Goal: Task Accomplishment & Management: Complete application form

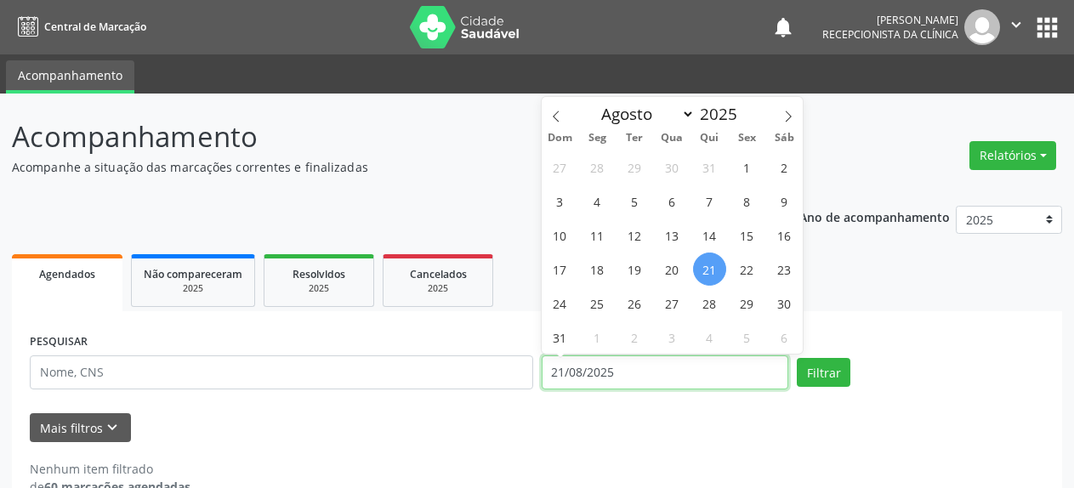
click at [579, 371] on input "21/08/2025" at bounding box center [666, 373] width 248 height 34
click at [669, 269] on span "20" at bounding box center [672, 269] width 33 height 33
type input "[DATE]"
click at [669, 269] on span "20" at bounding box center [672, 269] width 33 height 33
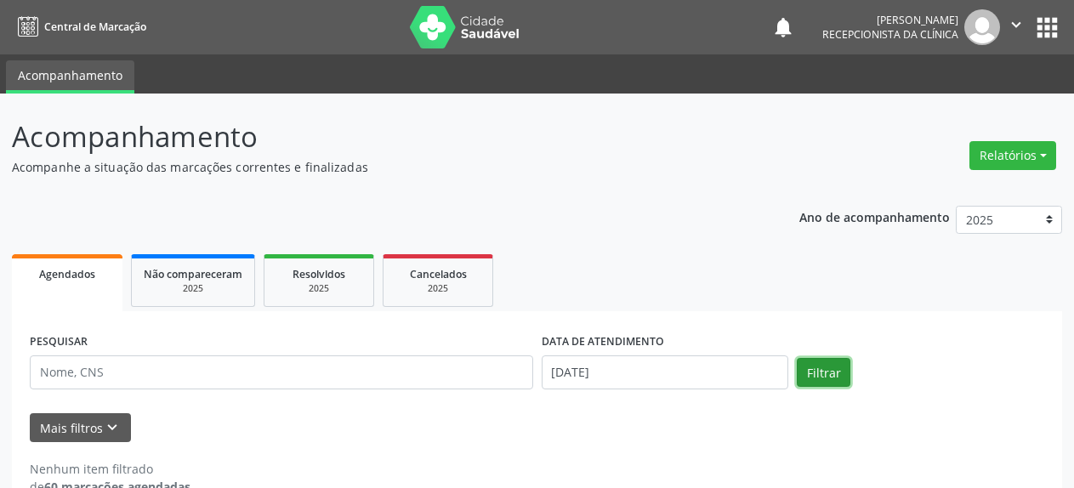
click at [823, 381] on button "Filtrar" at bounding box center [824, 372] width 54 height 29
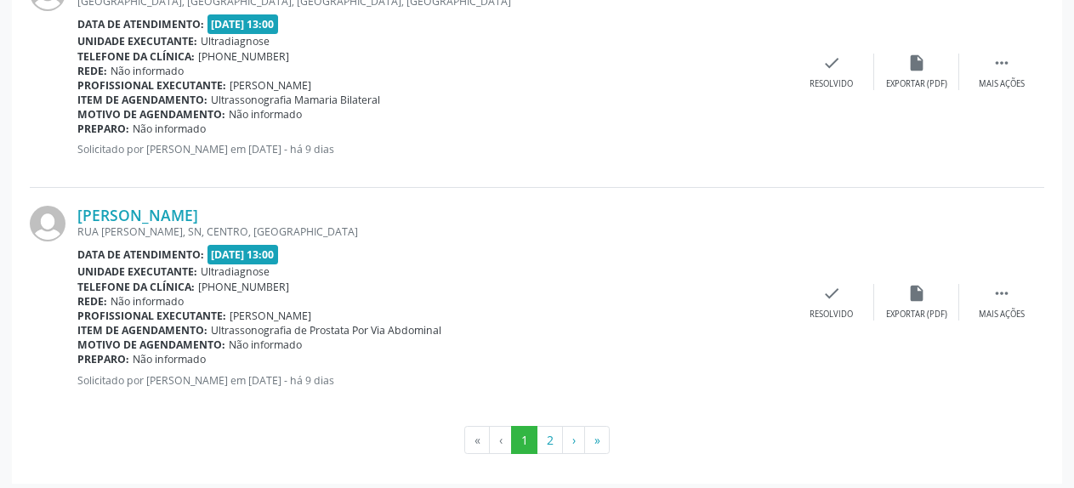
scroll to position [3572, 0]
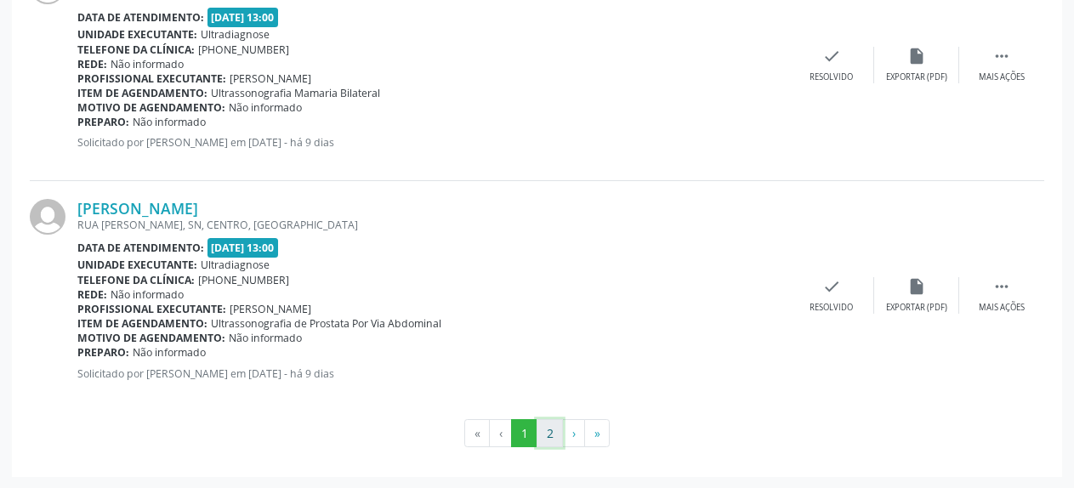
click at [545, 435] on button "2" at bounding box center [550, 433] width 26 height 29
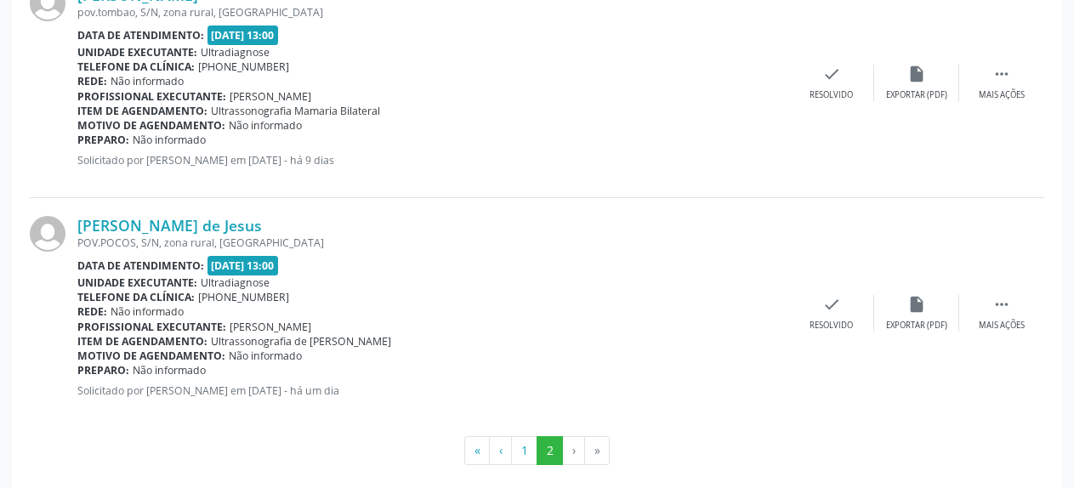
scroll to position [3097, 0]
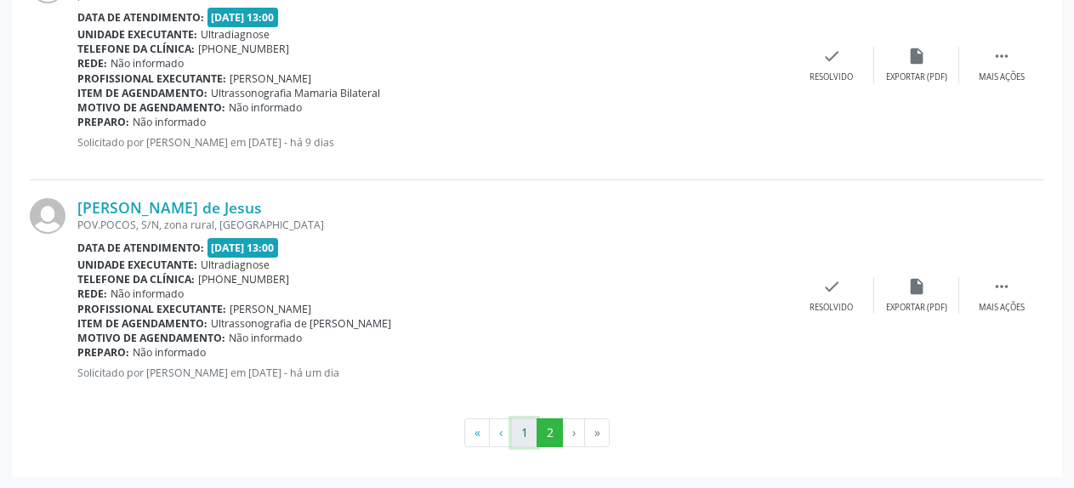
click at [521, 438] on button "1" at bounding box center [524, 432] width 26 height 29
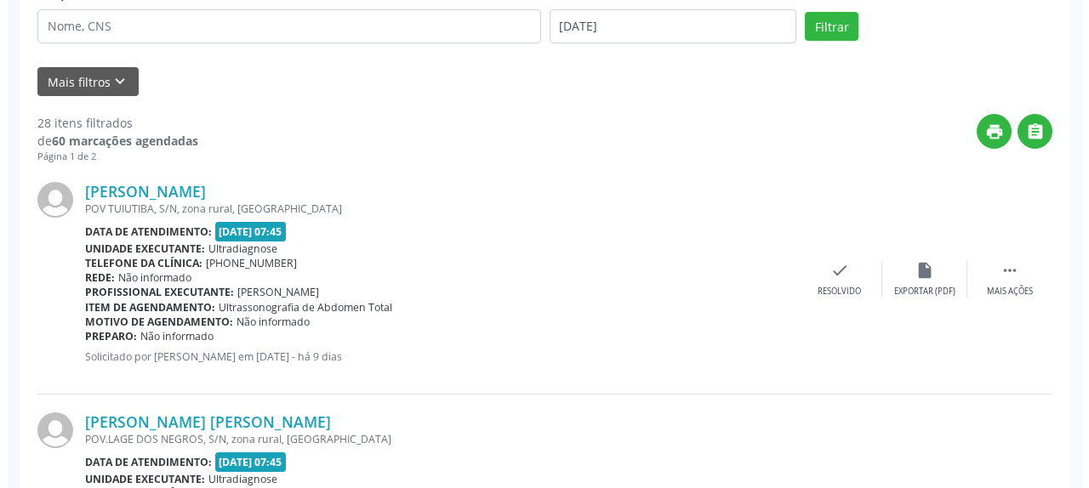
scroll to position [353, 0]
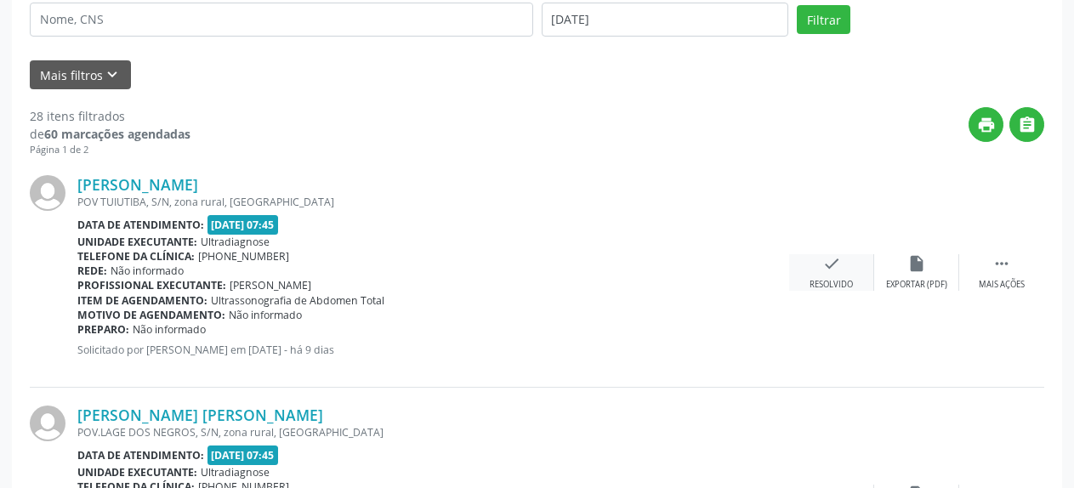
click at [825, 268] on icon "check" at bounding box center [832, 263] width 19 height 19
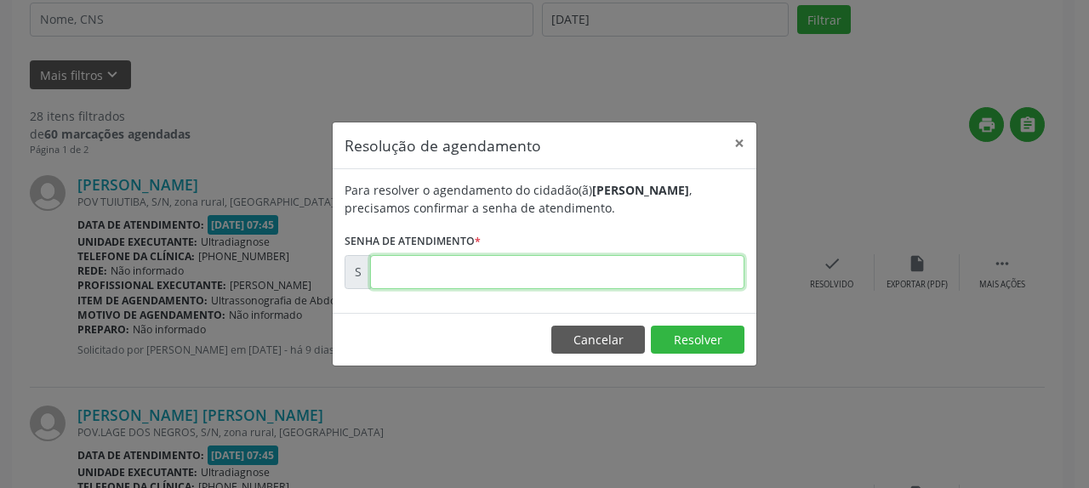
click at [515, 266] on input "text" at bounding box center [557, 272] width 374 height 34
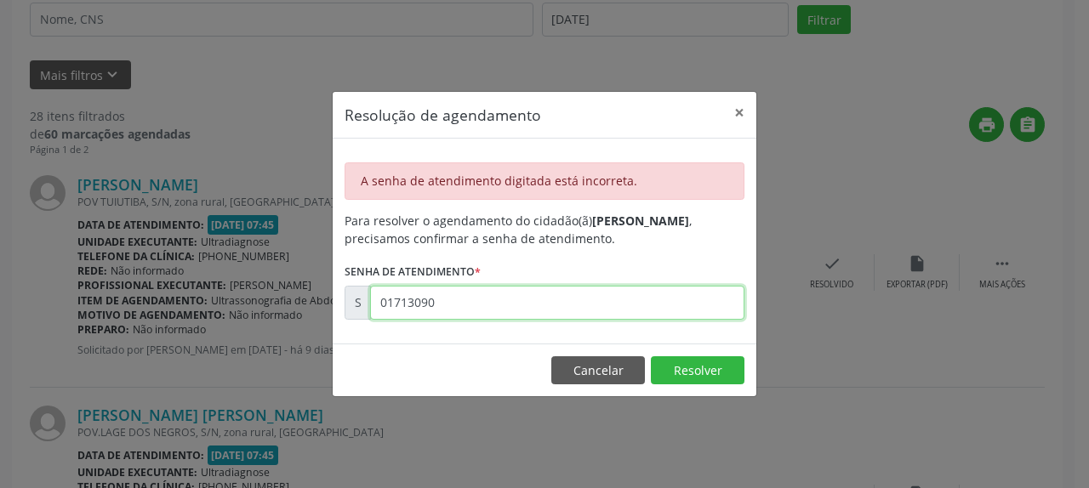
drag, startPoint x: 469, startPoint y: 304, endPoint x: 350, endPoint y: 291, distance: 118.9
click at [370, 291] on input "01713090" at bounding box center [557, 303] width 374 height 34
type input "00171309"
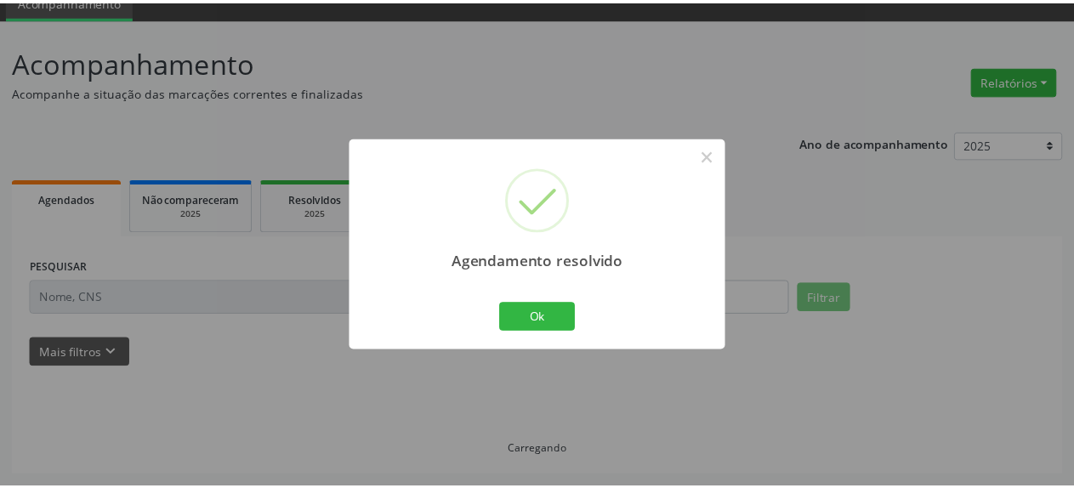
scroll to position [75, 0]
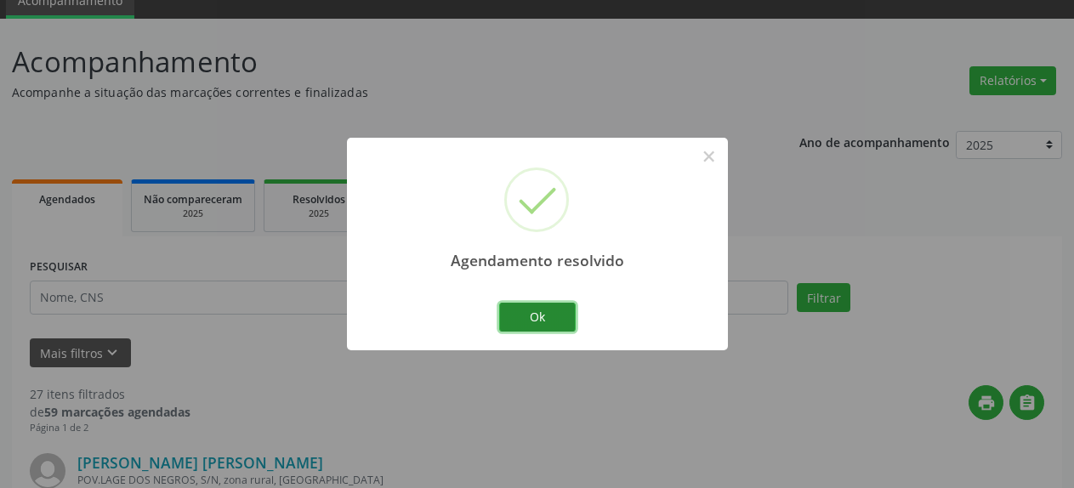
click at [525, 322] on button "Ok" at bounding box center [537, 317] width 77 height 29
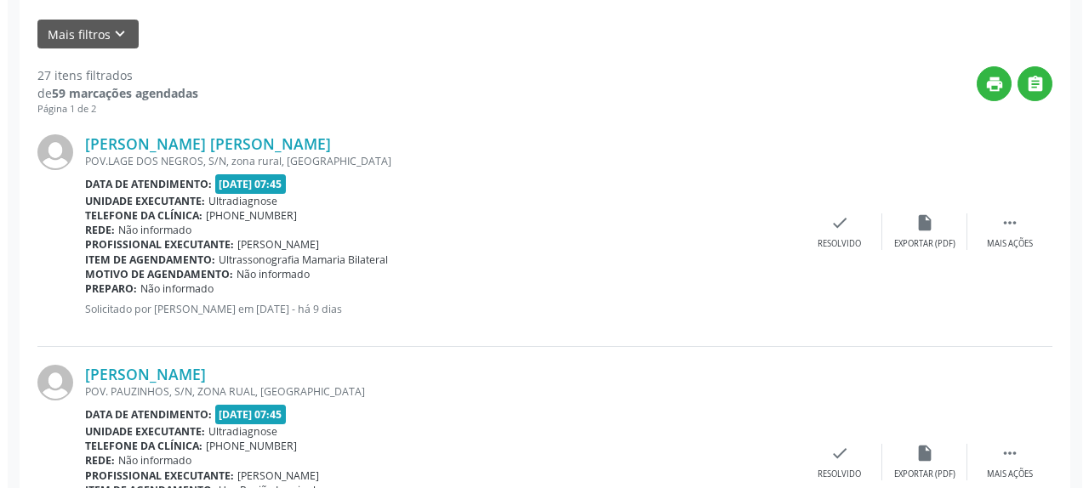
scroll to position [422, 0]
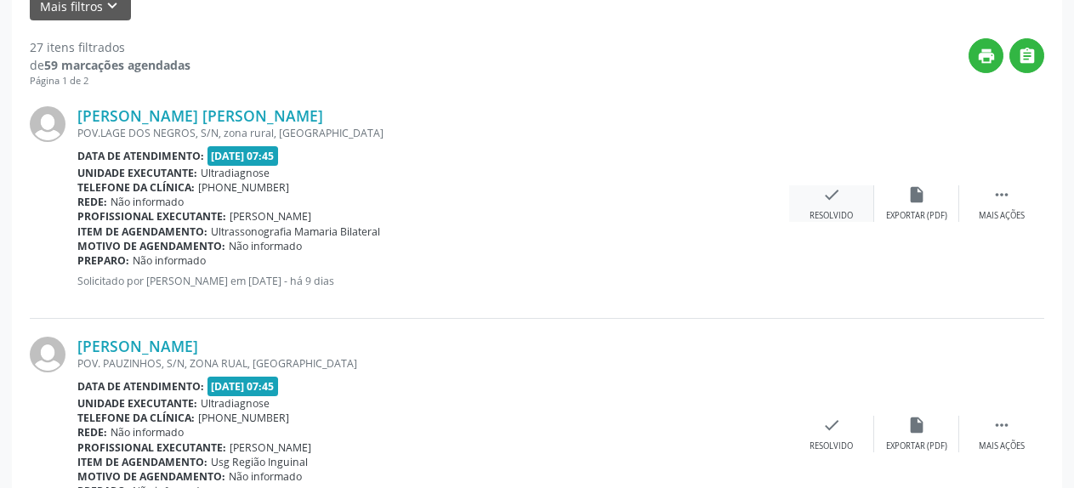
click at [835, 202] on icon "check" at bounding box center [832, 194] width 19 height 19
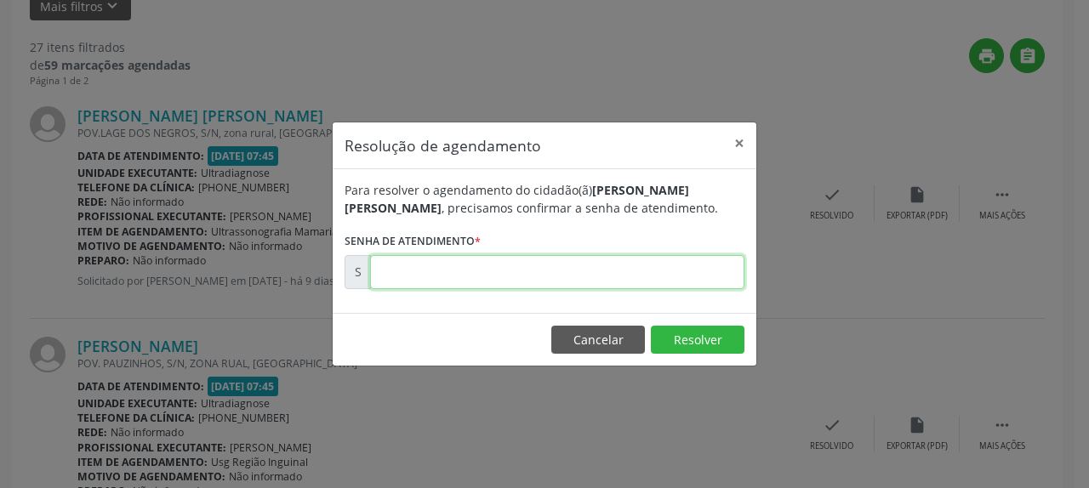
click at [514, 286] on input "text" at bounding box center [557, 272] width 374 height 34
type input "00171311"
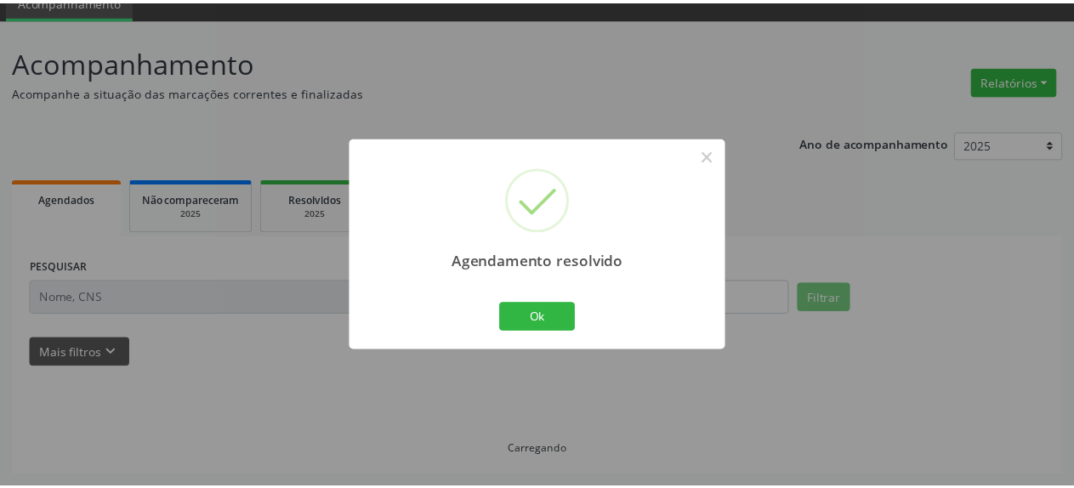
scroll to position [75, 0]
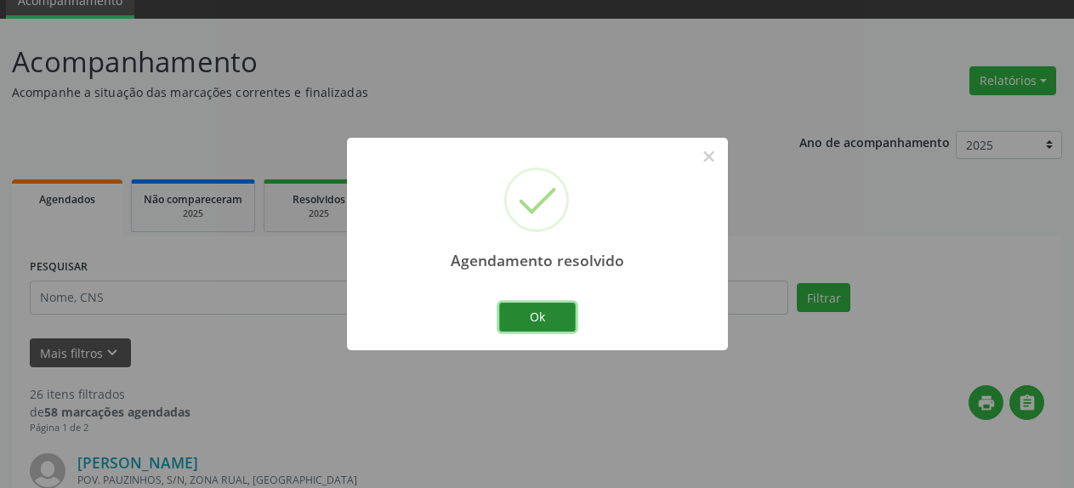
click at [534, 329] on button "Ok" at bounding box center [537, 317] width 77 height 29
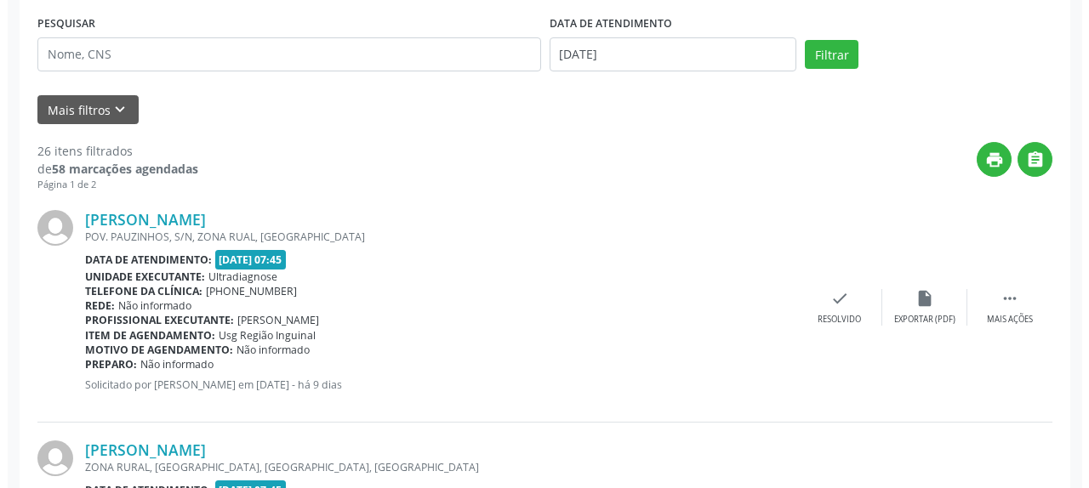
scroll to position [335, 0]
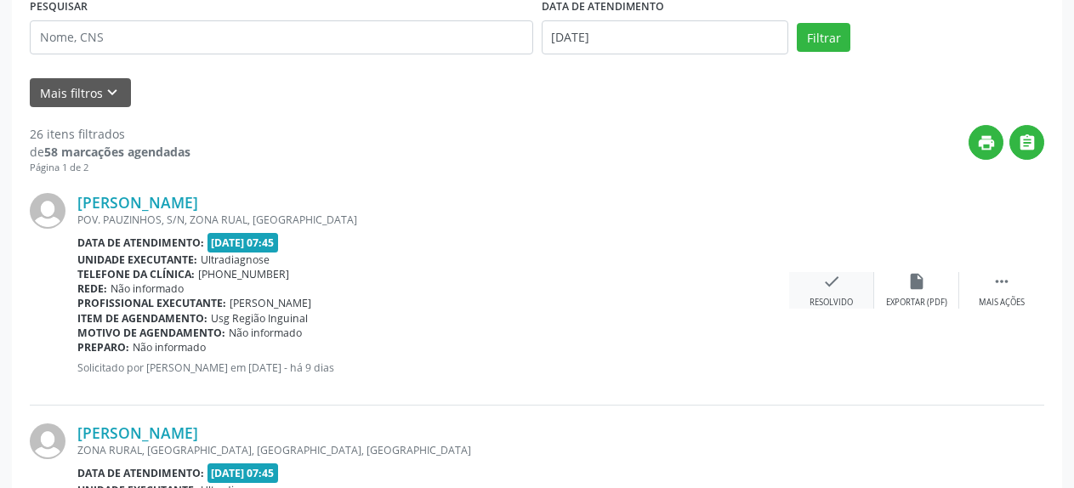
click at [843, 286] on div "check Resolvido" at bounding box center [831, 290] width 85 height 37
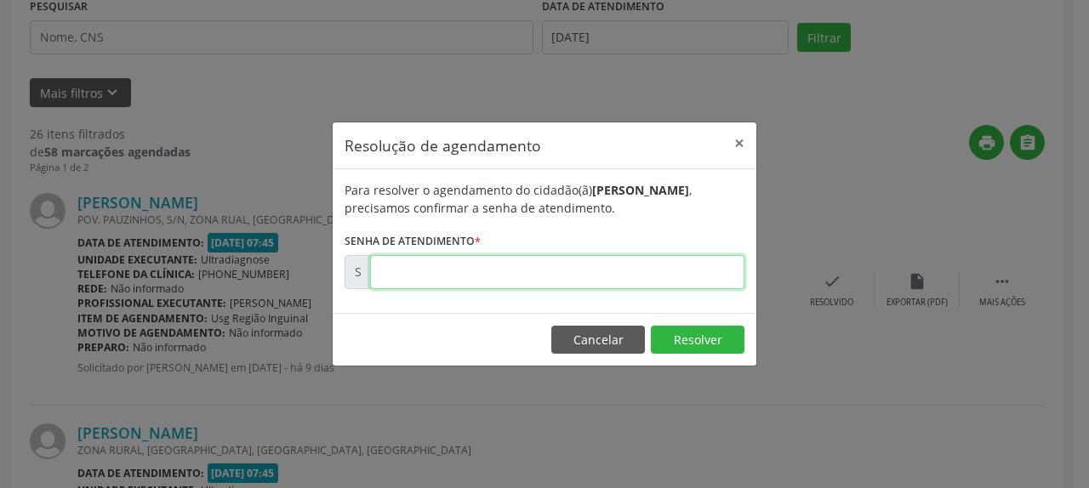
click at [538, 279] on input "text" at bounding box center [557, 272] width 374 height 34
type input "00171312"
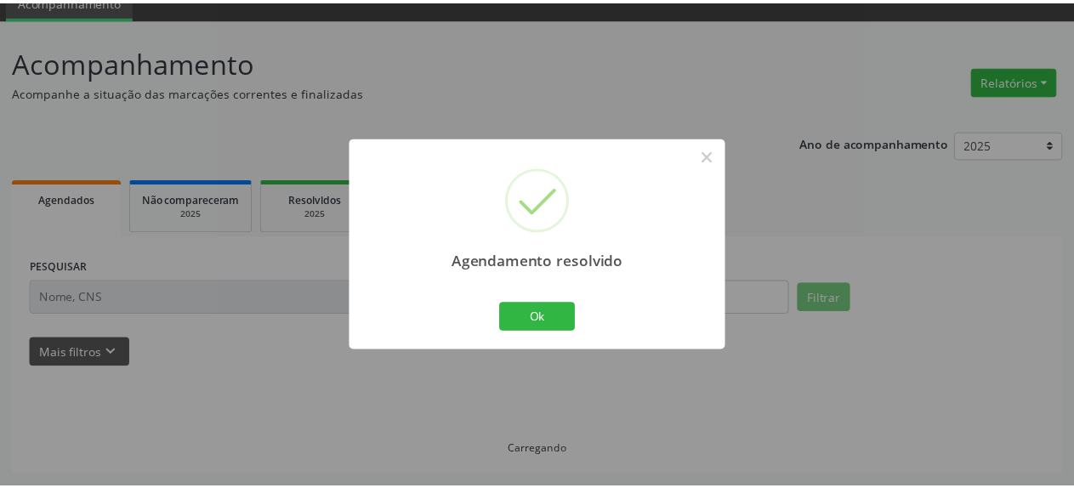
scroll to position [75, 0]
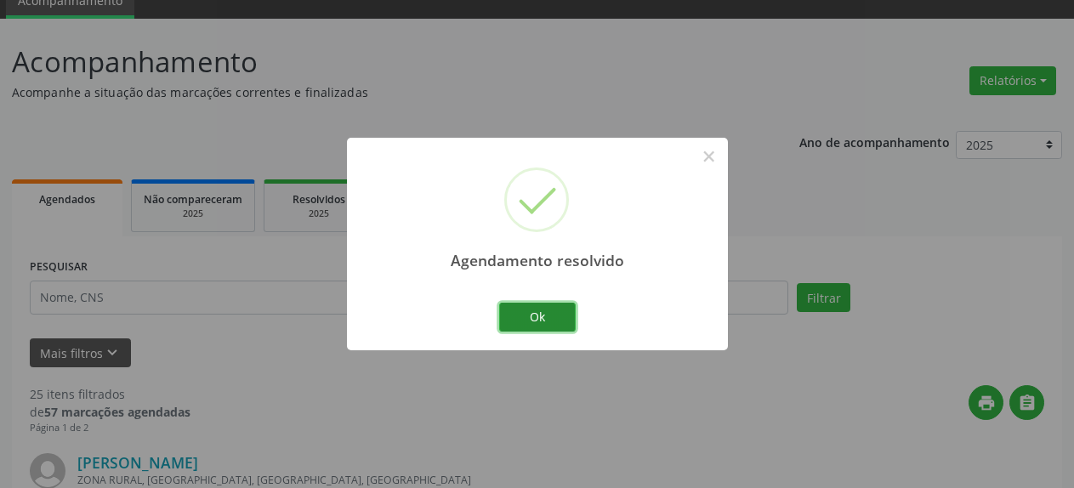
click at [550, 321] on button "Ok" at bounding box center [537, 317] width 77 height 29
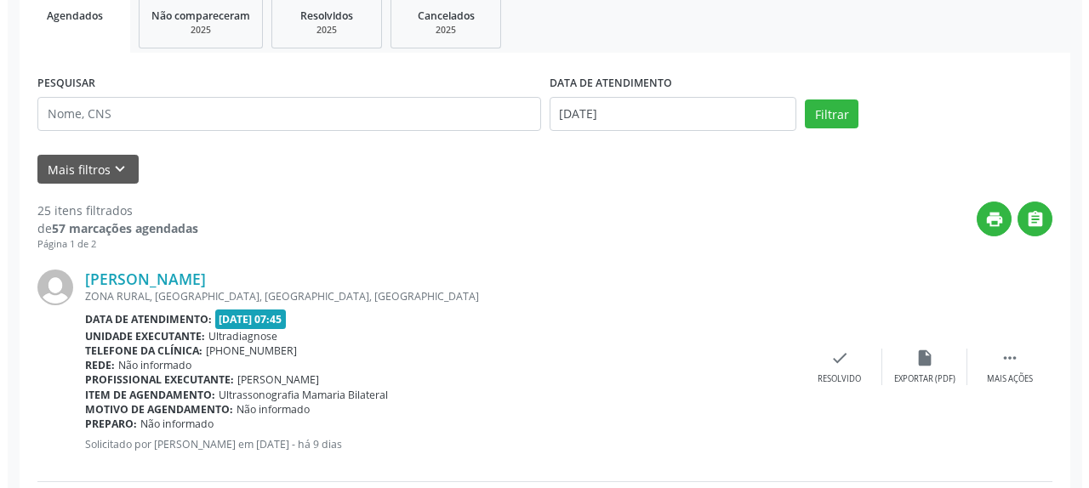
scroll to position [335, 0]
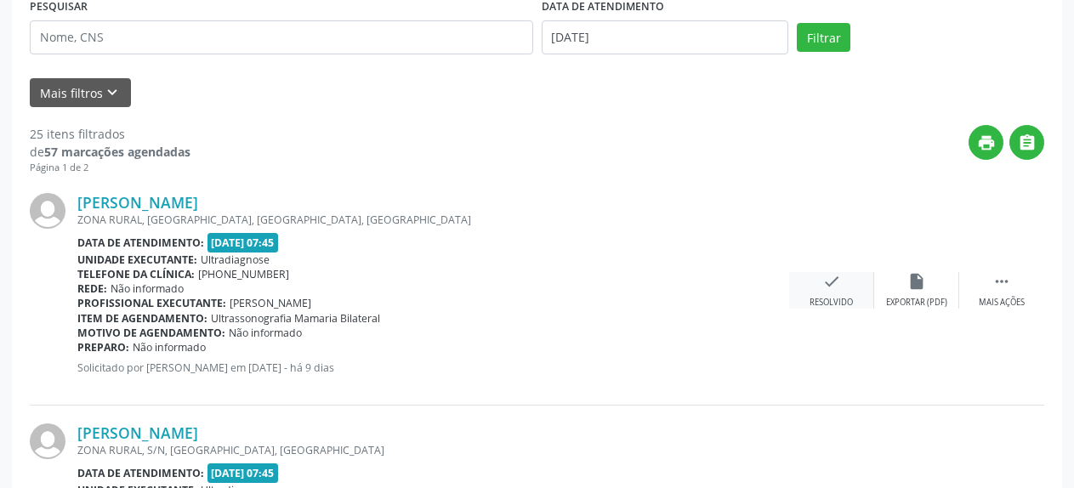
click at [829, 287] on icon "check" at bounding box center [832, 281] width 19 height 19
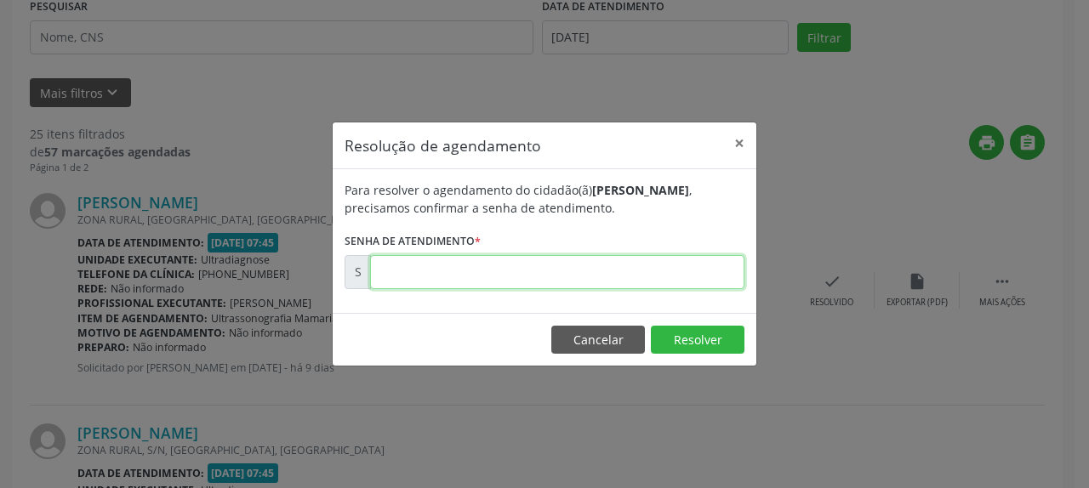
click at [433, 269] on input "text" at bounding box center [557, 272] width 374 height 34
type input "00171314"
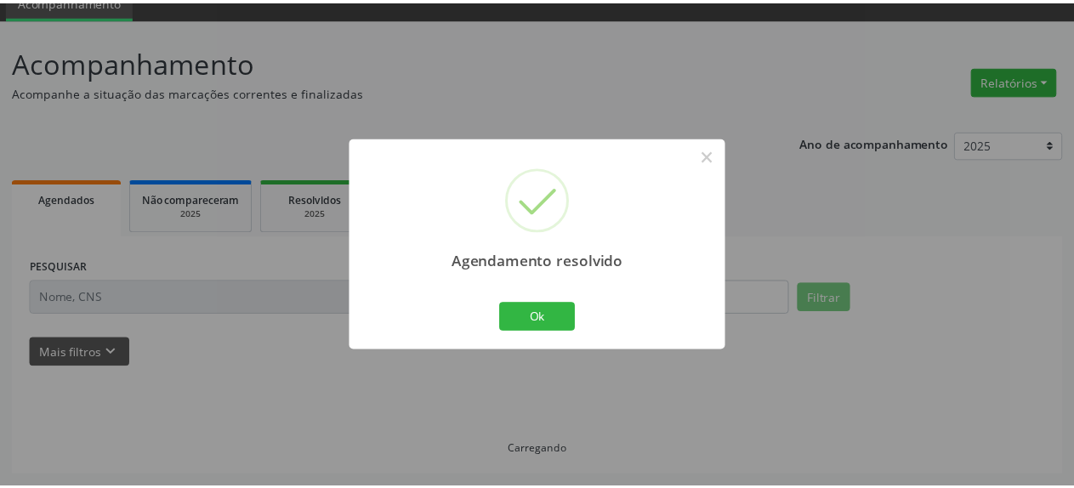
scroll to position [75, 0]
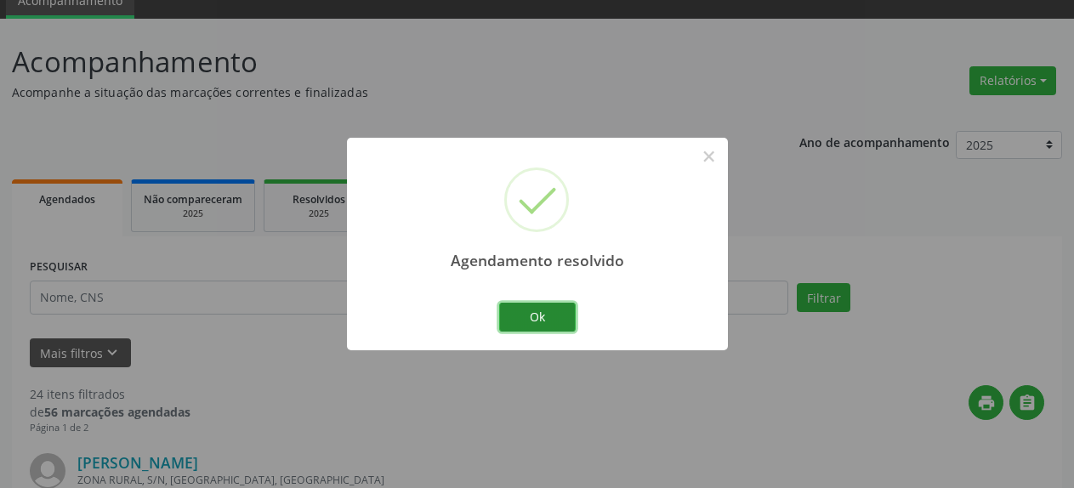
click at [563, 316] on button "Ok" at bounding box center [537, 317] width 77 height 29
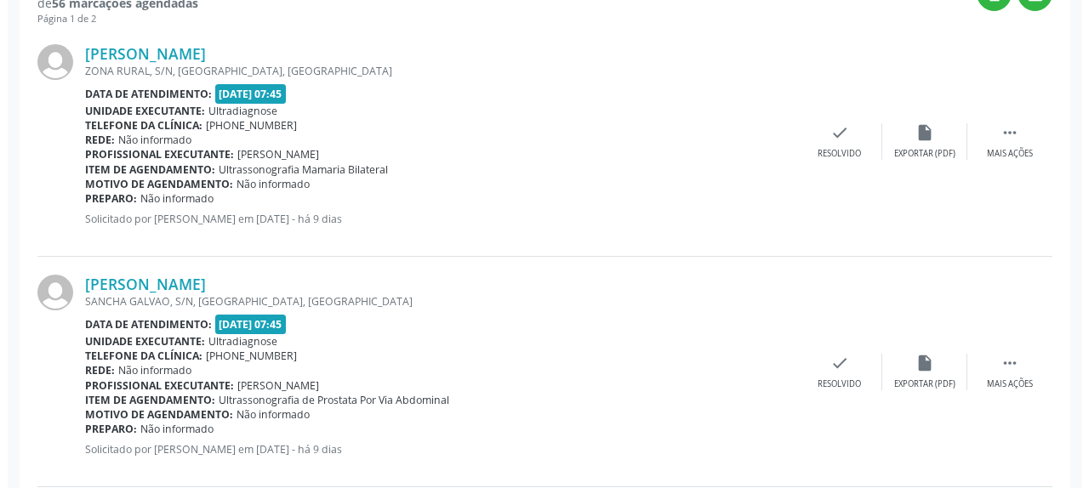
scroll to position [509, 0]
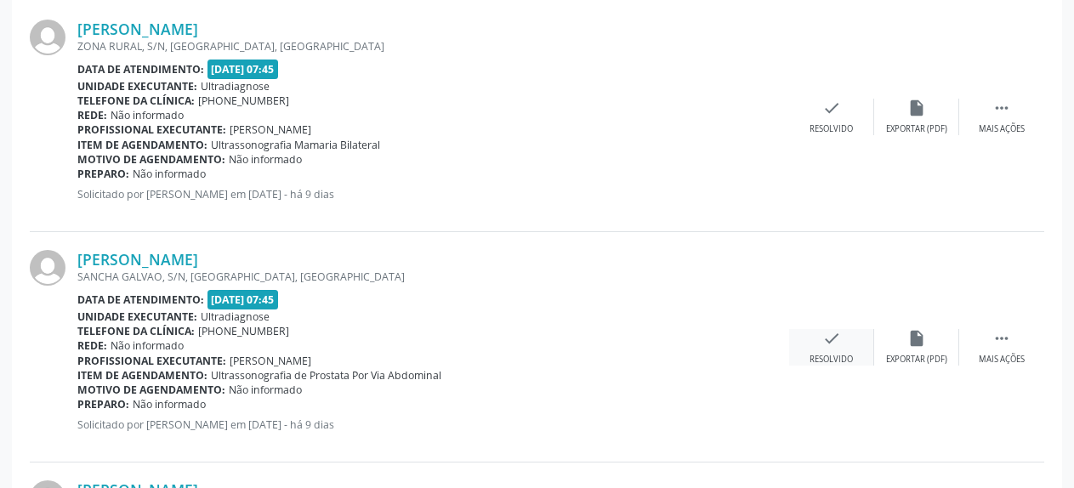
click at [833, 344] on icon "check" at bounding box center [832, 338] width 19 height 19
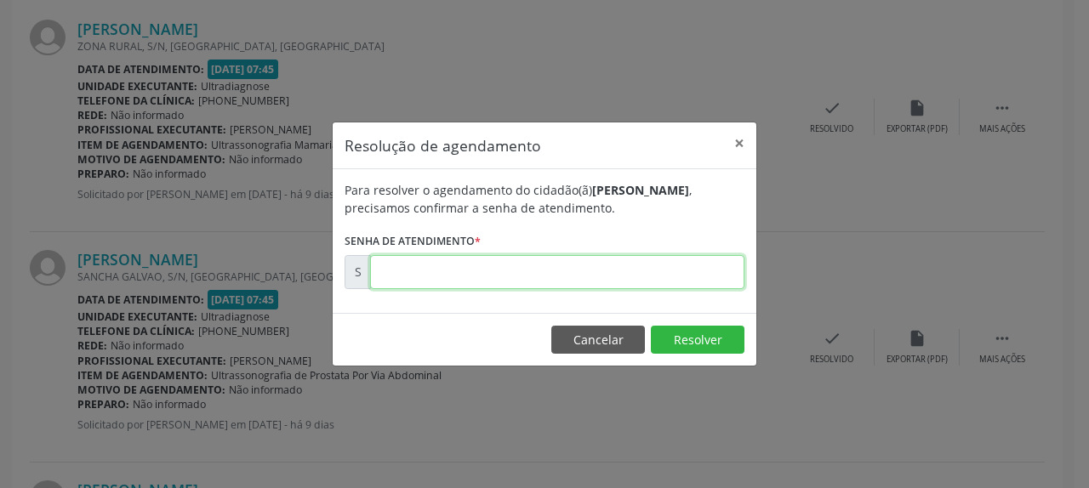
click at [618, 272] on input "text" at bounding box center [557, 272] width 374 height 34
type input "00171316"
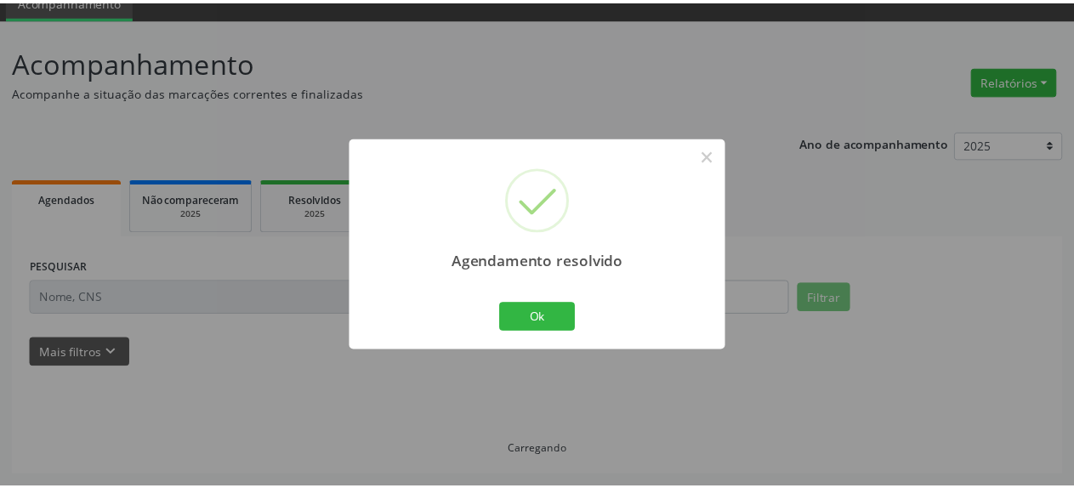
scroll to position [75, 0]
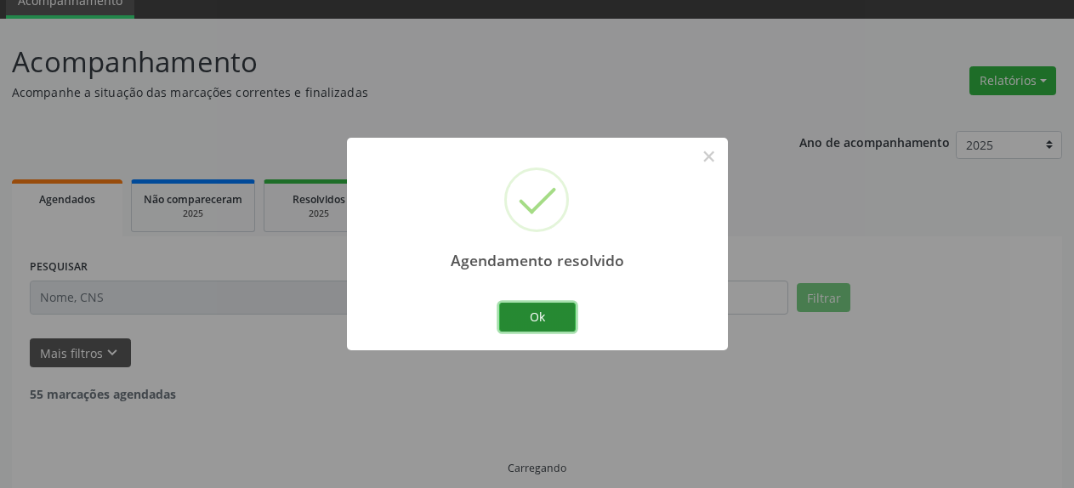
click at [525, 320] on button "Ok" at bounding box center [537, 317] width 77 height 29
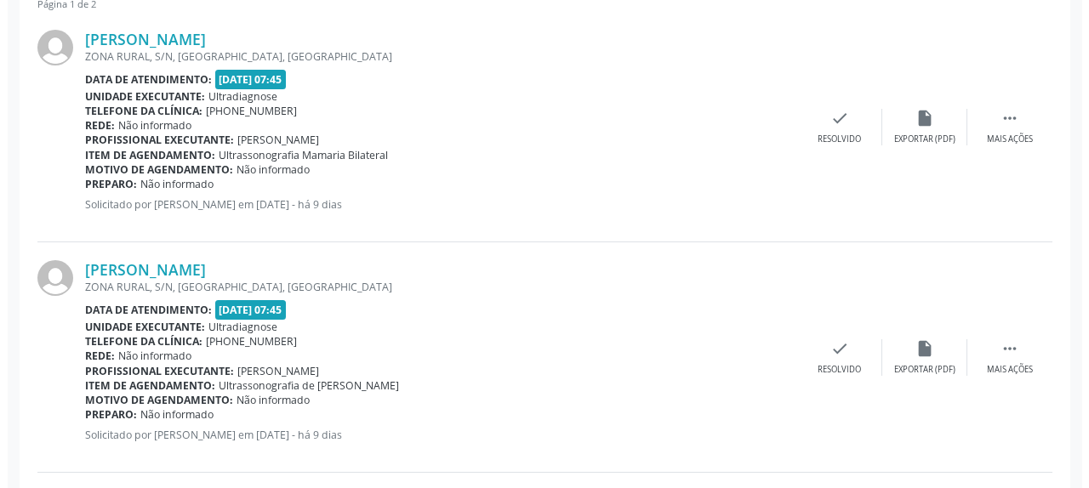
scroll to position [509, 0]
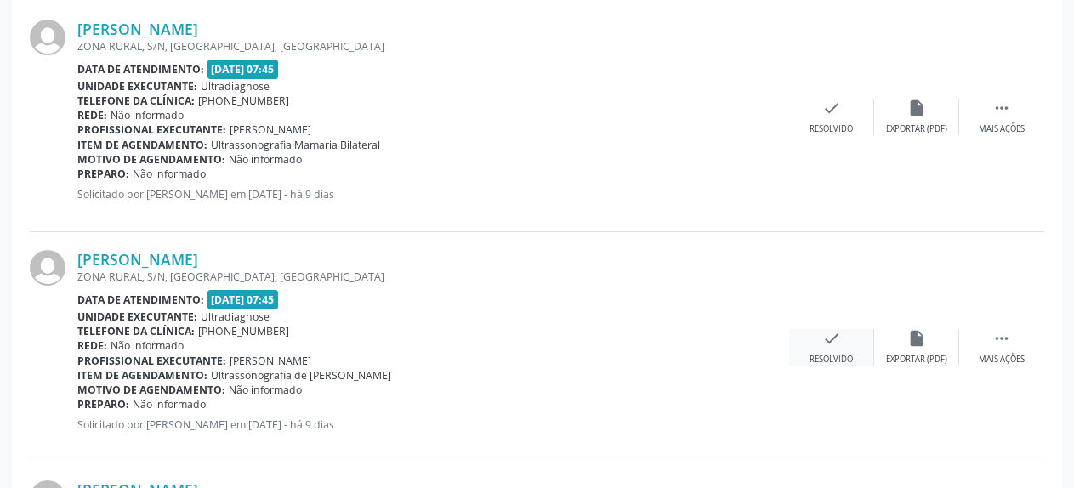
click at [834, 339] on icon "check" at bounding box center [832, 338] width 19 height 19
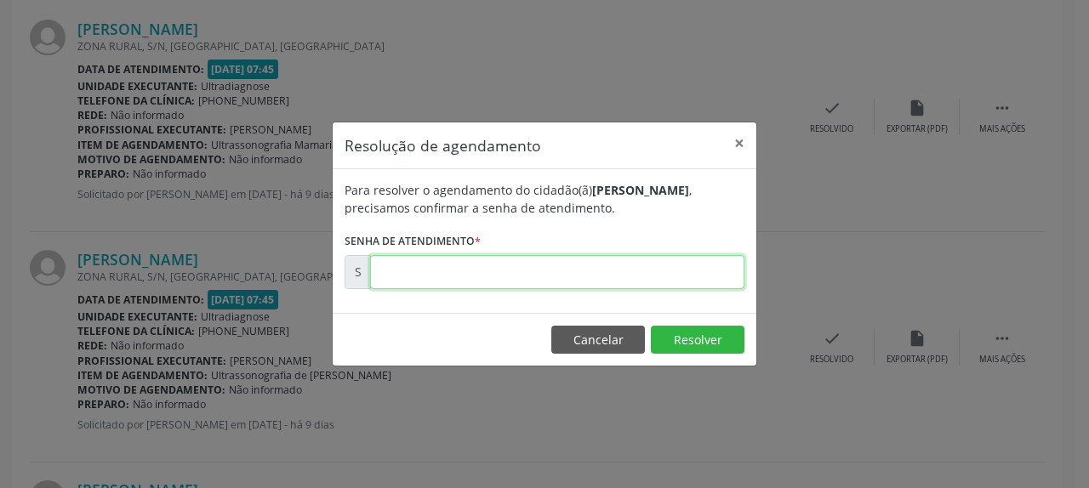
click at [640, 275] on input "text" at bounding box center [557, 272] width 374 height 34
type input "00171318"
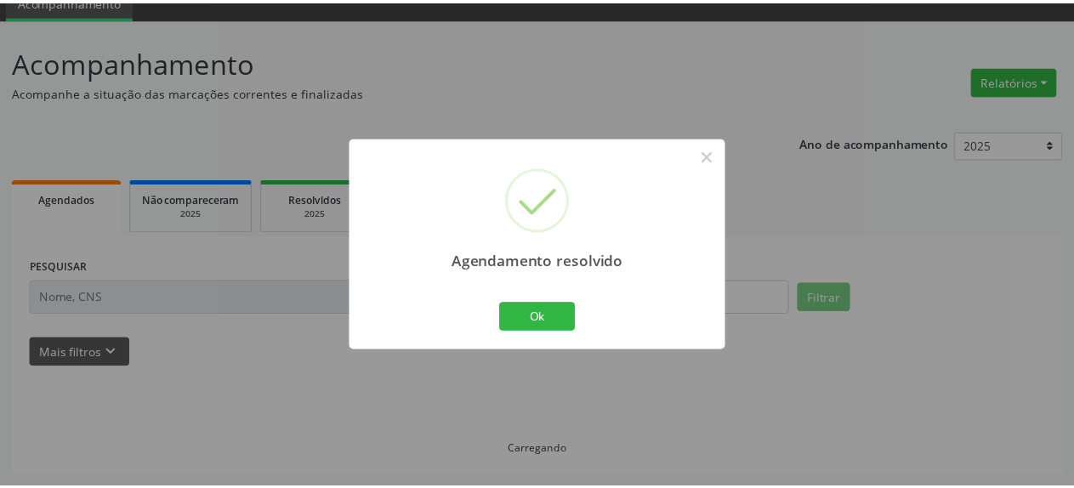
scroll to position [75, 0]
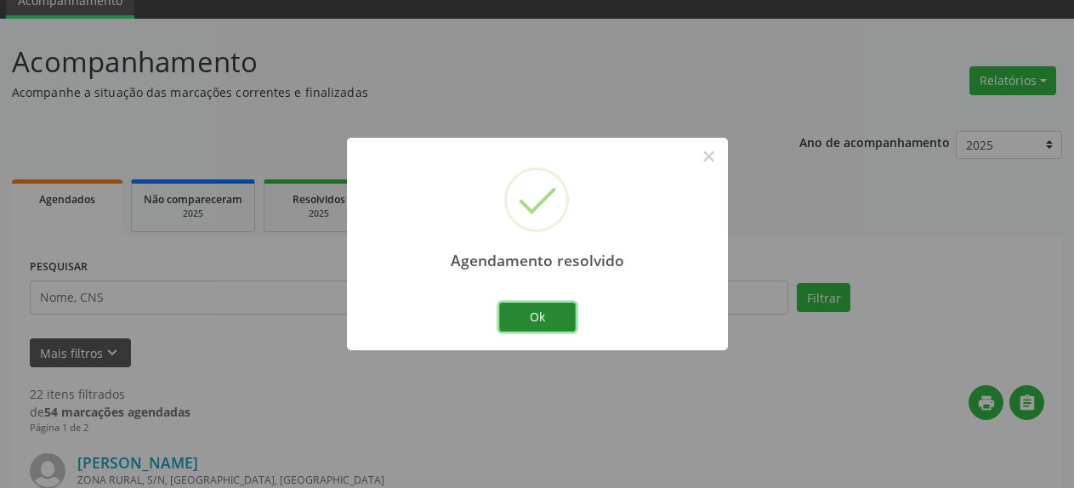
click at [537, 328] on button "Ok" at bounding box center [537, 317] width 77 height 29
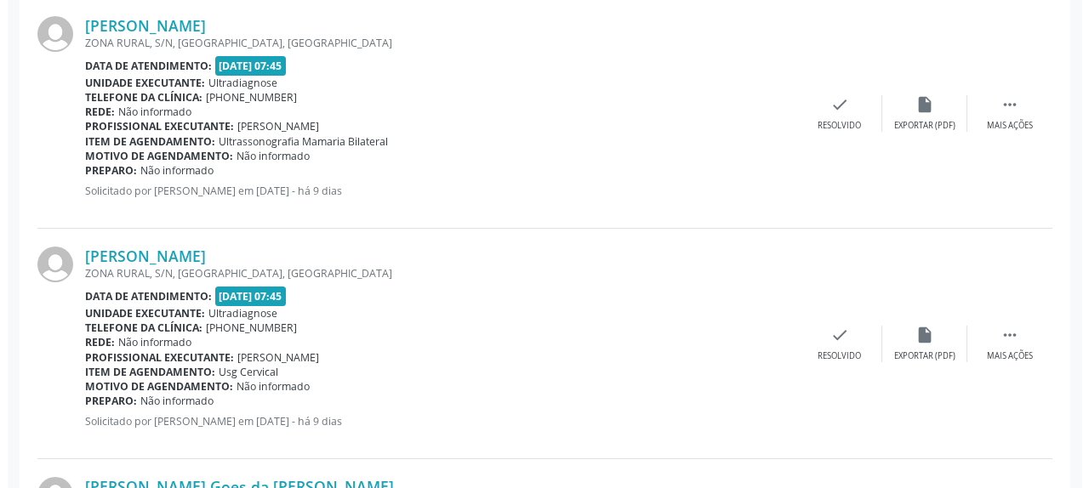
scroll to position [595, 0]
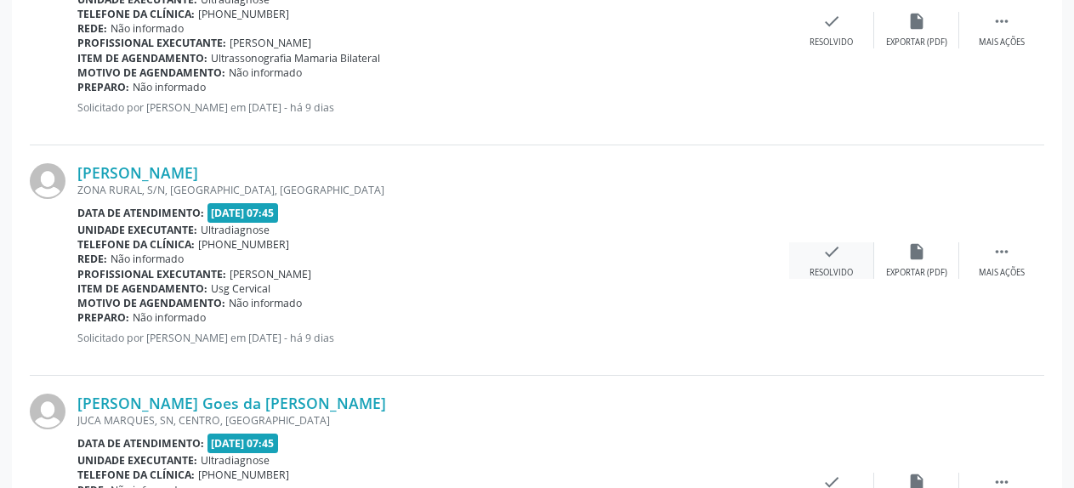
click at [839, 268] on div "Resolvido" at bounding box center [831, 273] width 43 height 12
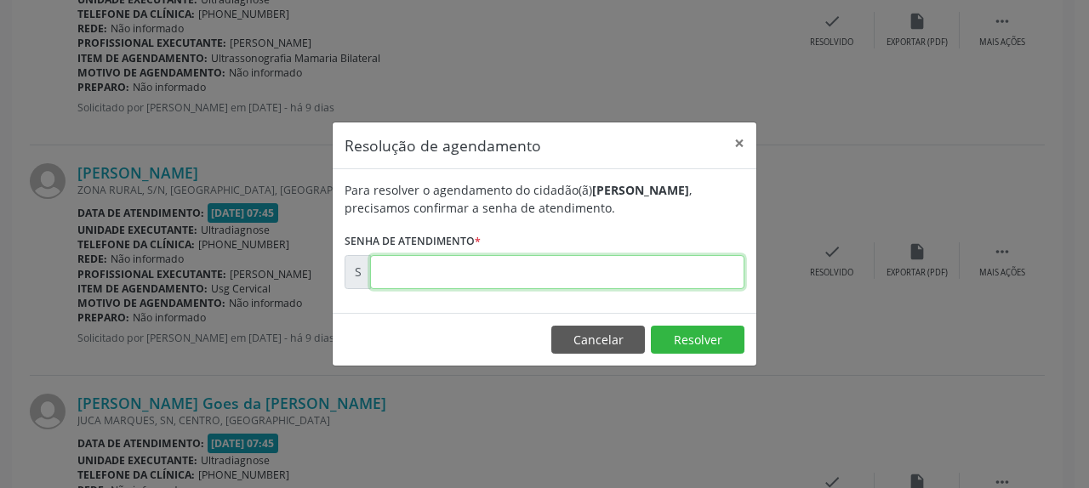
click at [699, 276] on input "text" at bounding box center [557, 272] width 374 height 34
type input "00171345"
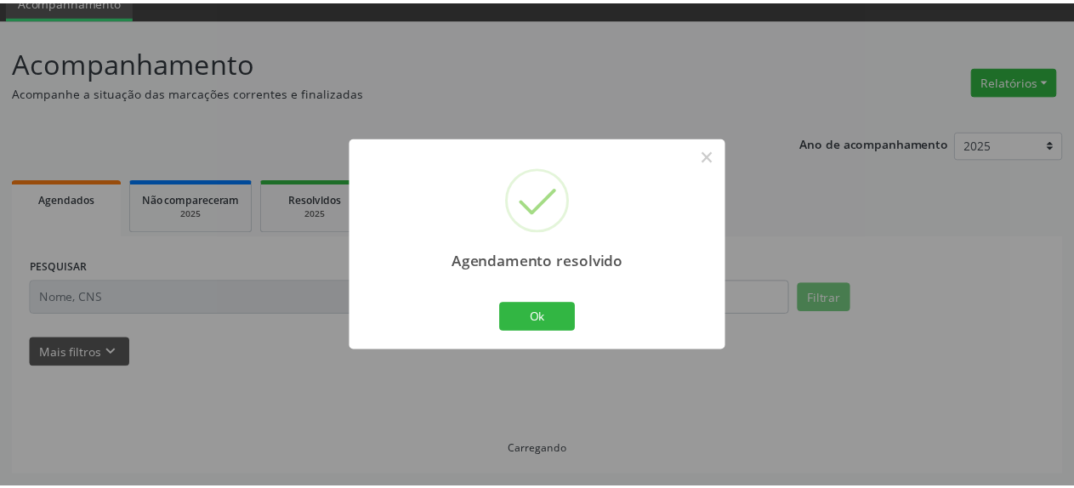
scroll to position [75, 0]
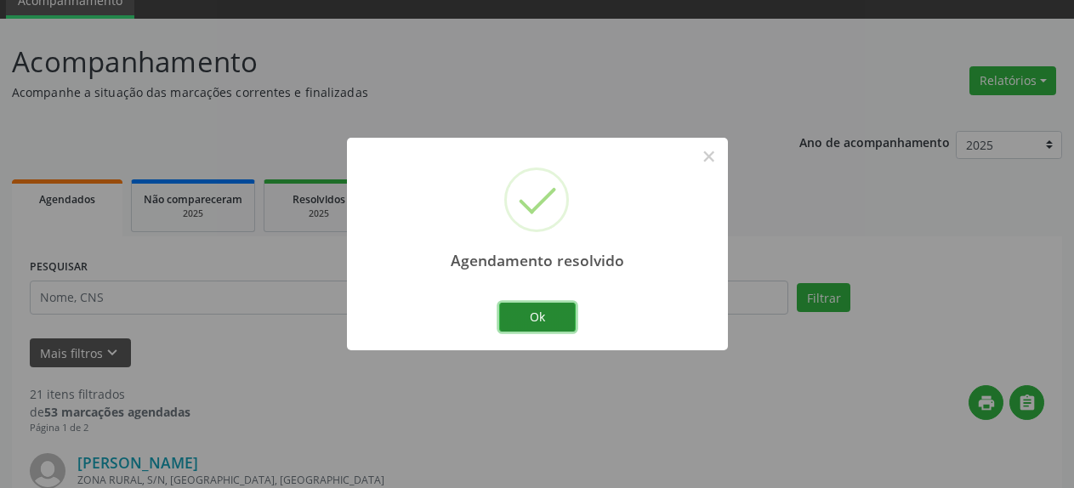
click at [564, 322] on button "Ok" at bounding box center [537, 317] width 77 height 29
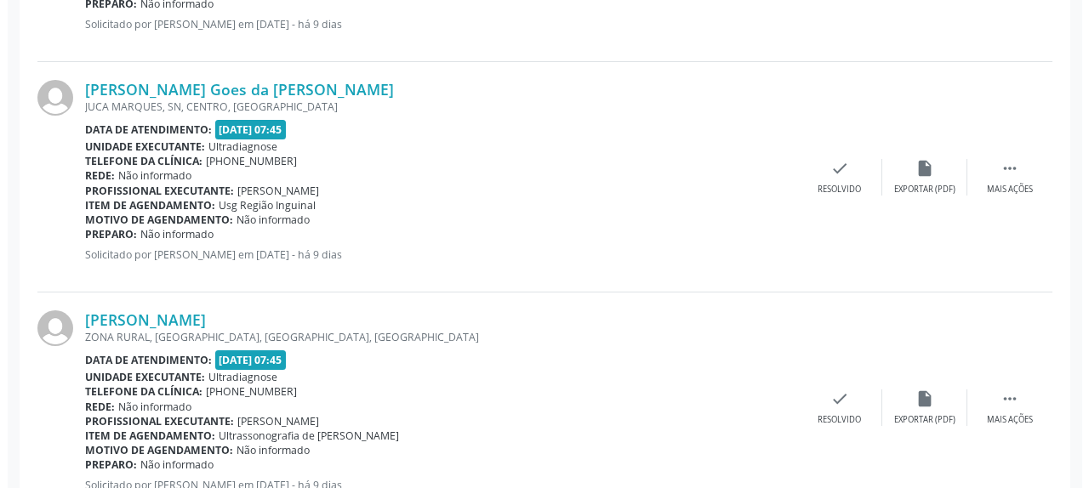
scroll to position [682, 0]
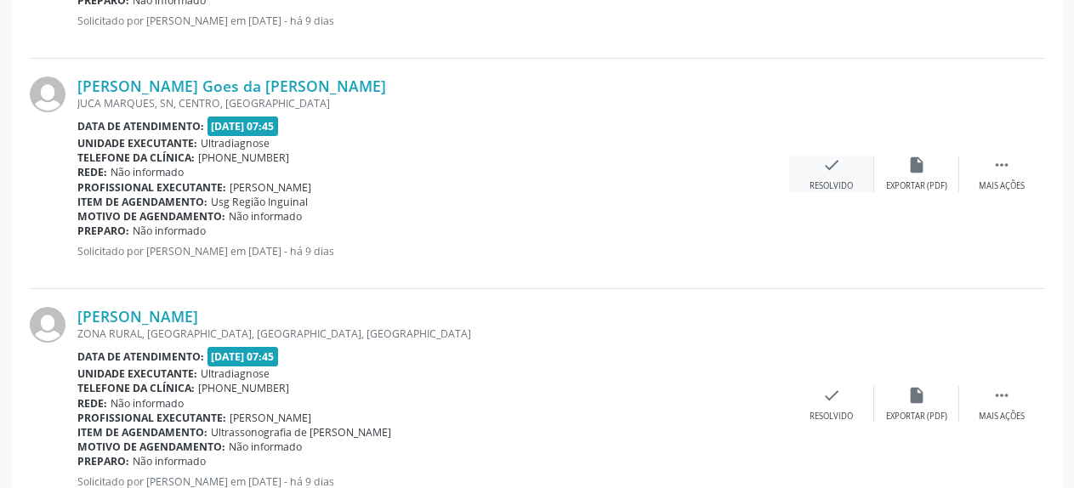
click at [827, 174] on icon "check" at bounding box center [832, 165] width 19 height 19
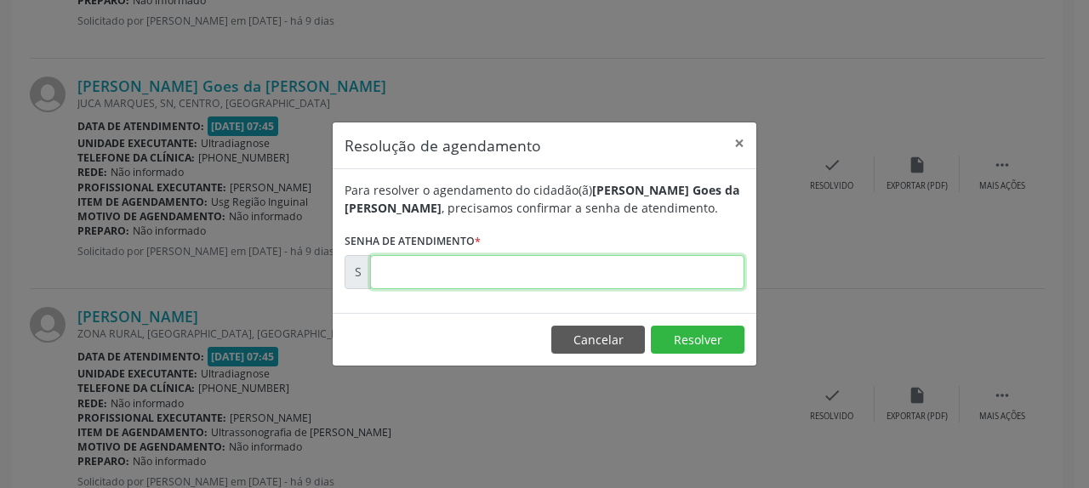
click at [545, 268] on input "text" at bounding box center [557, 272] width 374 height 34
type input "00171348"
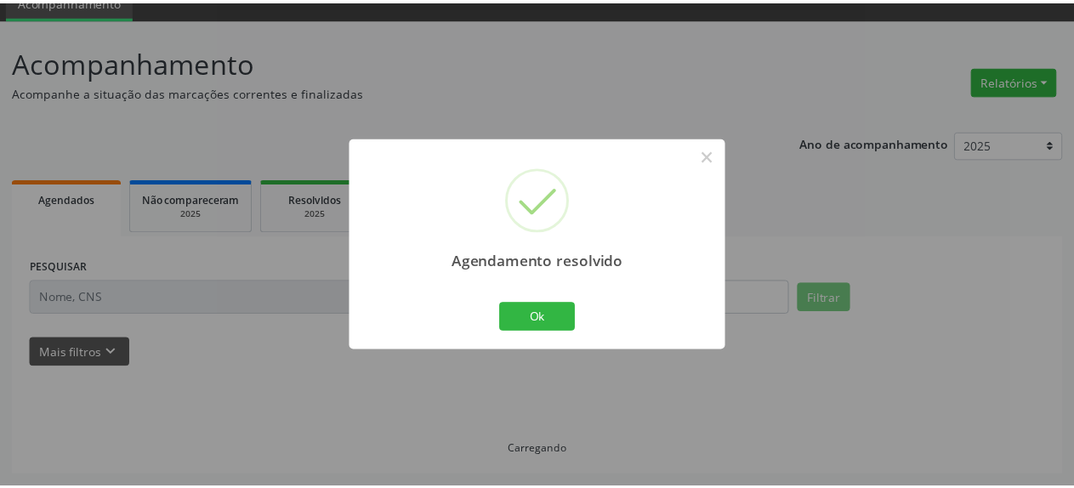
scroll to position [75, 0]
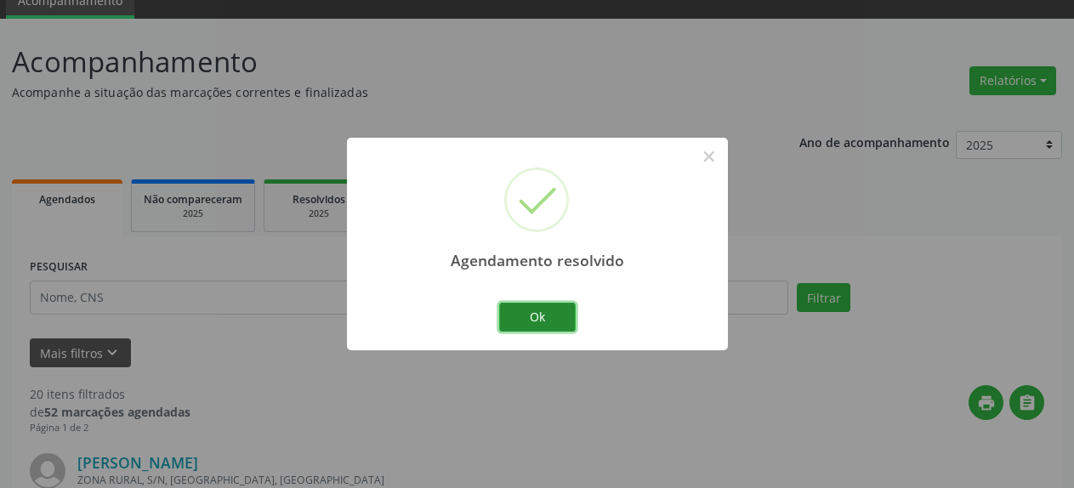
click at [565, 312] on button "Ok" at bounding box center [537, 317] width 77 height 29
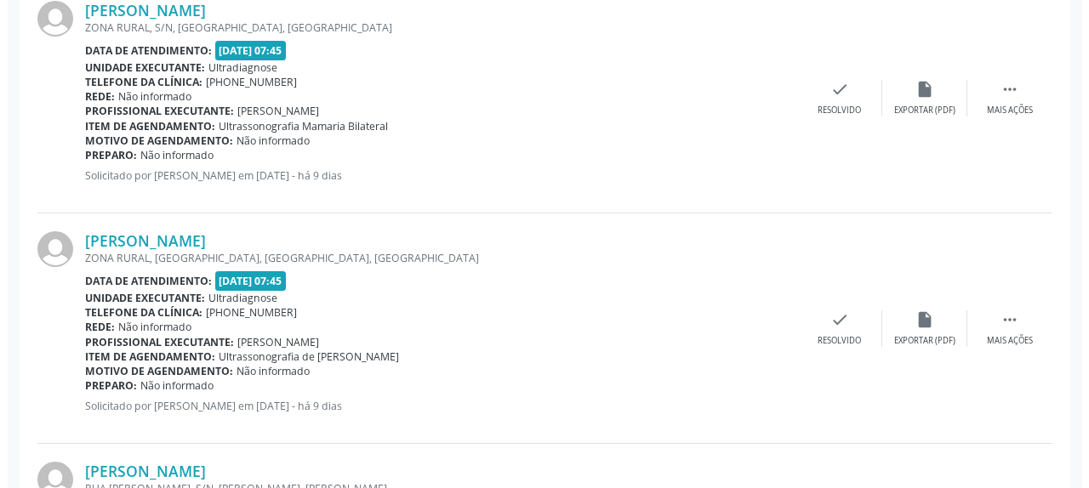
scroll to position [595, 0]
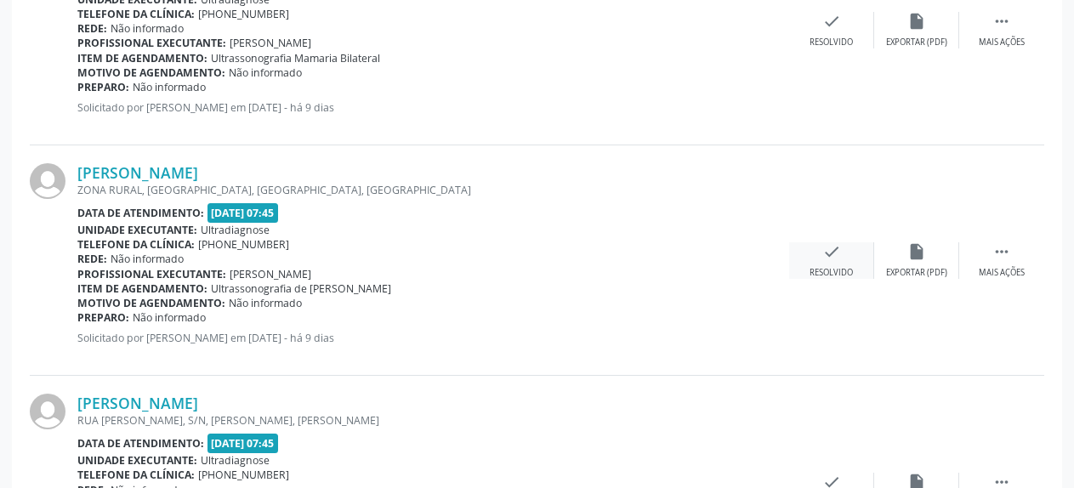
click at [831, 259] on icon "check" at bounding box center [832, 251] width 19 height 19
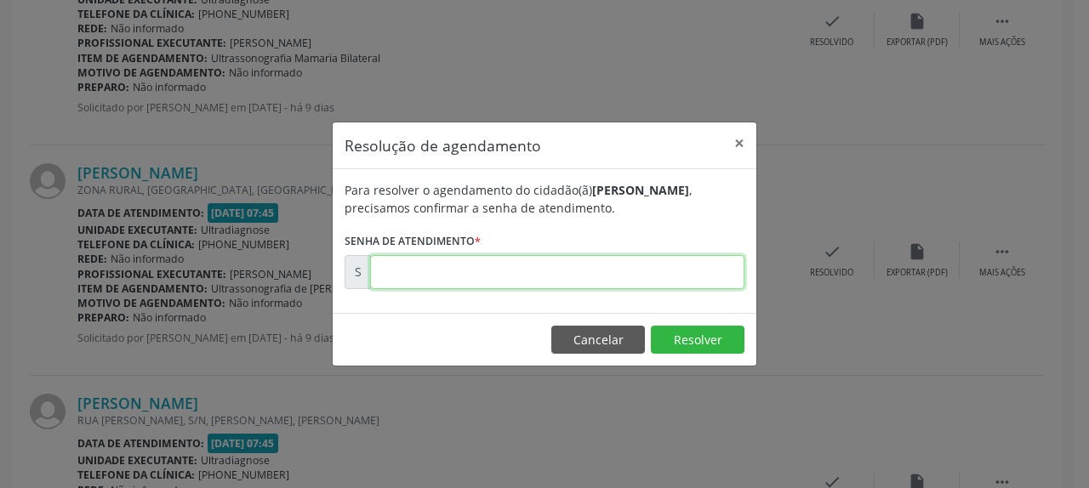
click at [626, 271] on input "text" at bounding box center [557, 272] width 374 height 34
type input "00171349"
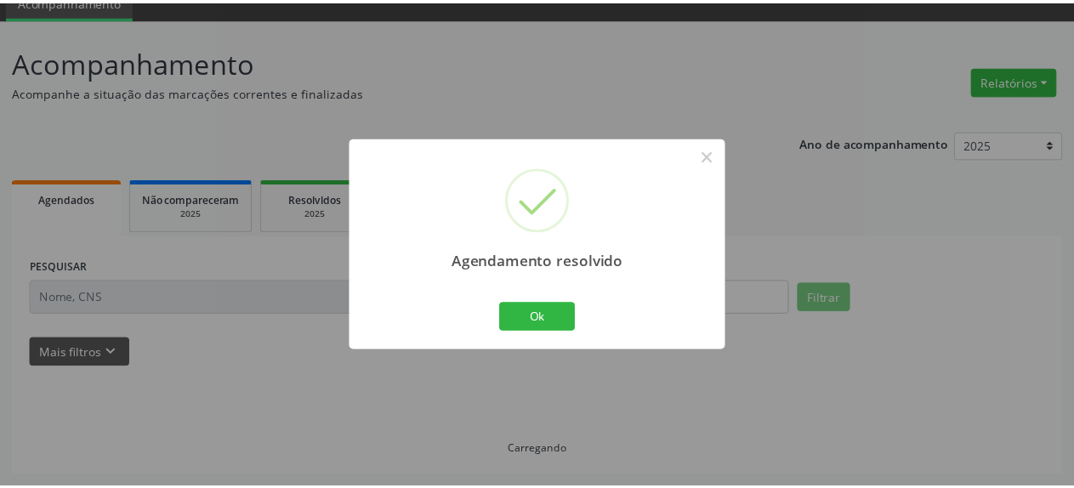
scroll to position [75, 0]
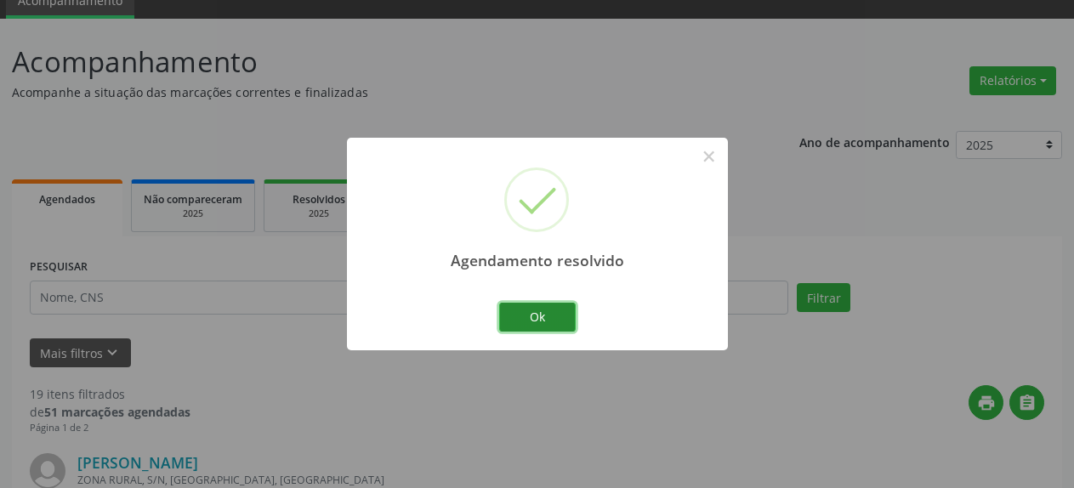
click at [538, 312] on button "Ok" at bounding box center [537, 317] width 77 height 29
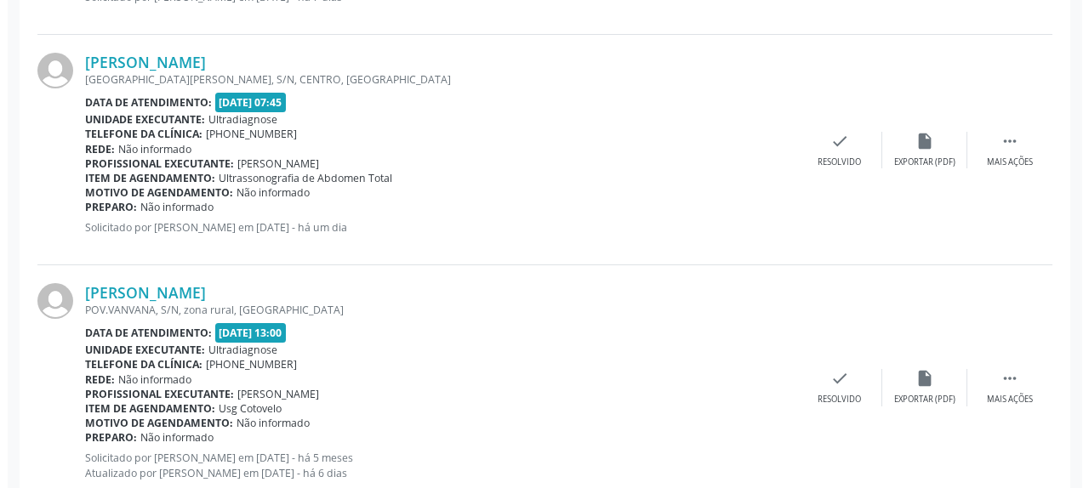
scroll to position [942, 0]
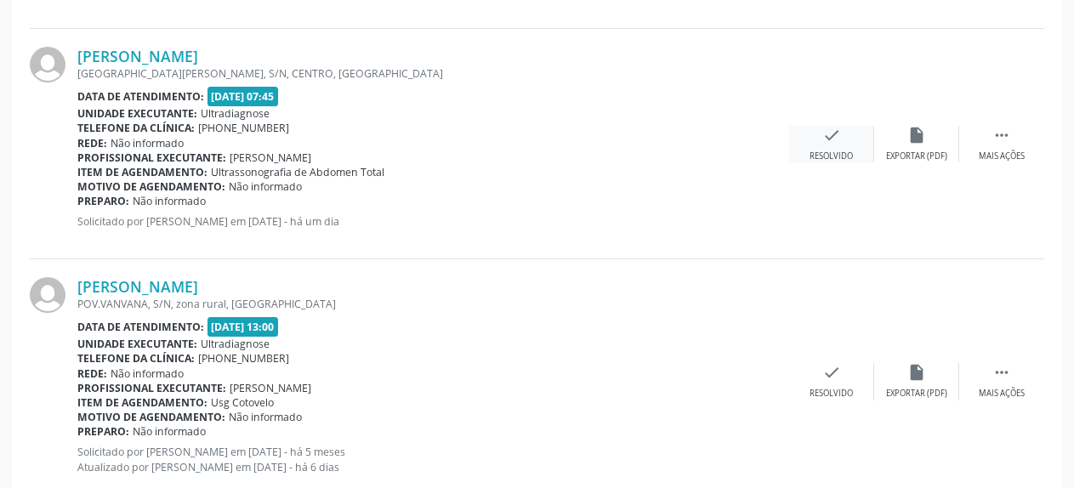
click at [831, 142] on icon "check" at bounding box center [832, 135] width 19 height 19
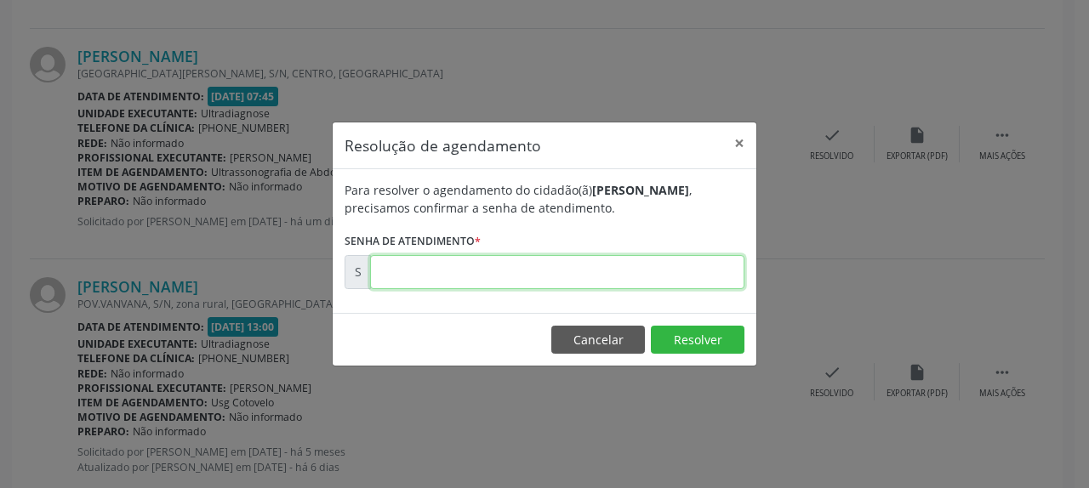
click at [416, 278] on input "text" at bounding box center [557, 272] width 374 height 34
type input "00172708"
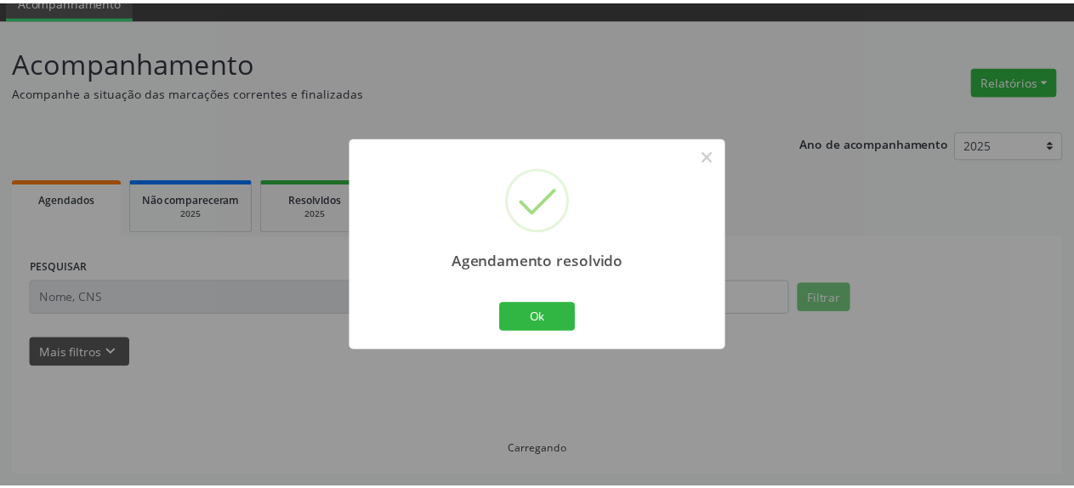
scroll to position [75, 0]
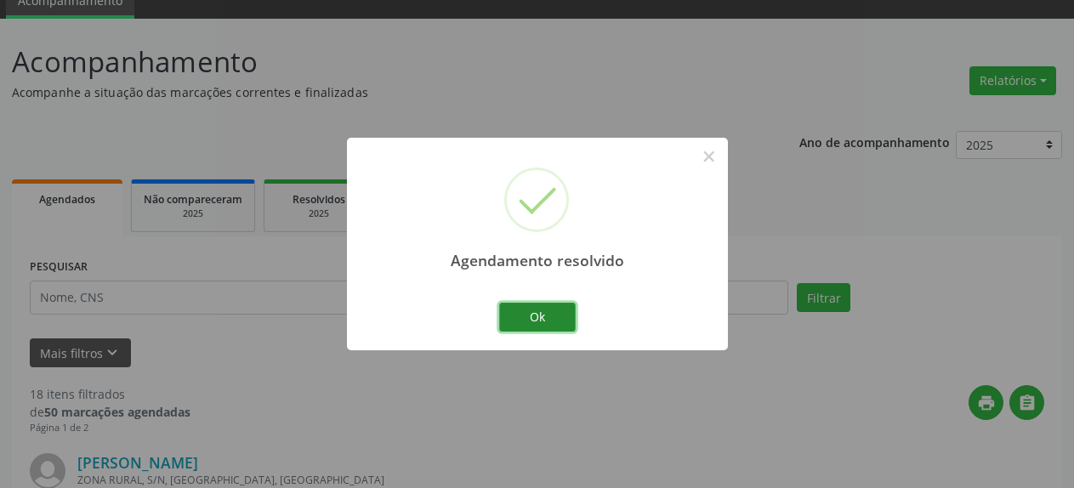
click at [548, 327] on button "Ok" at bounding box center [537, 317] width 77 height 29
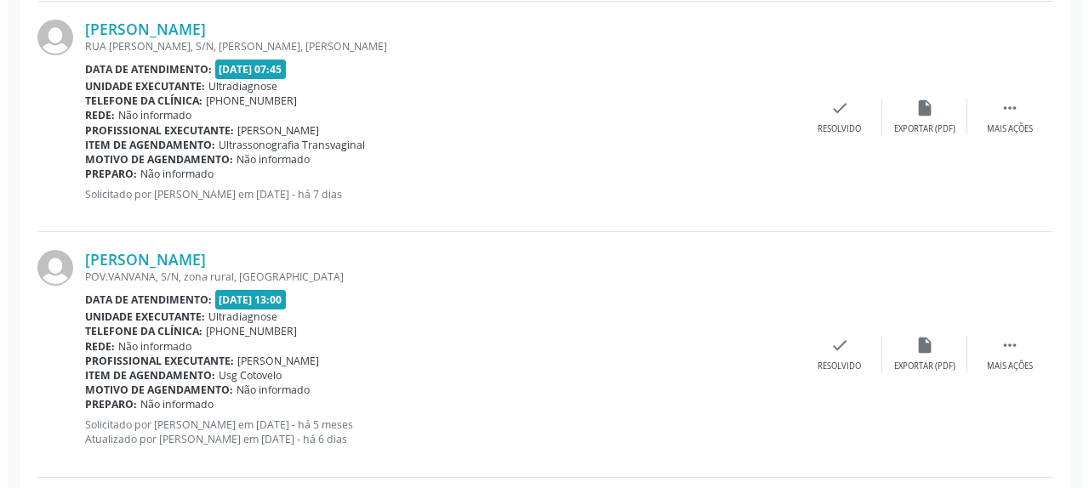
scroll to position [769, 0]
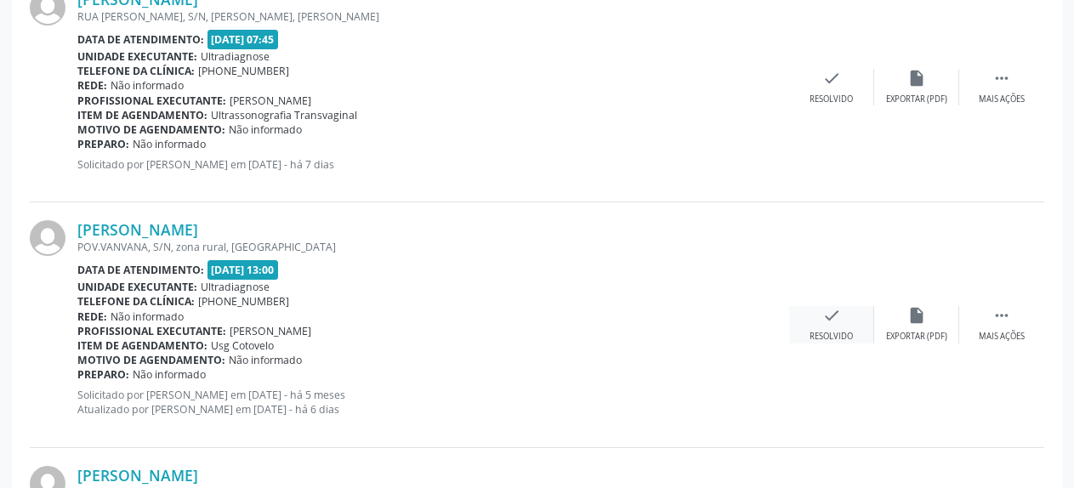
click at [824, 322] on icon "check" at bounding box center [832, 315] width 19 height 19
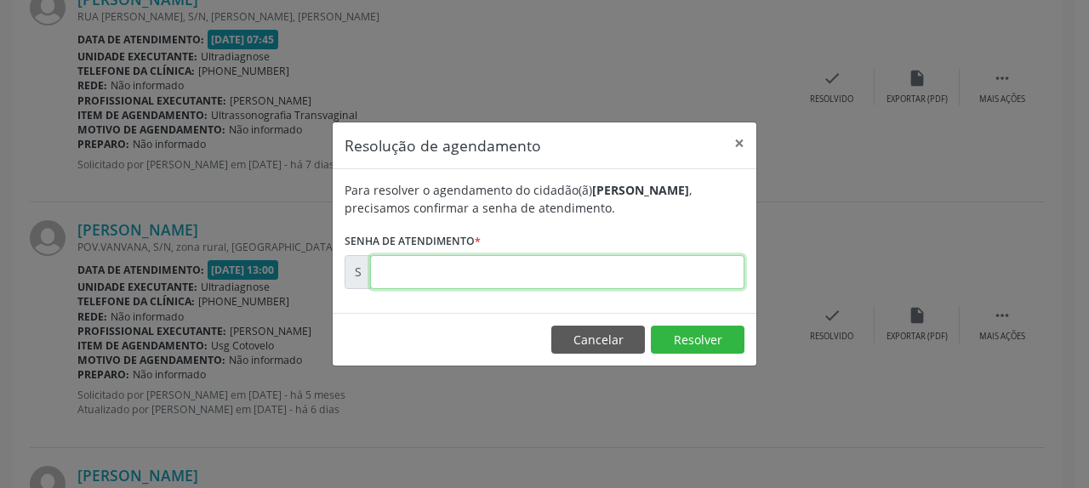
drag, startPoint x: 631, startPoint y: 278, endPoint x: 631, endPoint y: 255, distance: 23.0
click at [631, 277] on input "text" at bounding box center [557, 272] width 374 height 34
type input "00145340"
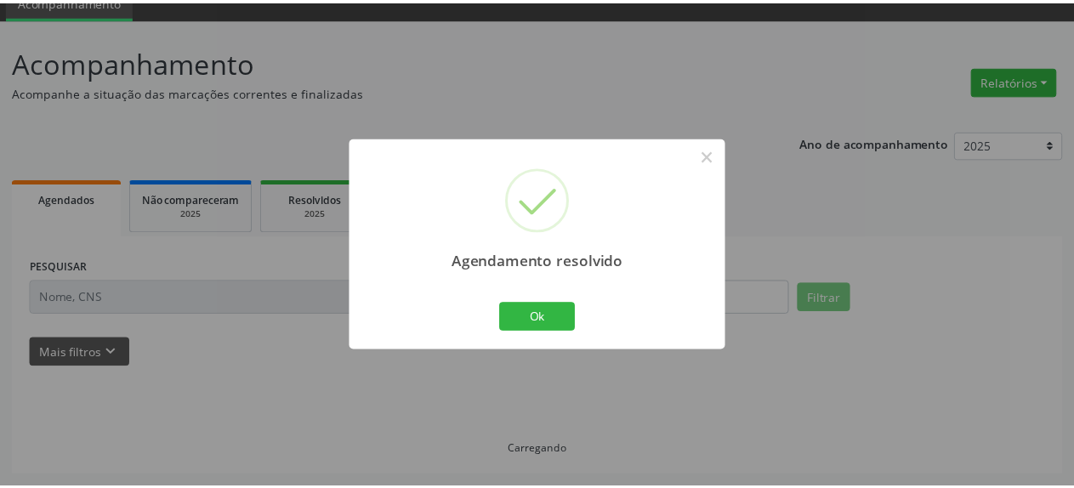
scroll to position [75, 0]
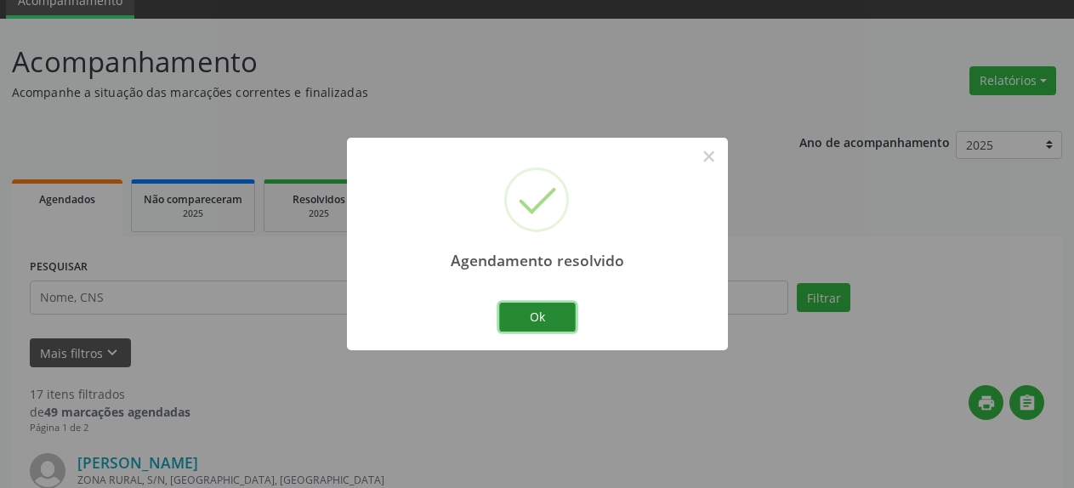
click at [562, 311] on button "Ok" at bounding box center [537, 317] width 77 height 29
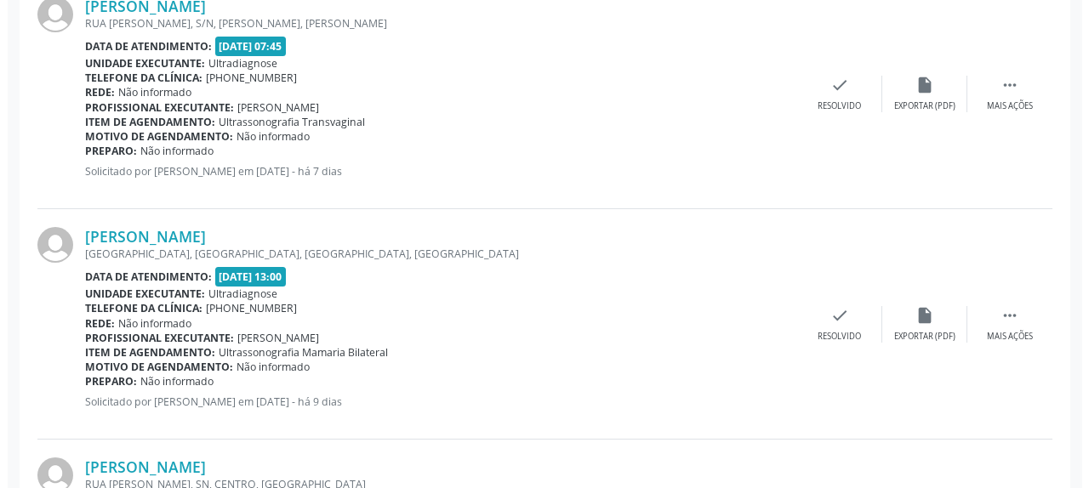
scroll to position [769, 0]
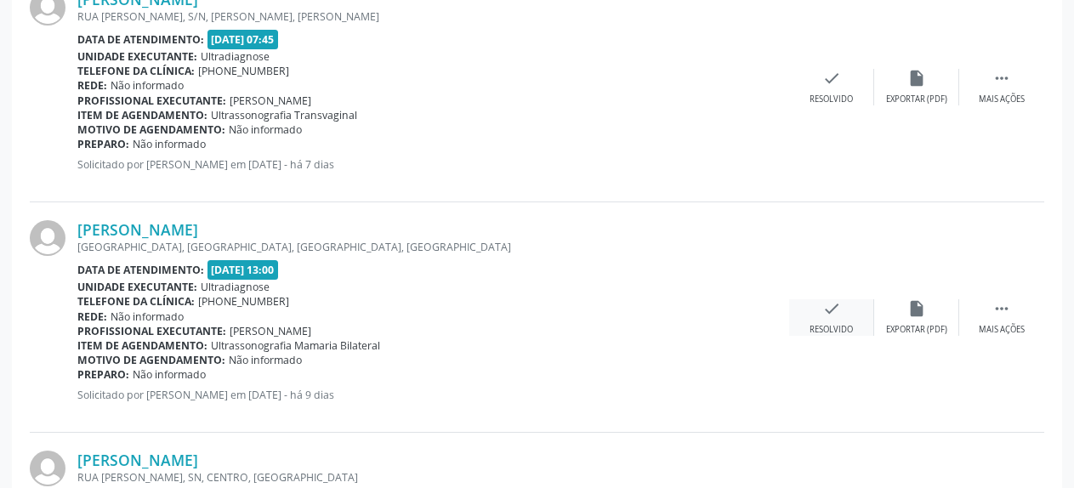
click at [839, 317] on icon "check" at bounding box center [832, 308] width 19 height 19
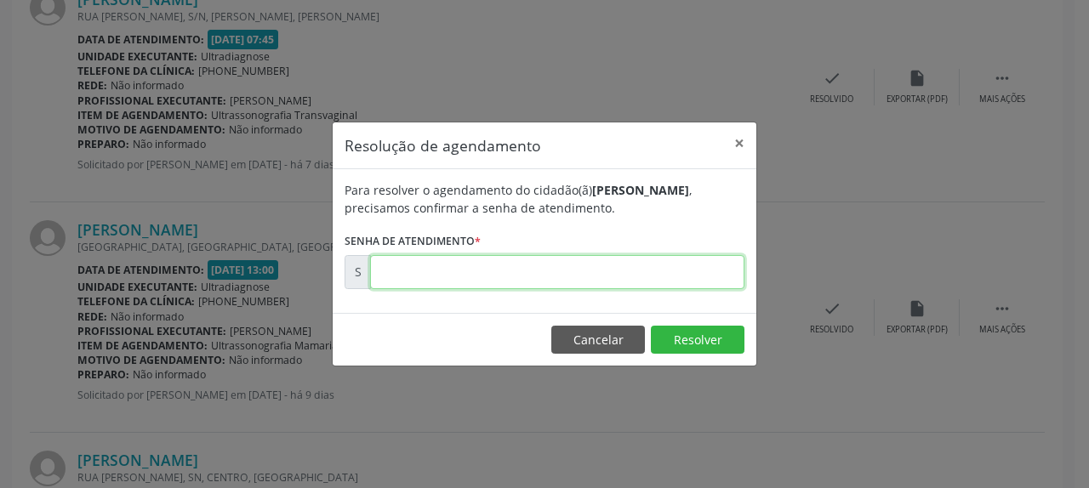
click at [602, 274] on input "text" at bounding box center [557, 272] width 374 height 34
type input "00171319"
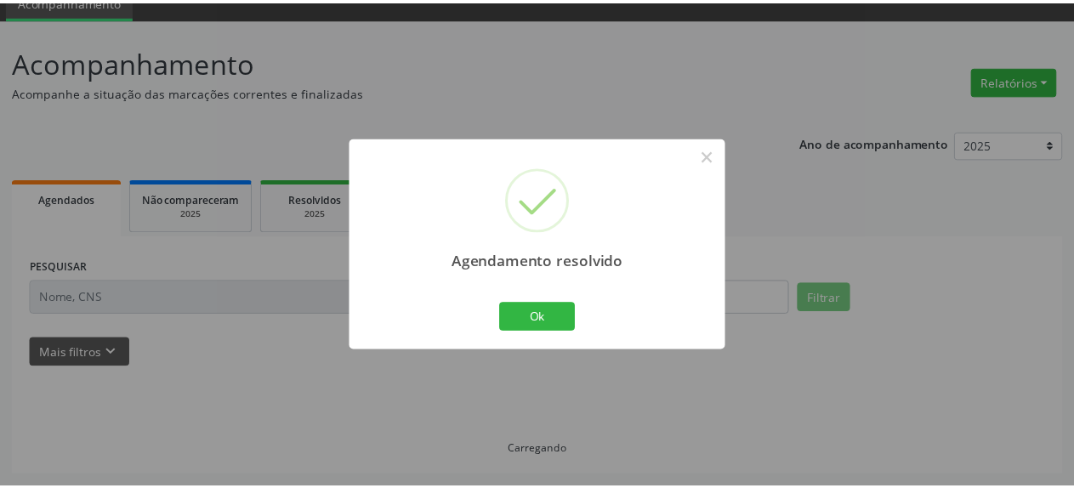
scroll to position [75, 0]
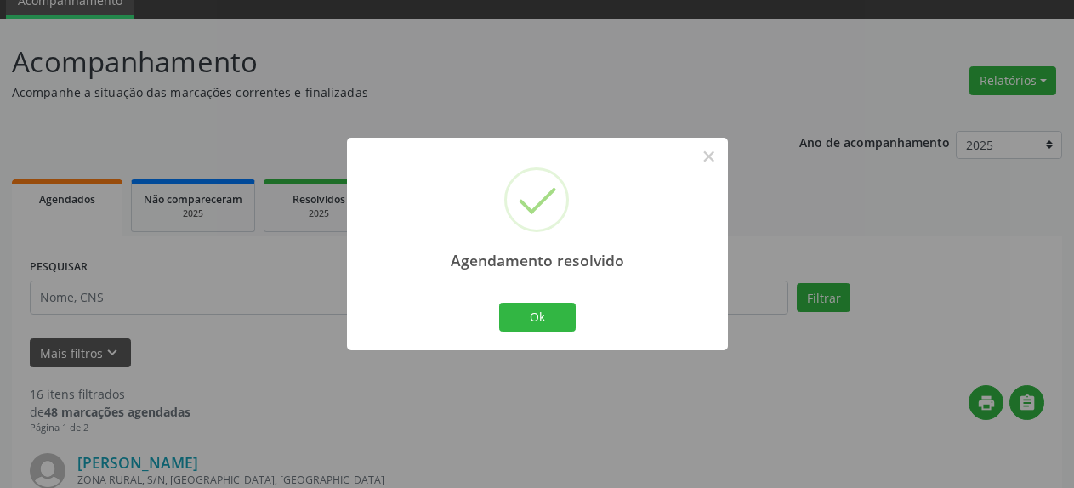
click at [550, 332] on div "Ok Cancel" at bounding box center [537, 317] width 84 height 36
click at [538, 310] on button "Ok" at bounding box center [537, 317] width 77 height 29
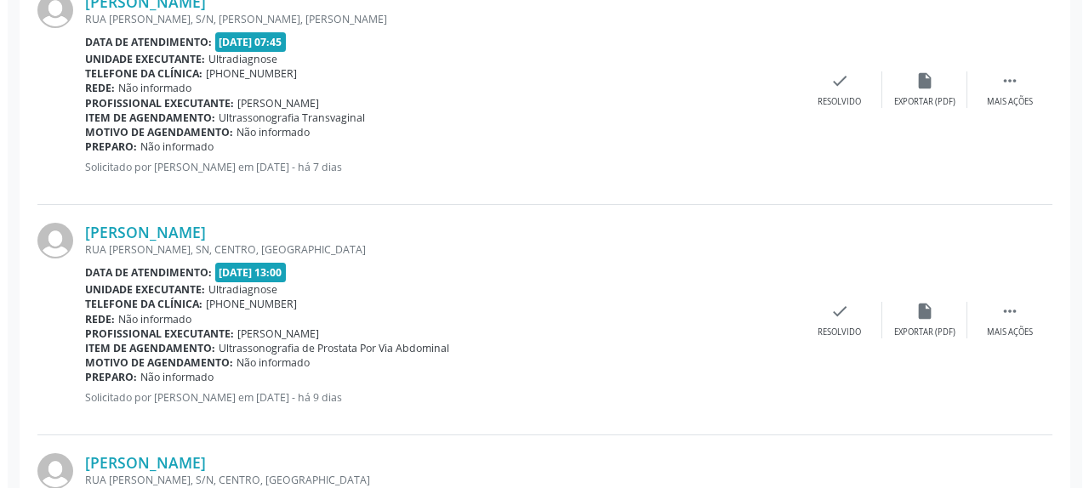
scroll to position [769, 0]
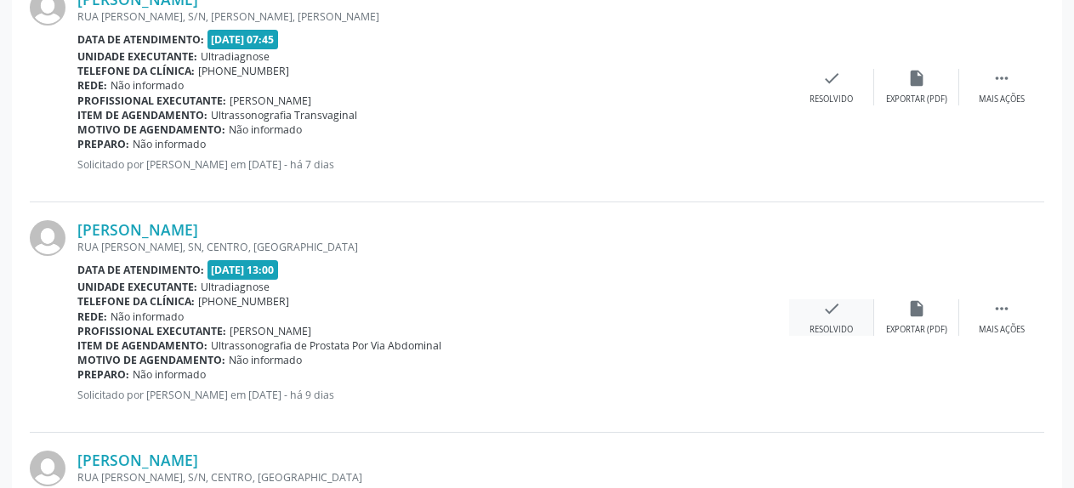
click at [834, 310] on icon "check" at bounding box center [832, 308] width 19 height 19
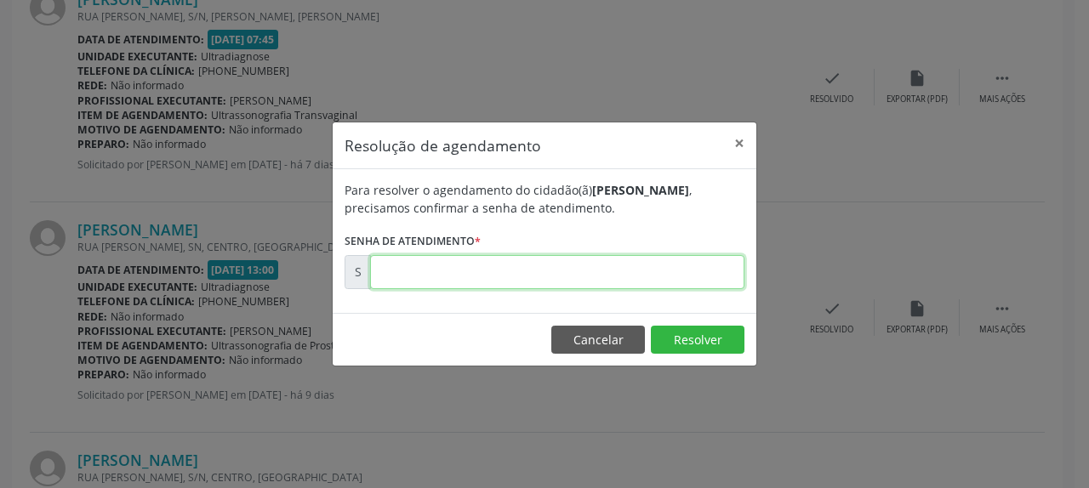
click at [662, 276] on input "text" at bounding box center [557, 272] width 374 height 34
type input "00171320"
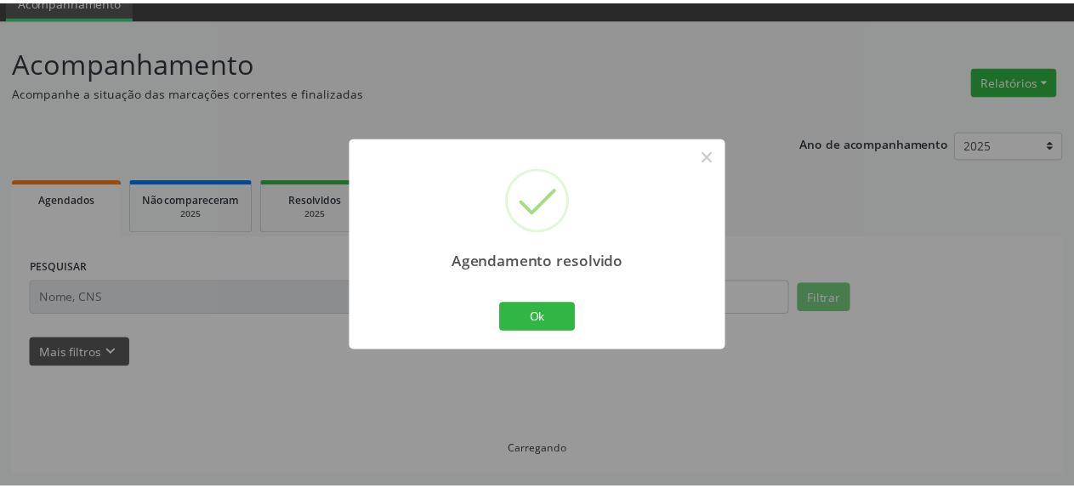
scroll to position [75, 0]
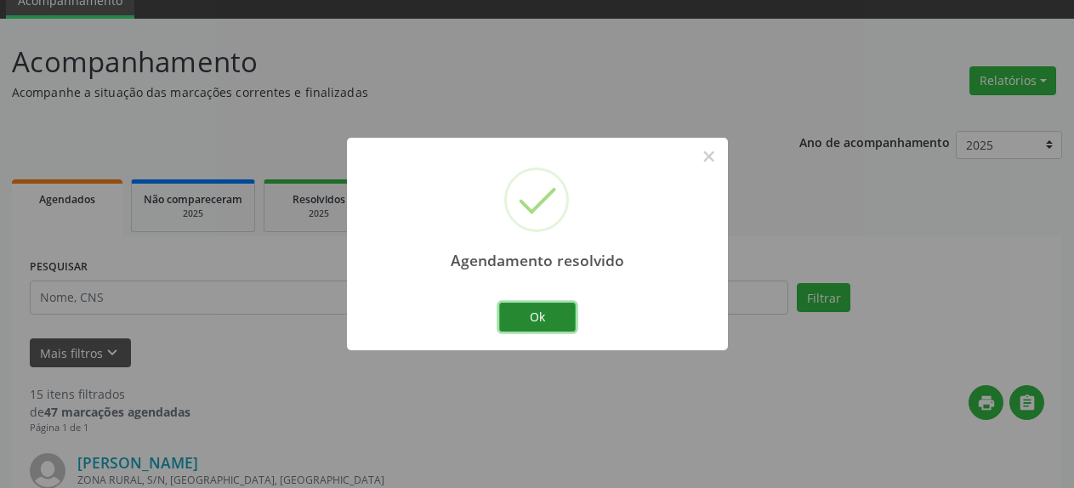
click at [545, 322] on button "Ok" at bounding box center [537, 317] width 77 height 29
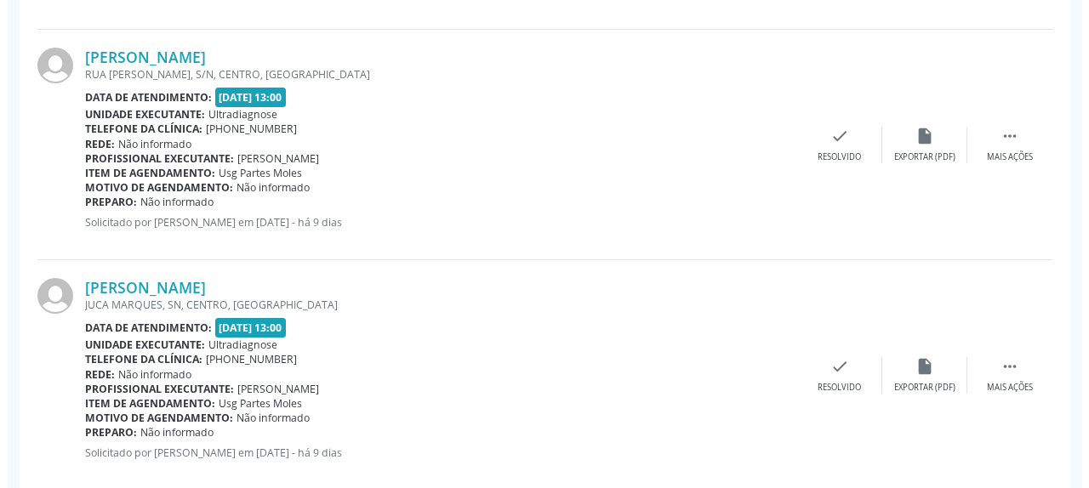
scroll to position [942, 0]
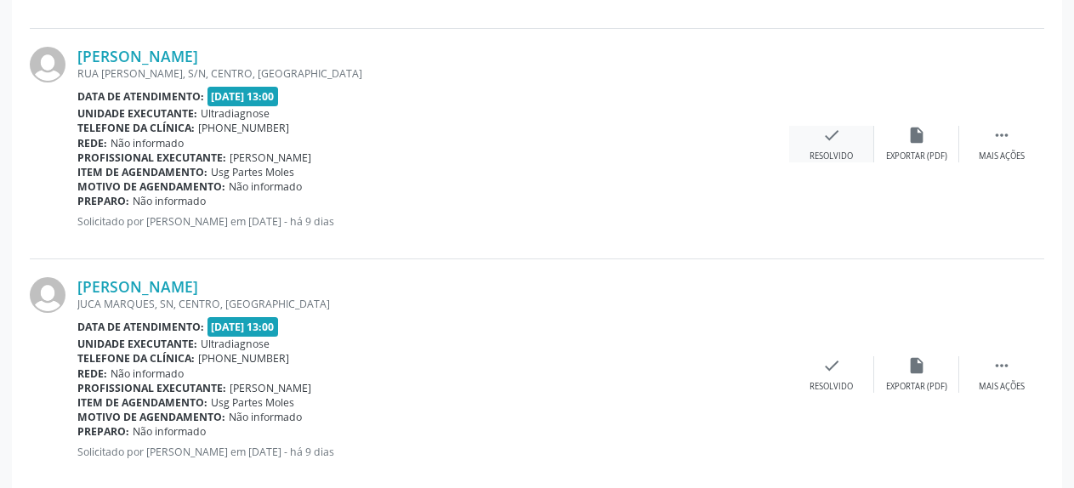
click at [825, 139] on icon "check" at bounding box center [832, 135] width 19 height 19
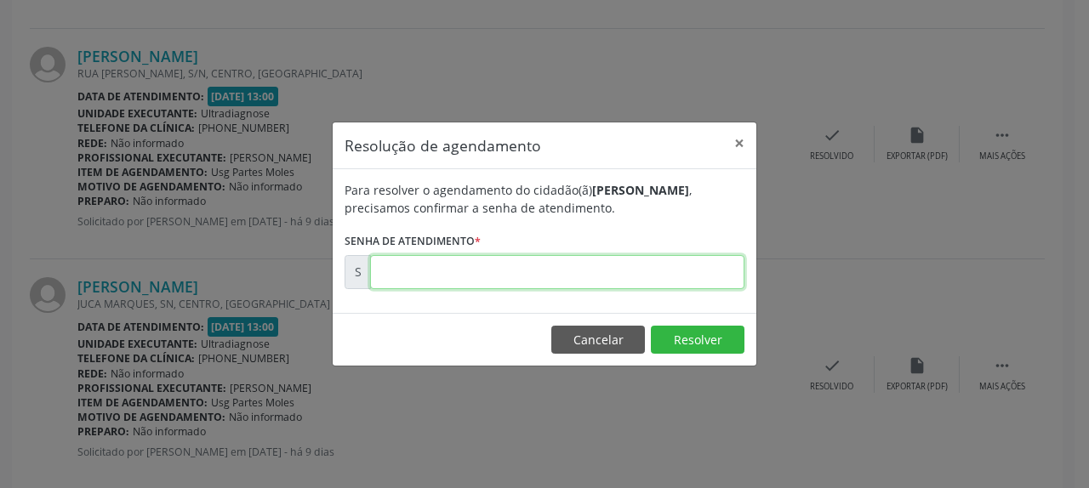
click at [584, 279] on input "text" at bounding box center [557, 272] width 374 height 34
type input "00171322"
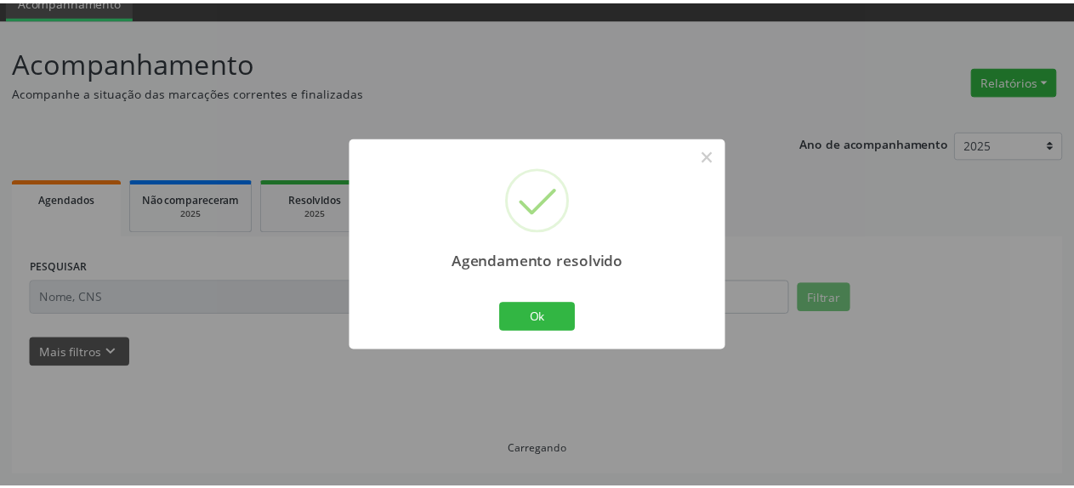
scroll to position [75, 0]
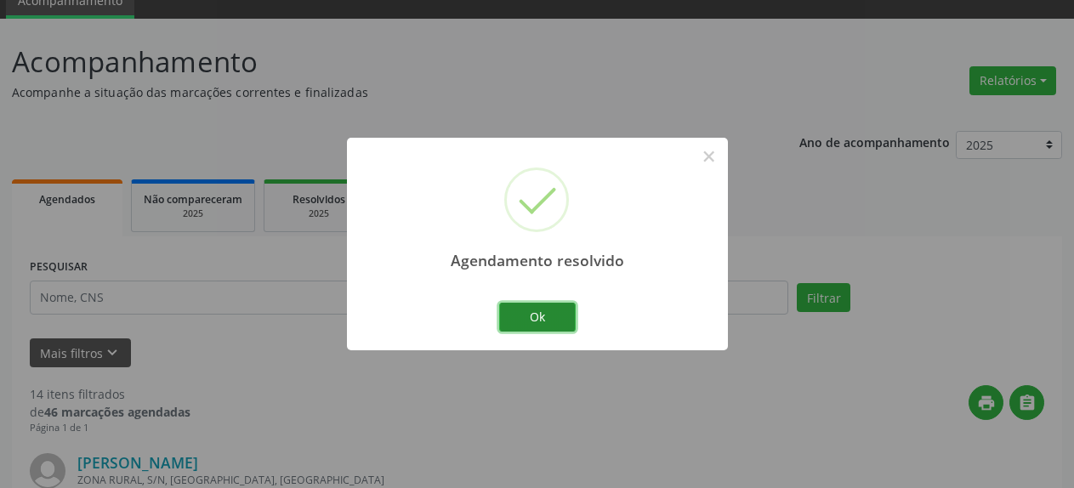
click at [540, 320] on button "Ok" at bounding box center [537, 317] width 77 height 29
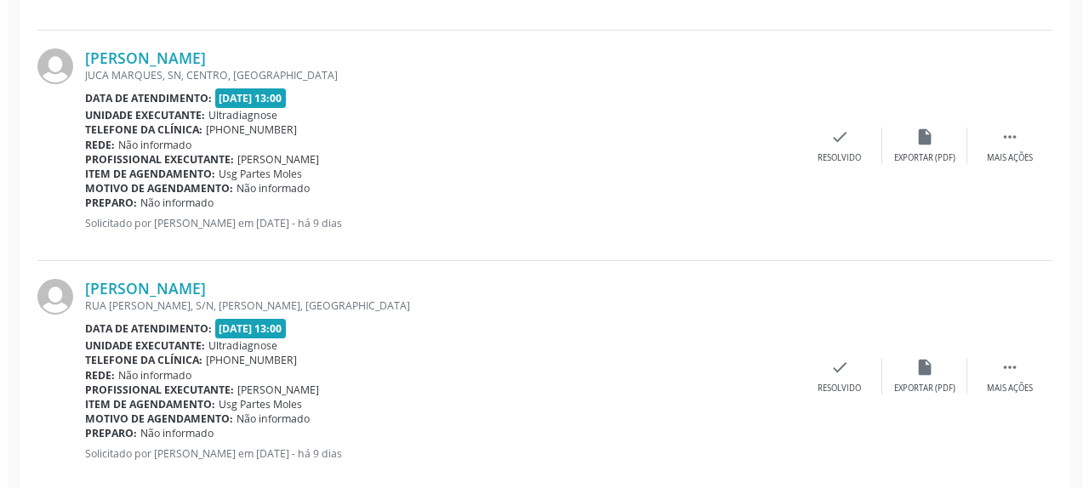
scroll to position [942, 0]
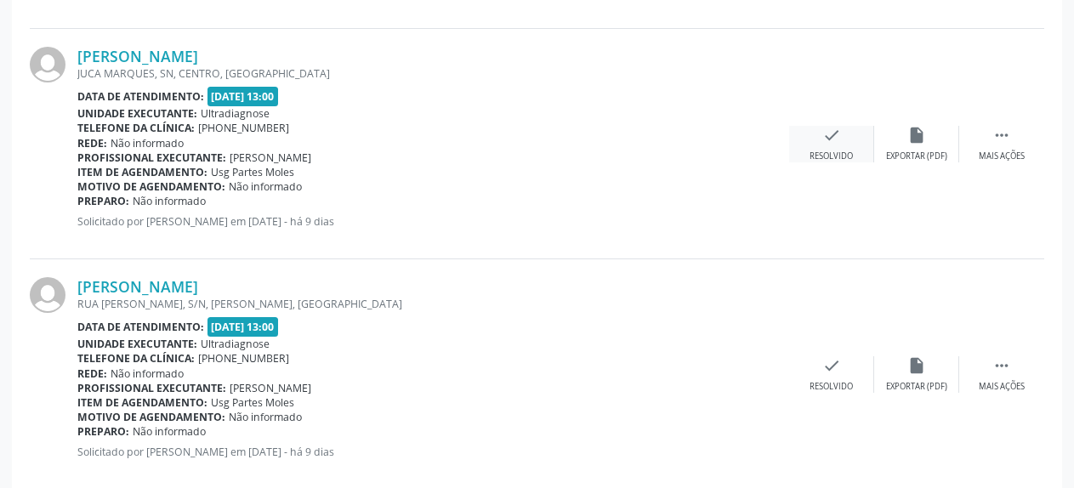
click at [827, 139] on icon "check" at bounding box center [832, 135] width 19 height 19
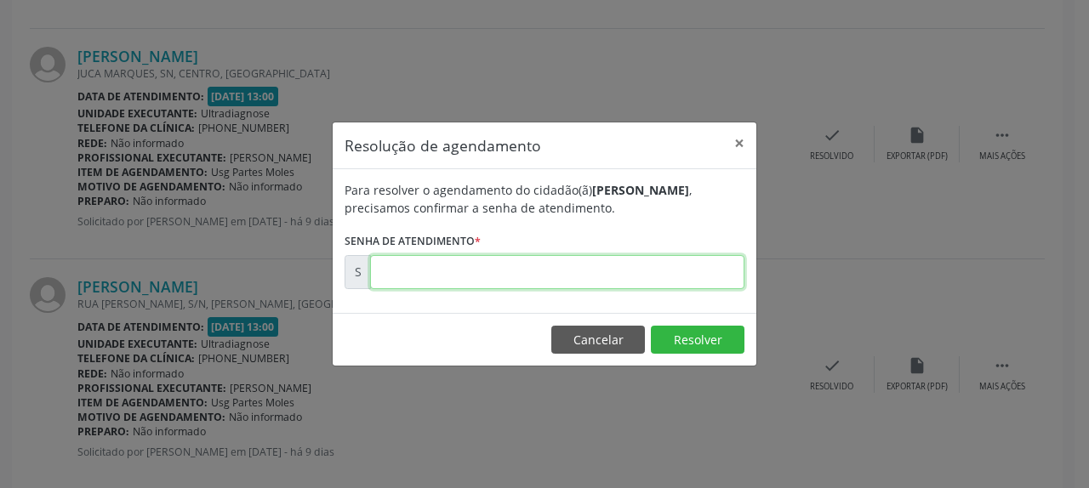
click at [589, 274] on input "text" at bounding box center [557, 272] width 374 height 34
type input "00171323"
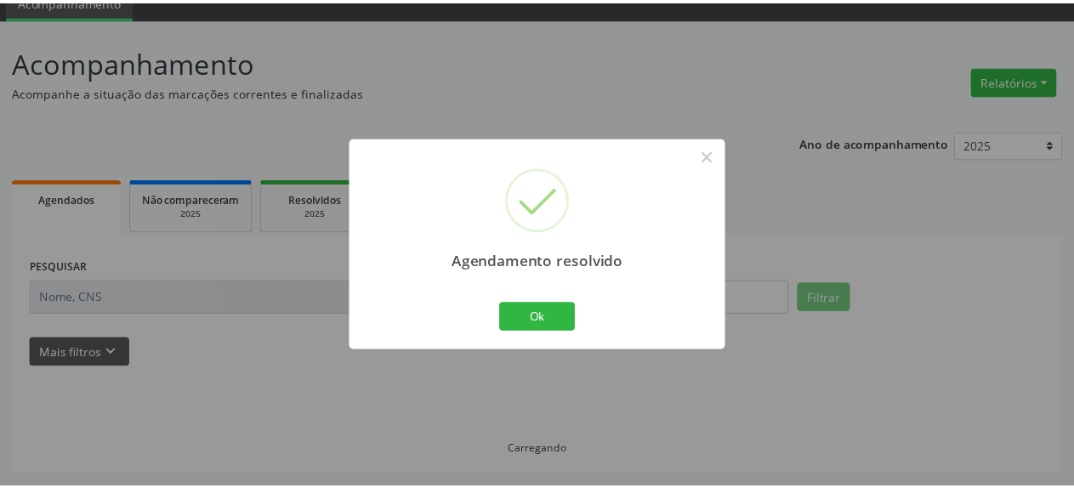
scroll to position [75, 0]
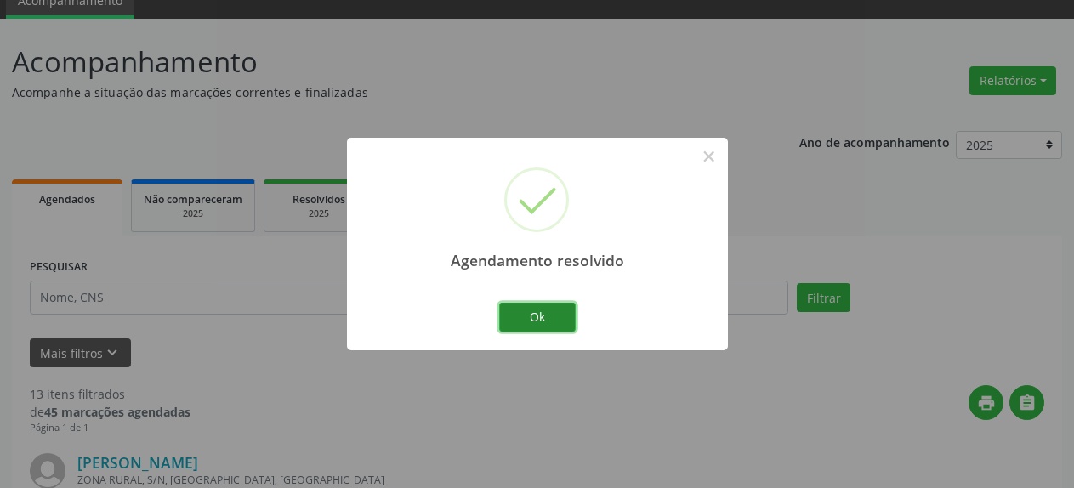
click at [530, 315] on button "Ok" at bounding box center [537, 317] width 77 height 29
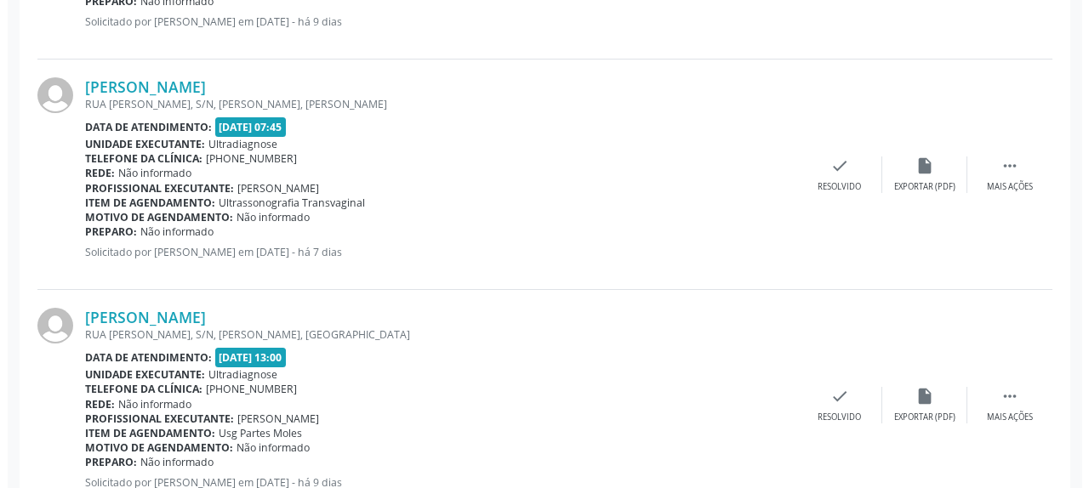
scroll to position [682, 0]
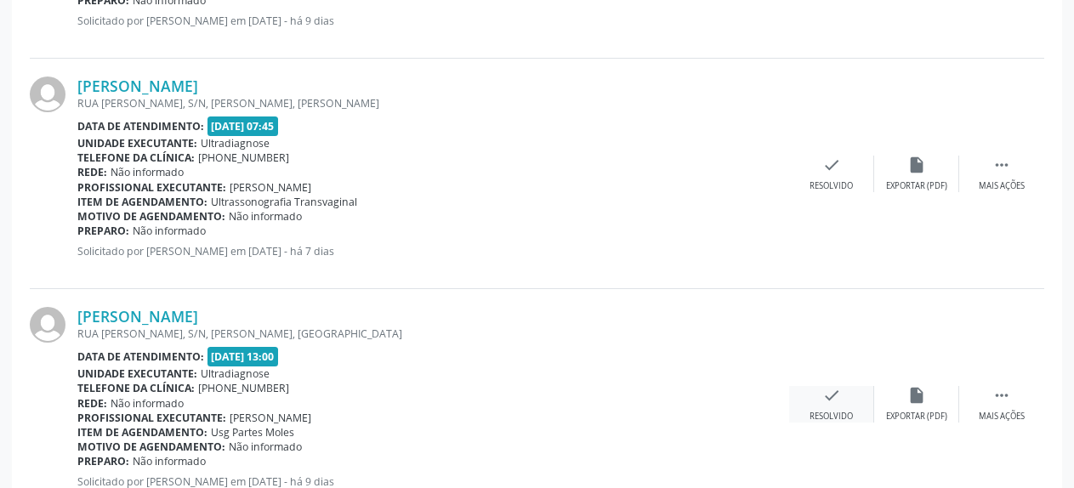
click at [831, 398] on icon "check" at bounding box center [832, 395] width 19 height 19
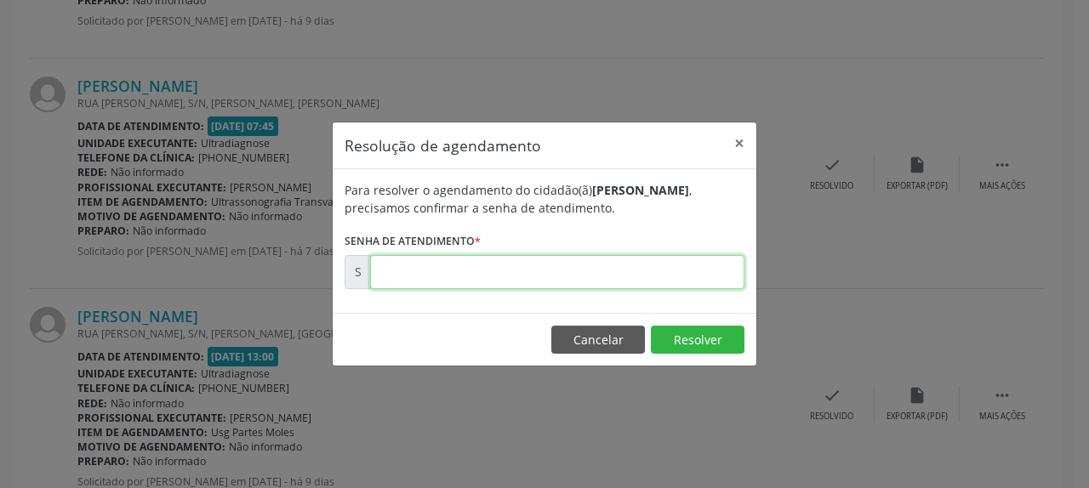
click at [640, 278] on input "text" at bounding box center [557, 272] width 374 height 34
type input "00171325"
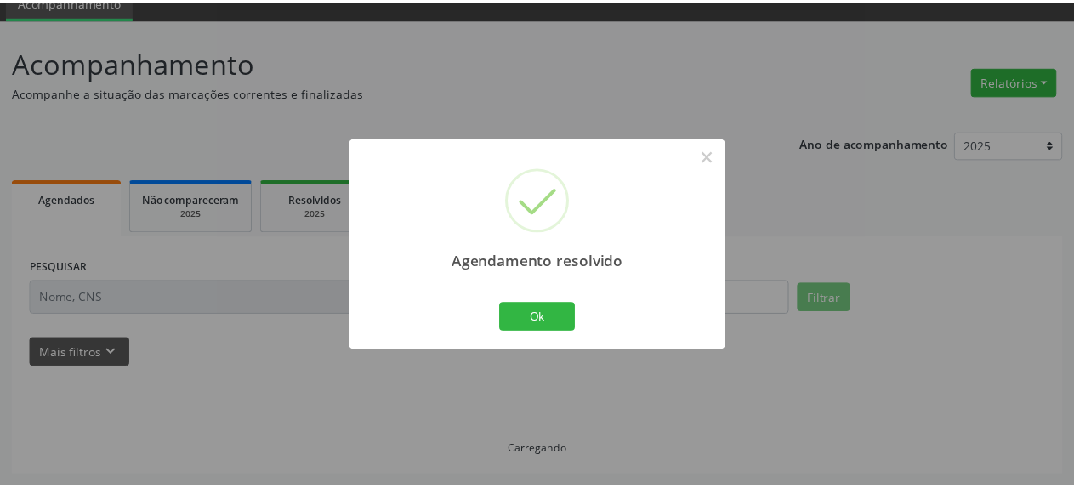
scroll to position [75, 0]
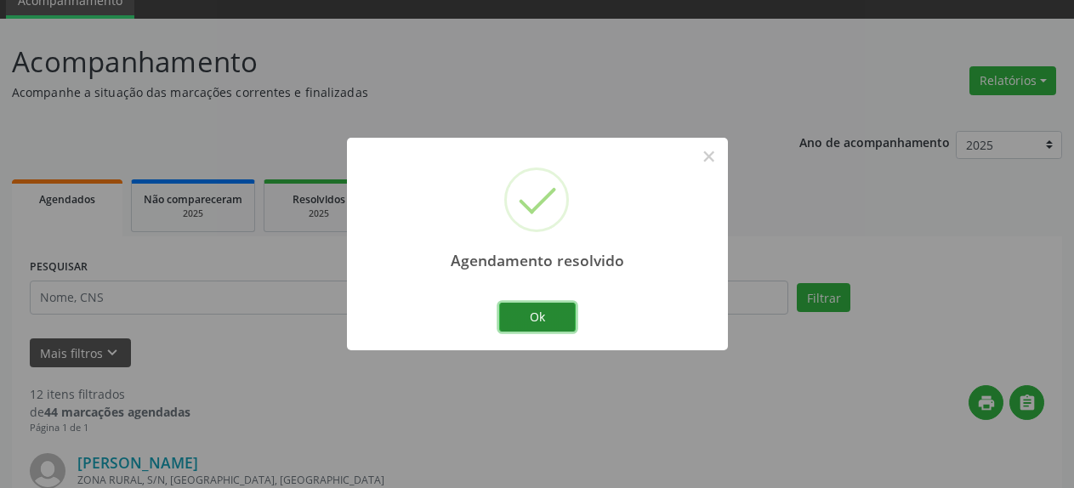
click at [524, 316] on button "Ok" at bounding box center [537, 317] width 77 height 29
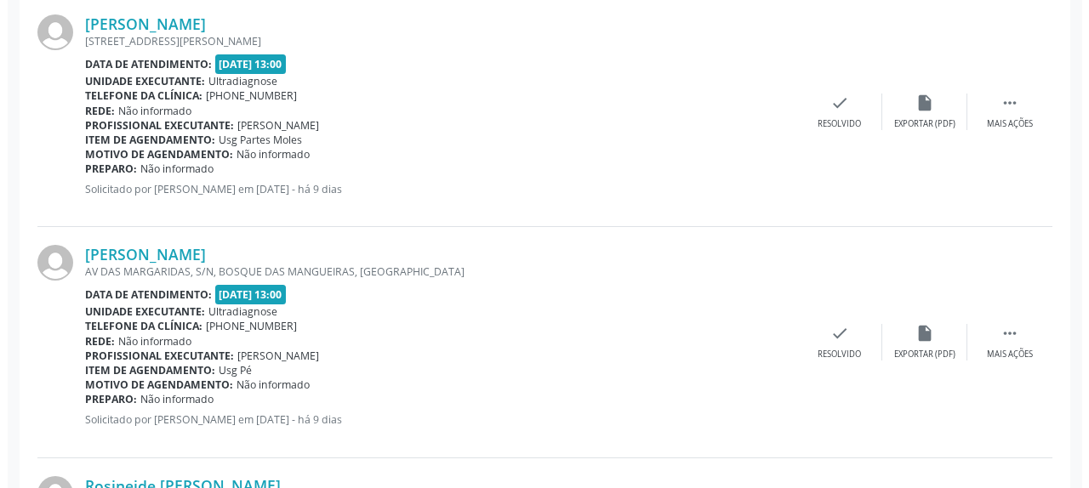
scroll to position [1029, 0]
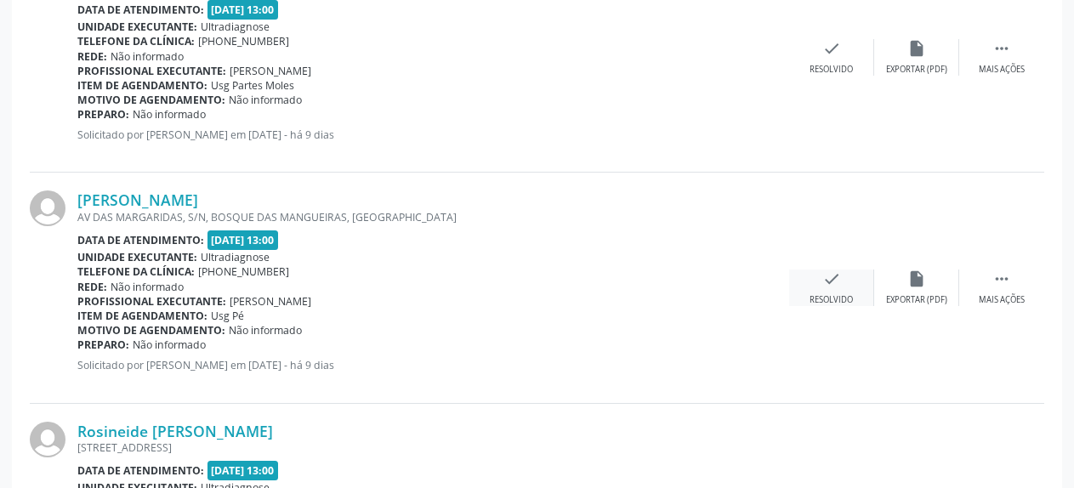
click at [835, 281] on icon "check" at bounding box center [832, 279] width 19 height 19
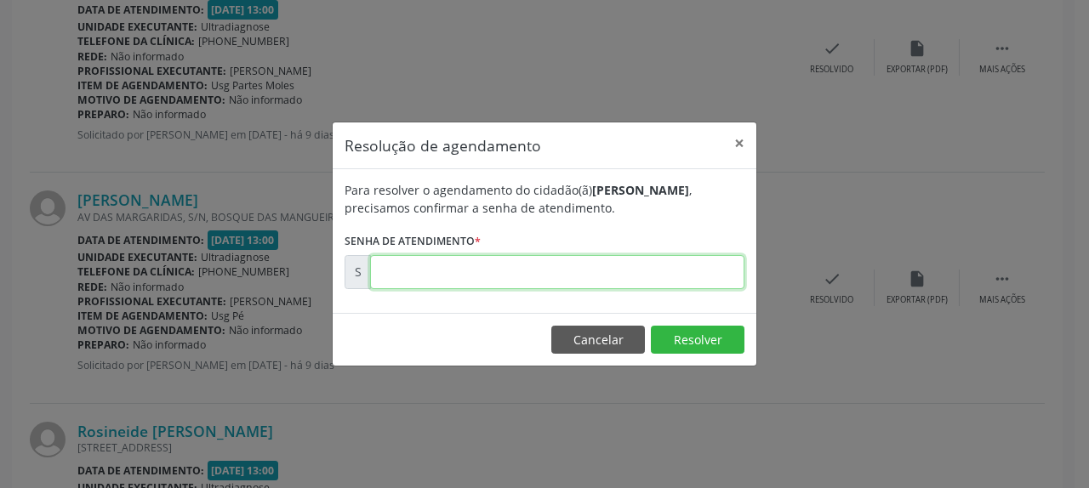
click at [650, 275] on input "text" at bounding box center [557, 272] width 374 height 34
type input "00171328"
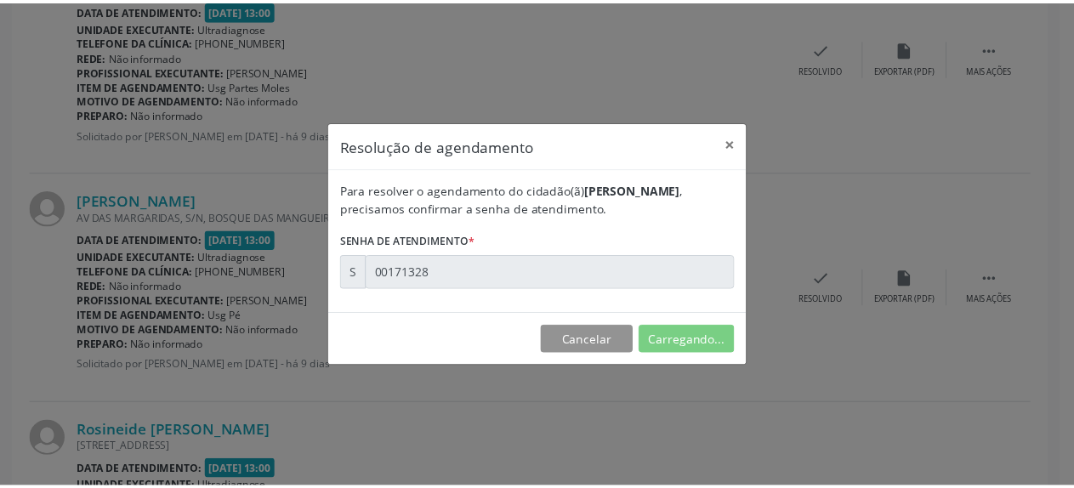
scroll to position [75, 0]
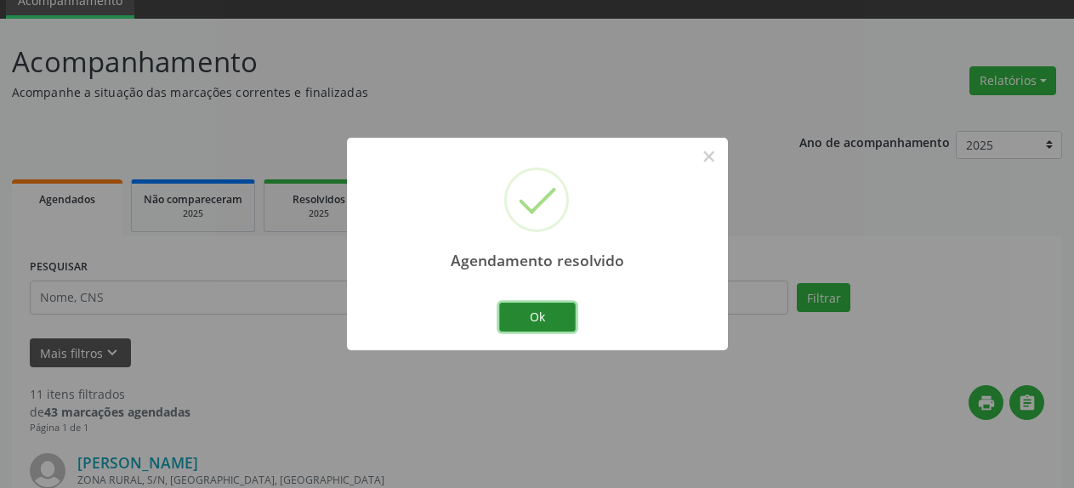
click at [537, 314] on button "Ok" at bounding box center [537, 317] width 77 height 29
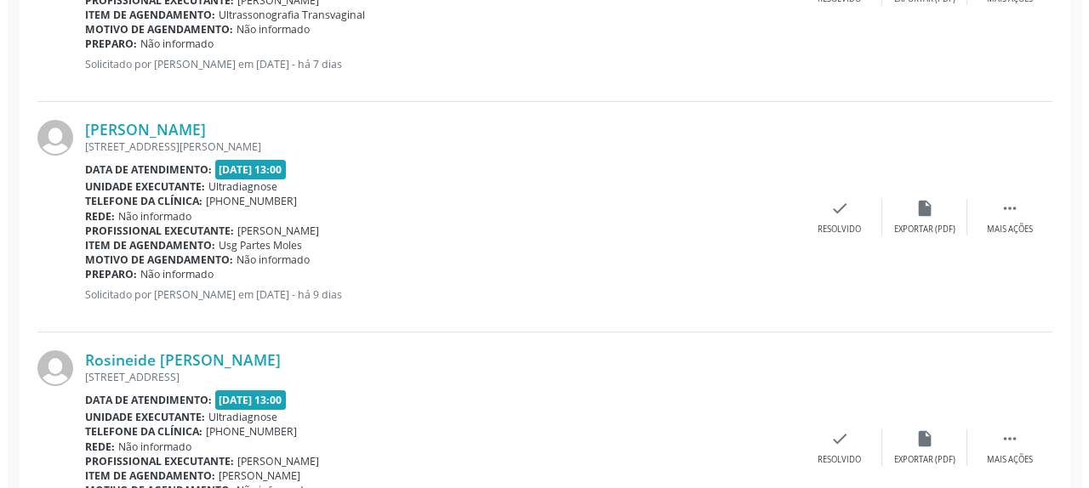
scroll to position [942, 0]
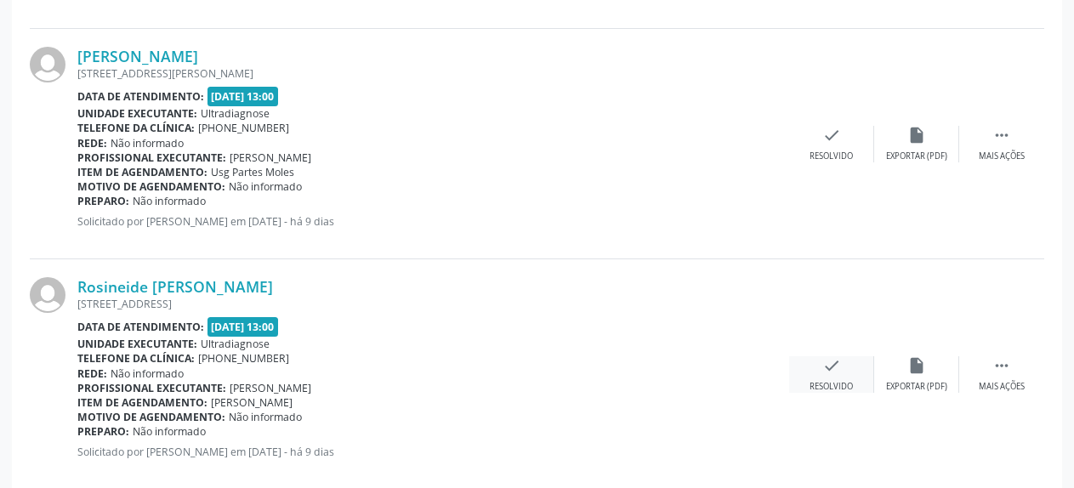
click at [823, 367] on icon "check" at bounding box center [832, 365] width 19 height 19
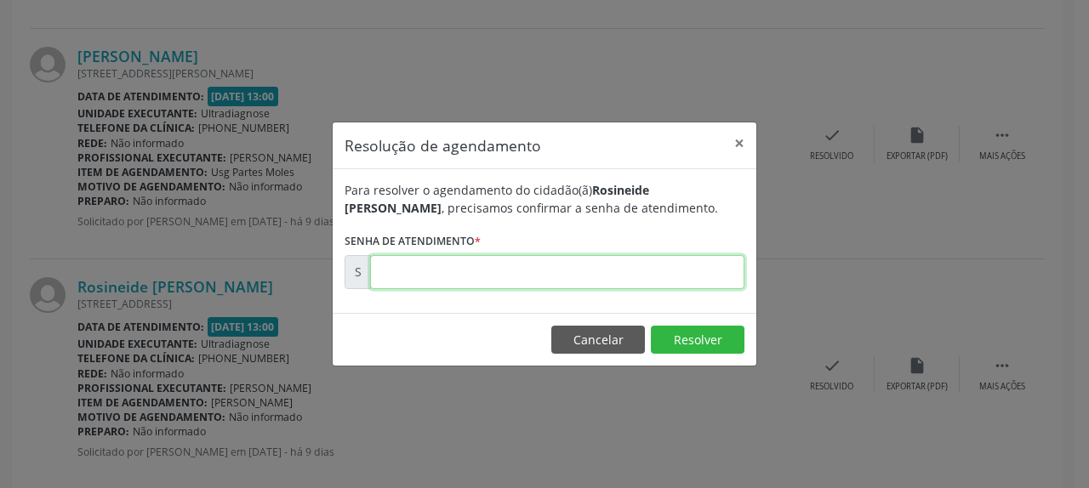
click at [598, 265] on input "text" at bounding box center [557, 272] width 374 height 34
type input "00171329"
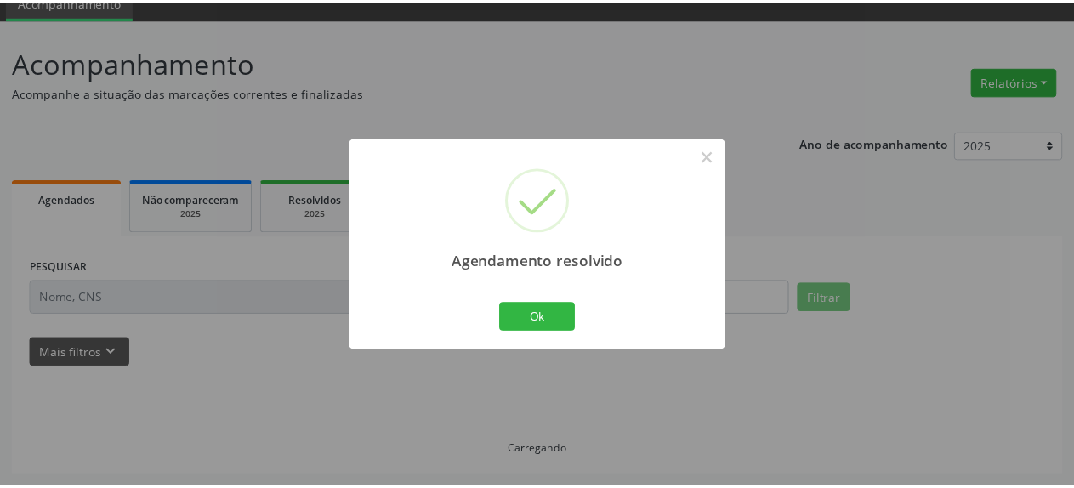
scroll to position [75, 0]
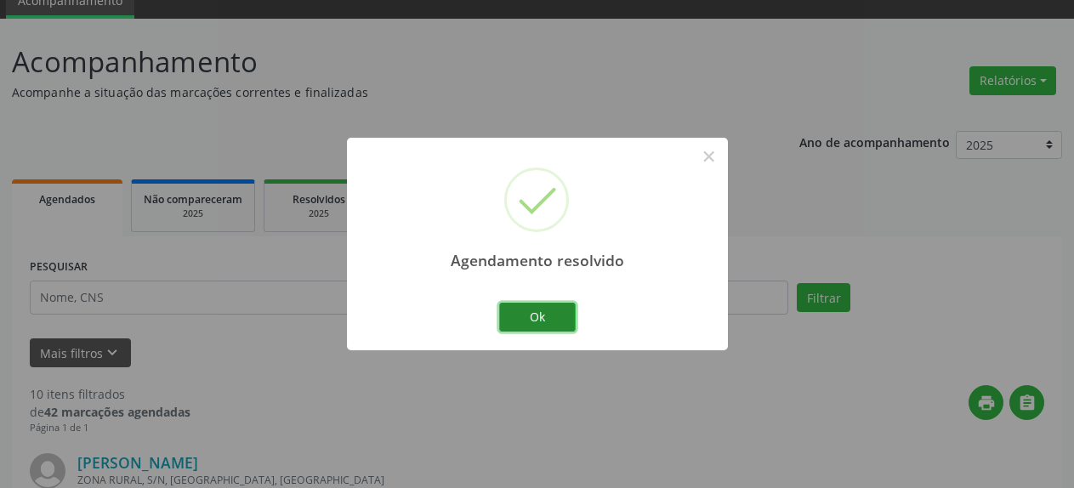
click at [543, 316] on button "Ok" at bounding box center [537, 317] width 77 height 29
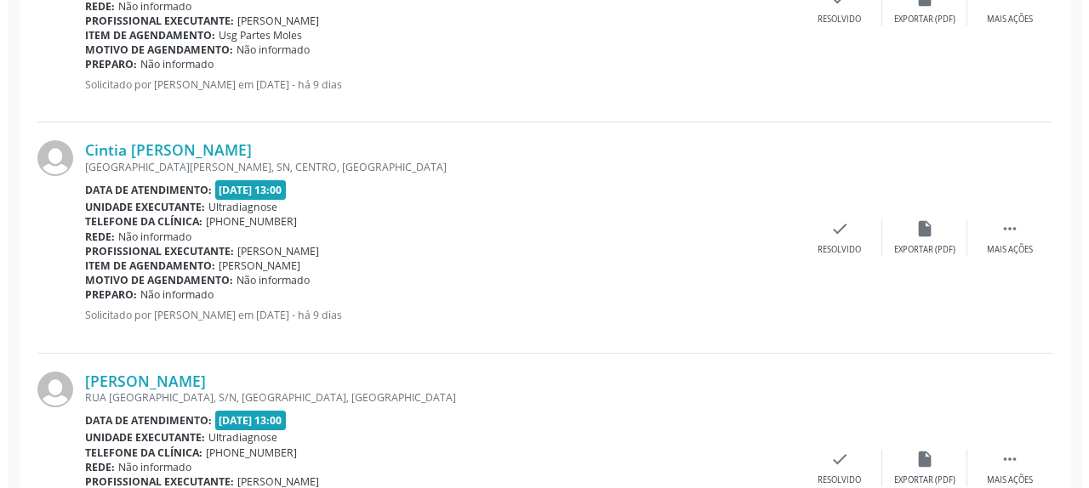
scroll to position [1116, 0]
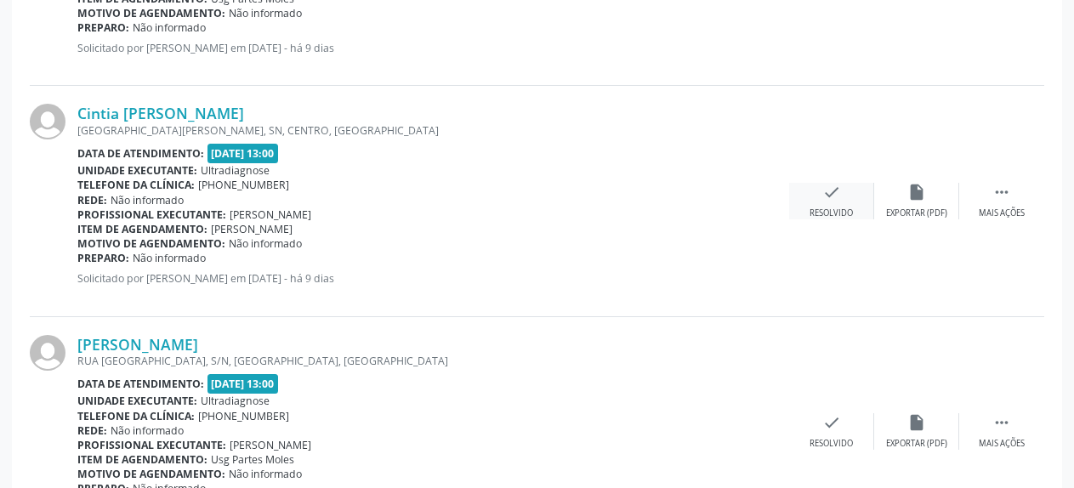
click at [840, 196] on icon "check" at bounding box center [832, 192] width 19 height 19
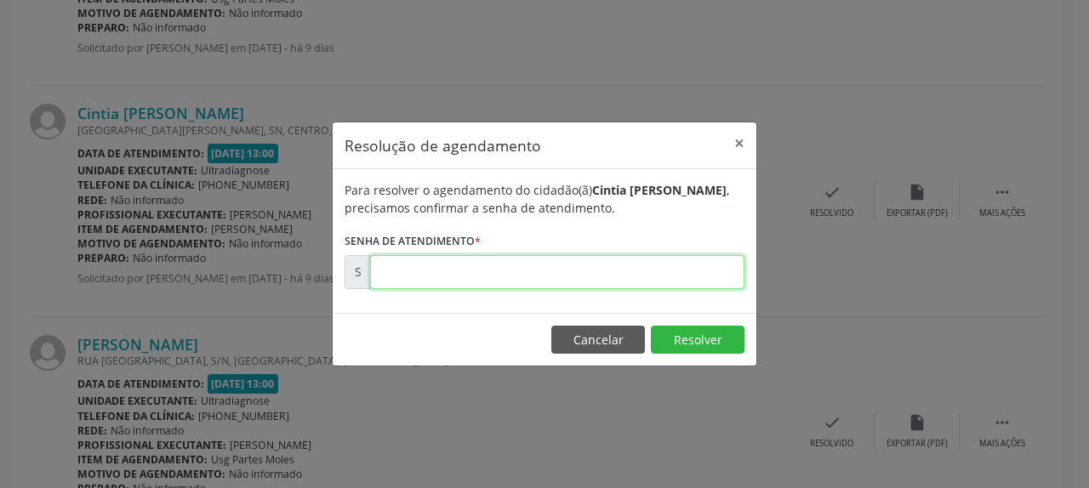
drag, startPoint x: 503, startPoint y: 276, endPoint x: 491, endPoint y: 237, distance: 40.1
click at [502, 276] on input "text" at bounding box center [557, 272] width 374 height 34
type input "00171330"
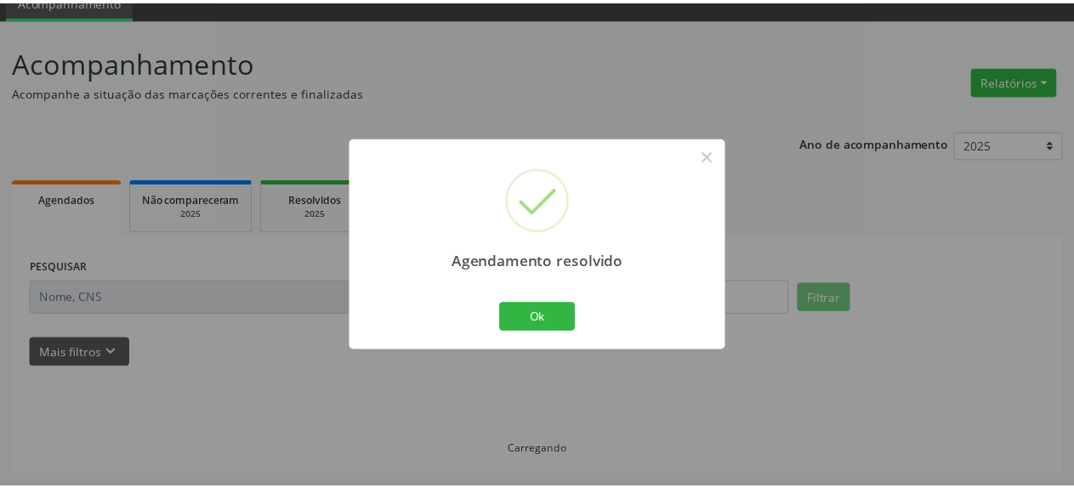
scroll to position [75, 0]
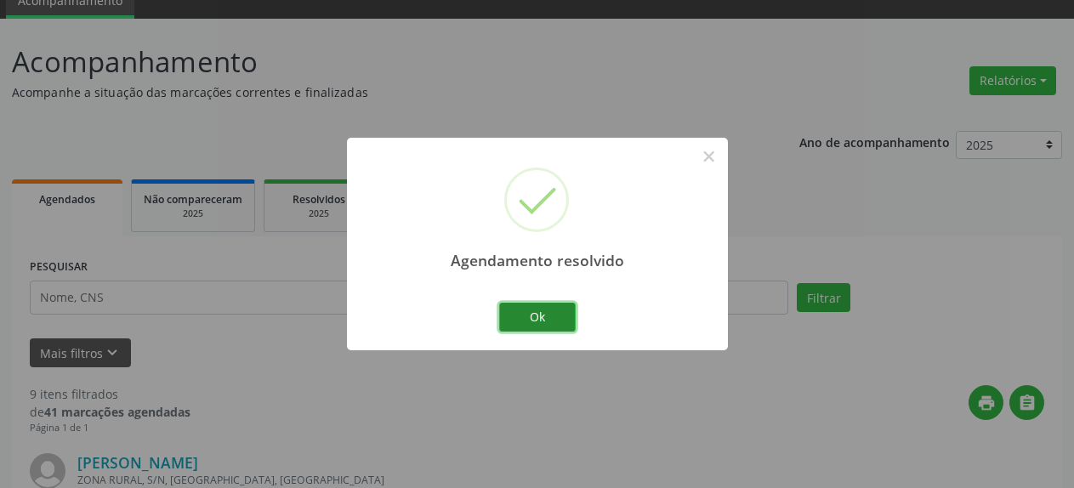
click at [525, 329] on button "Ok" at bounding box center [537, 317] width 77 height 29
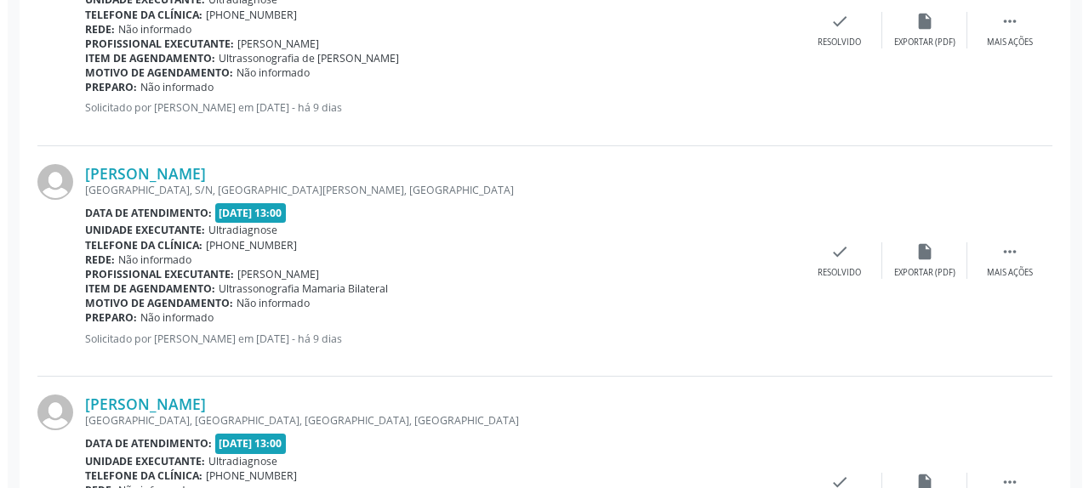
scroll to position [1550, 0]
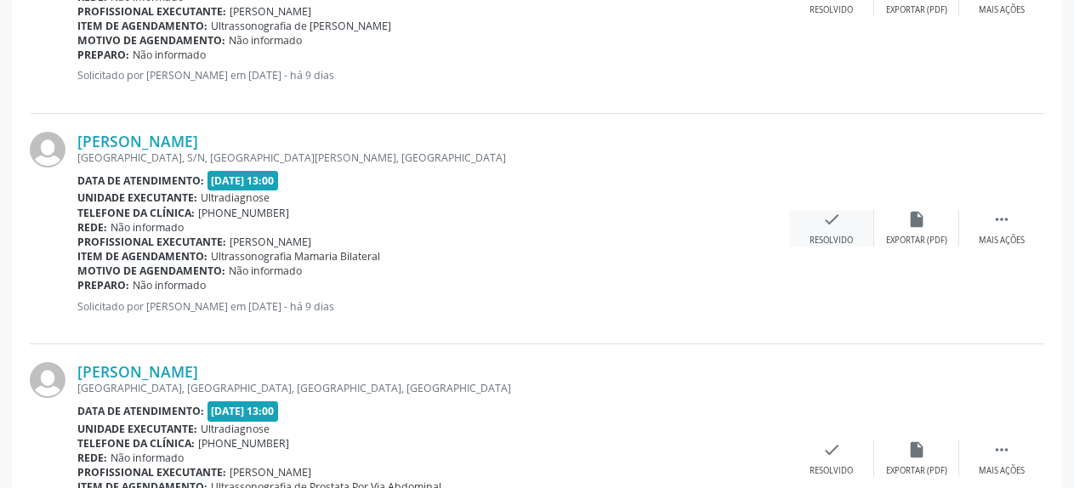
click at [835, 226] on icon "check" at bounding box center [832, 219] width 19 height 19
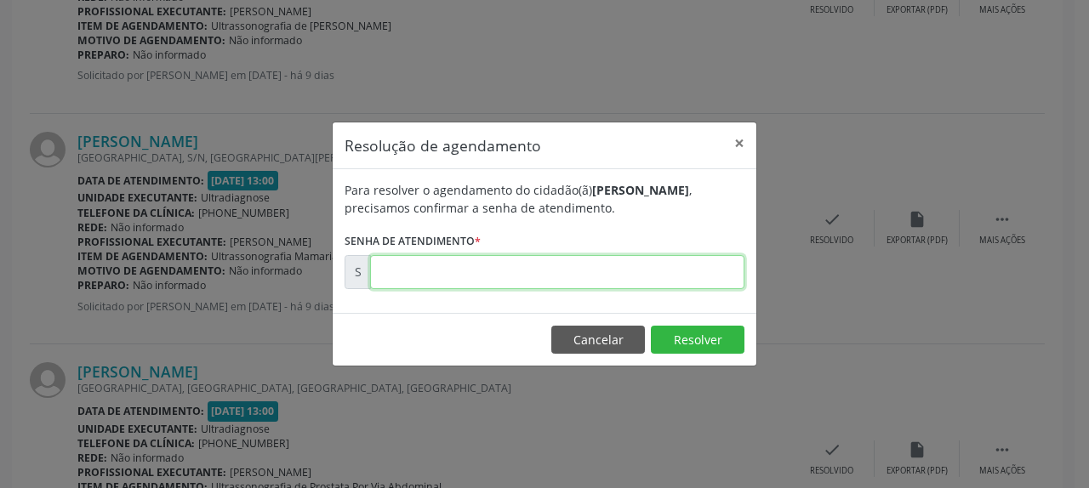
click at [651, 272] on input "text" at bounding box center [557, 272] width 374 height 34
type input "00171334"
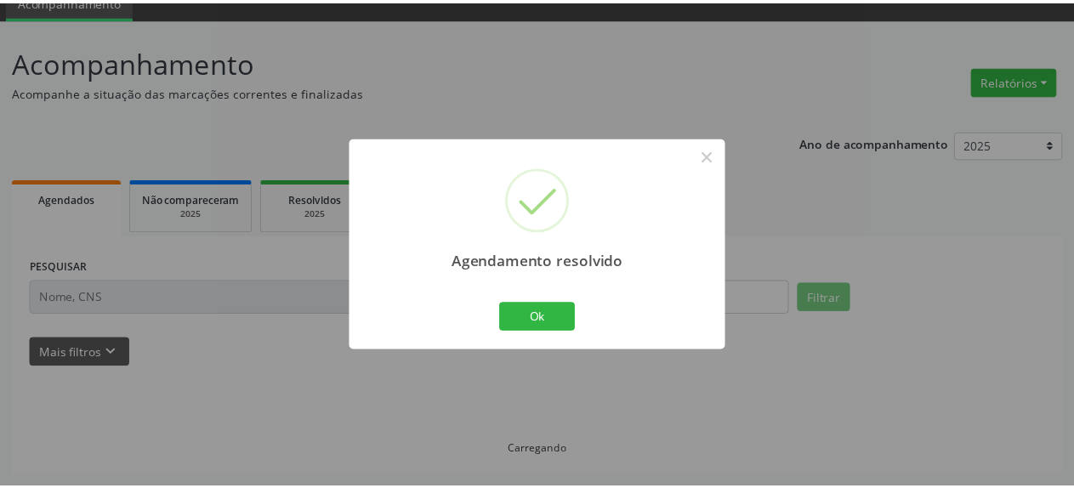
scroll to position [75, 0]
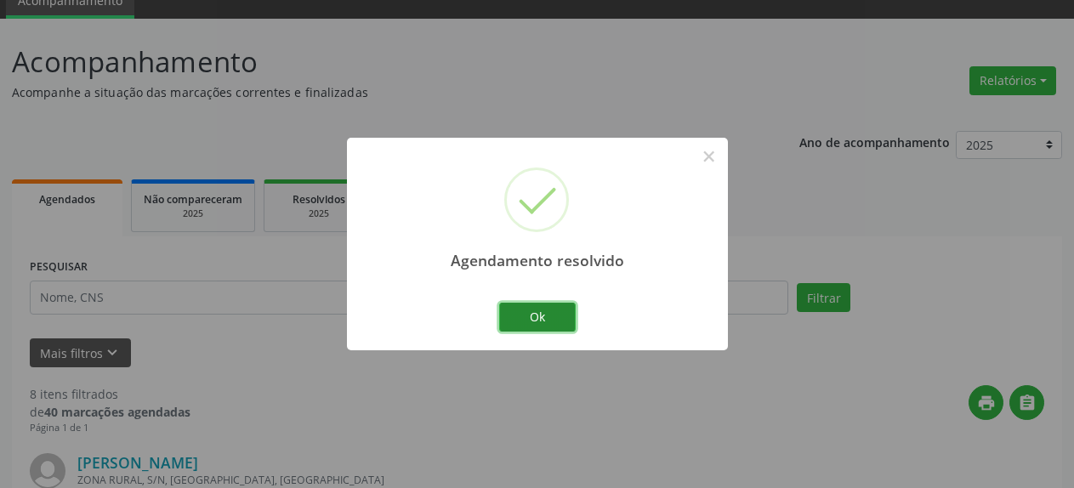
click at [562, 307] on button "Ok" at bounding box center [537, 317] width 77 height 29
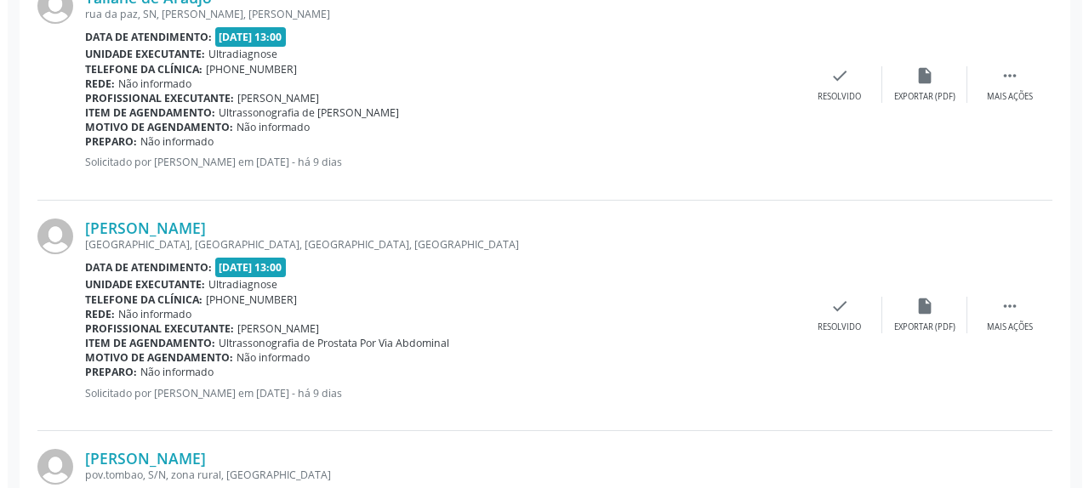
scroll to position [1550, 0]
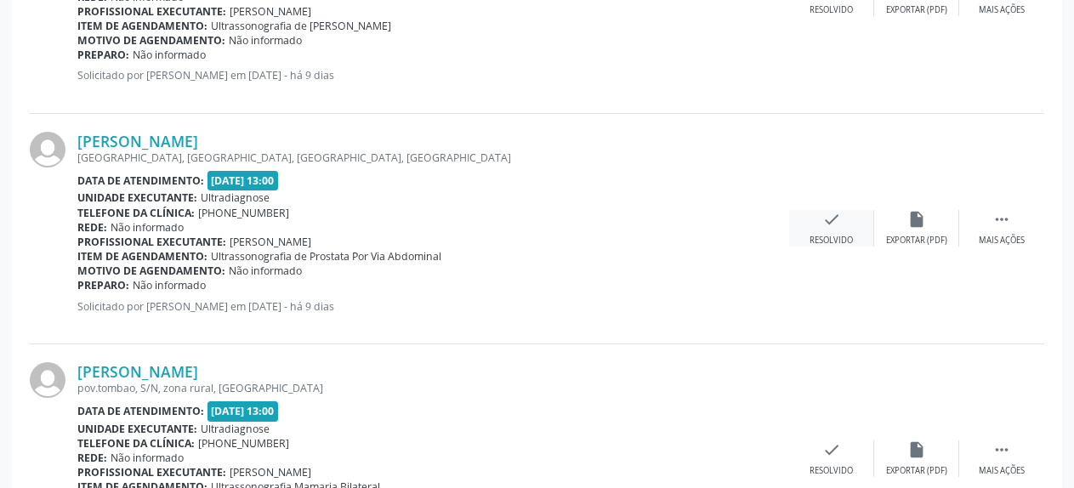
click at [843, 215] on div "check Resolvido" at bounding box center [831, 228] width 85 height 37
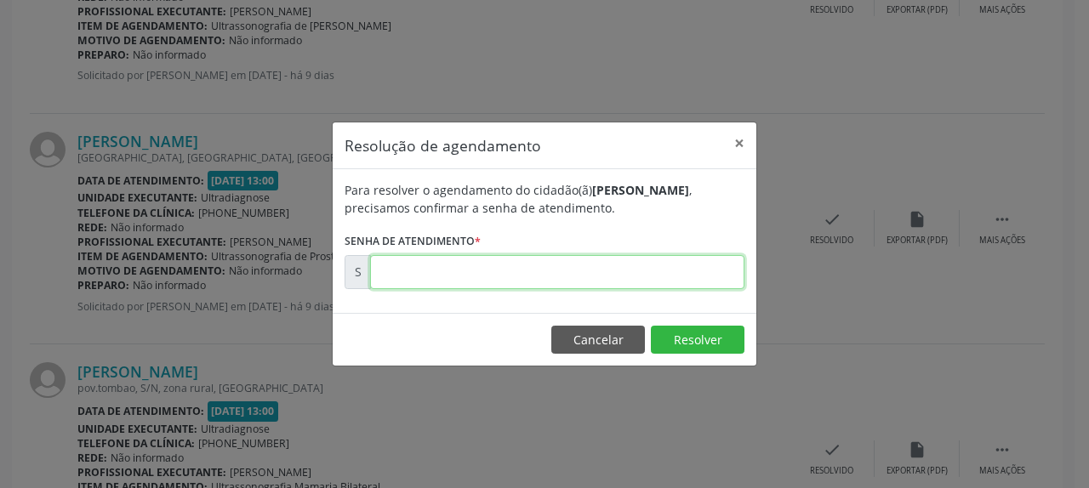
click at [637, 261] on input "text" at bounding box center [557, 272] width 374 height 34
type input "00171346"
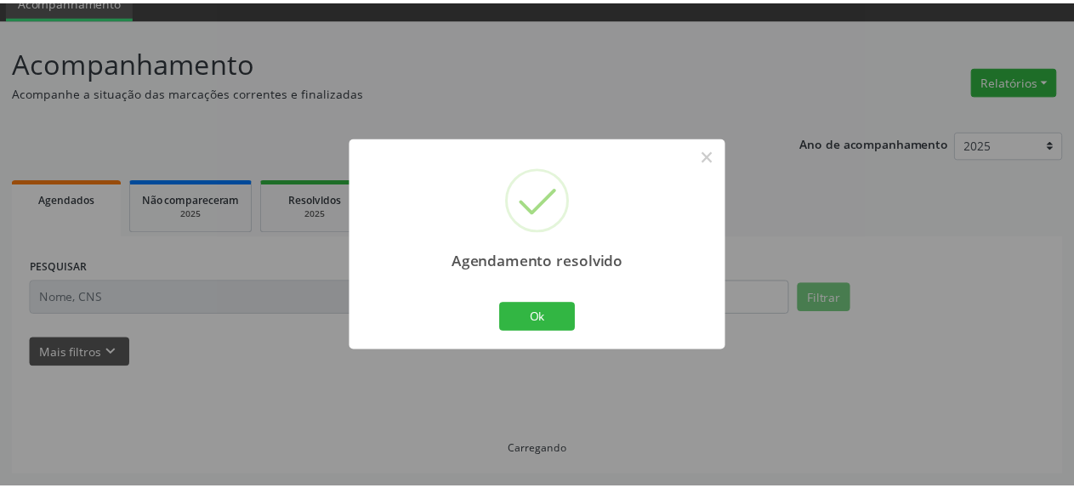
scroll to position [75, 0]
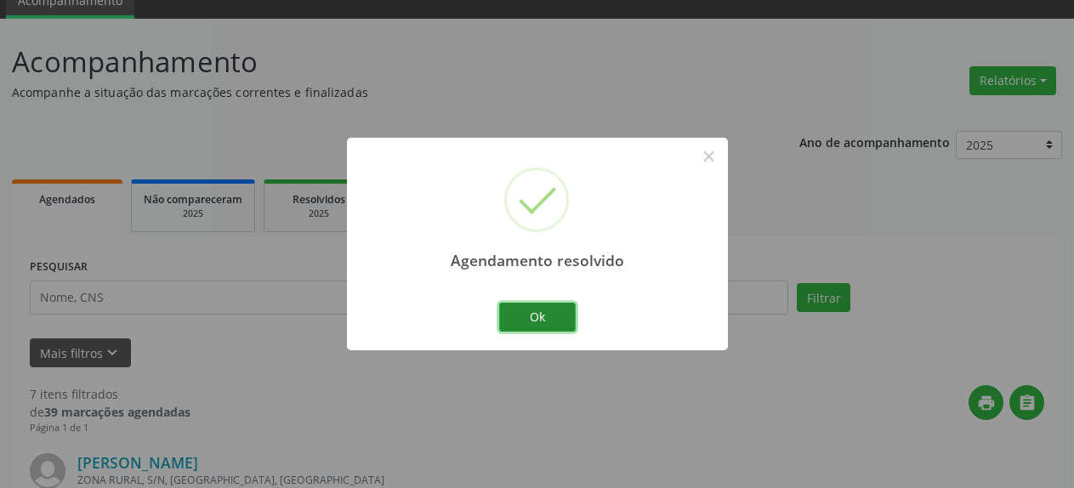
click at [523, 322] on button "Ok" at bounding box center [537, 317] width 77 height 29
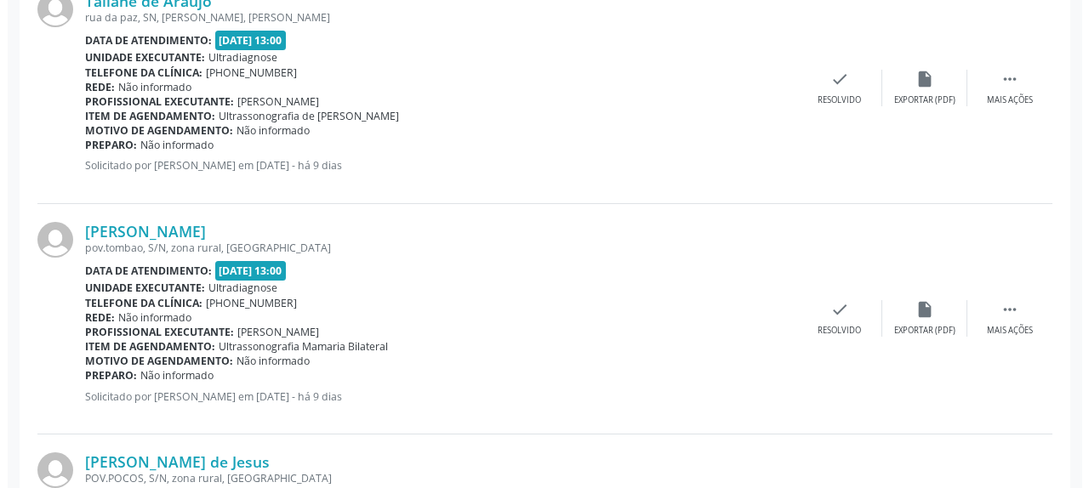
scroll to position [1550, 0]
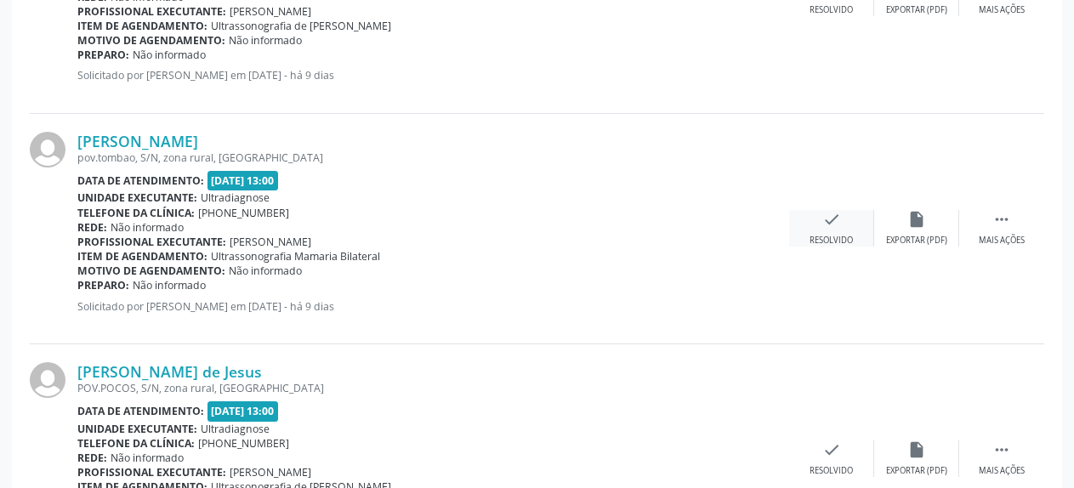
click at [827, 216] on icon "check" at bounding box center [832, 219] width 19 height 19
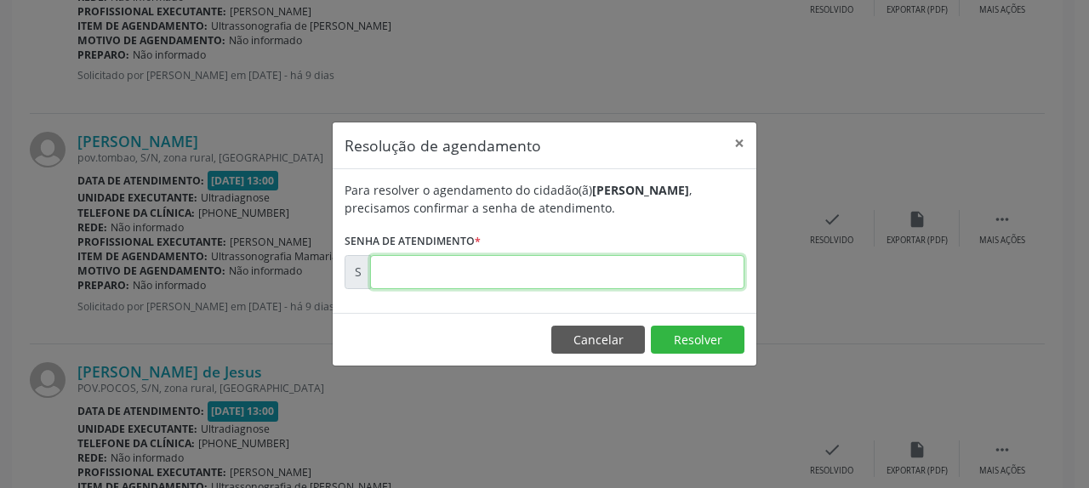
click at [649, 285] on input "text" at bounding box center [557, 272] width 374 height 34
type input "00171347"
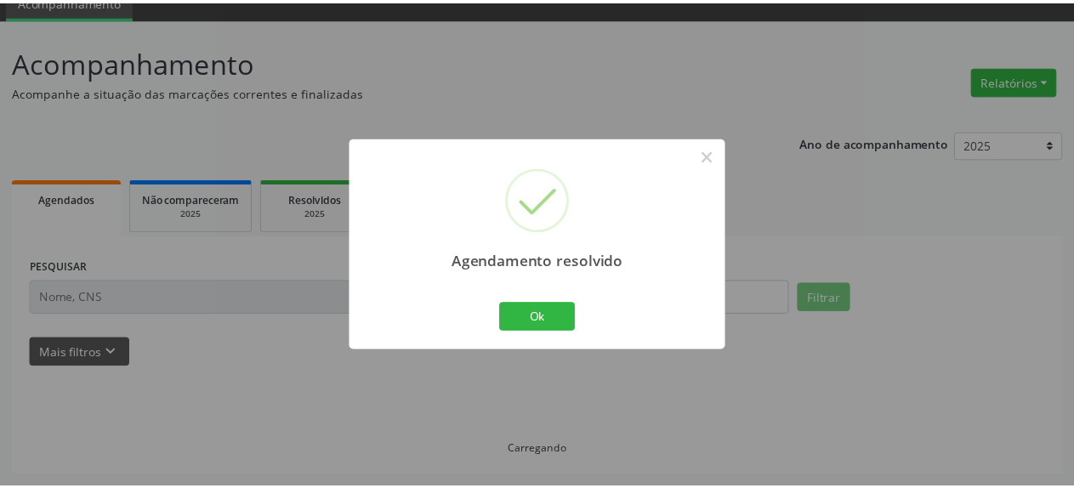
scroll to position [75, 0]
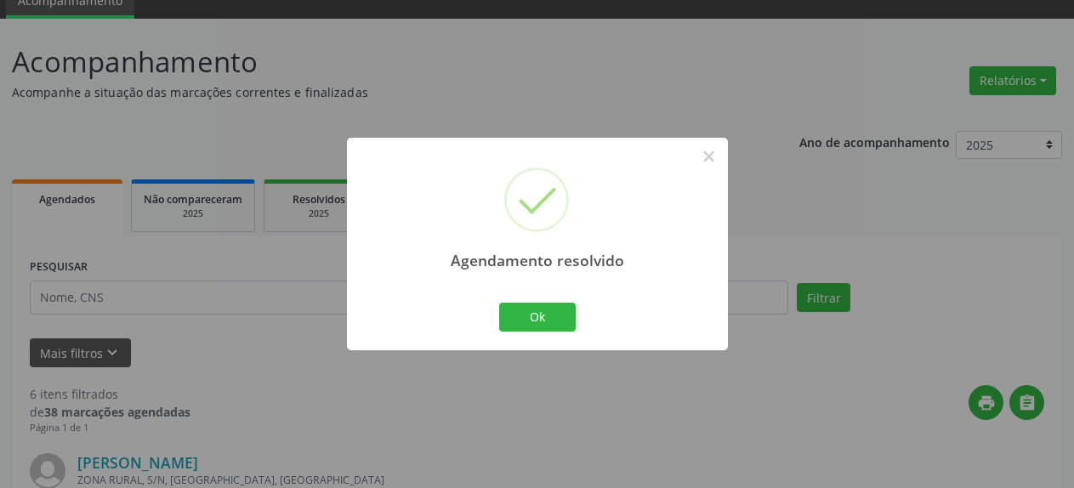
click at [587, 306] on div "Agendamento resolvido × Ok Cancel" at bounding box center [537, 244] width 381 height 212
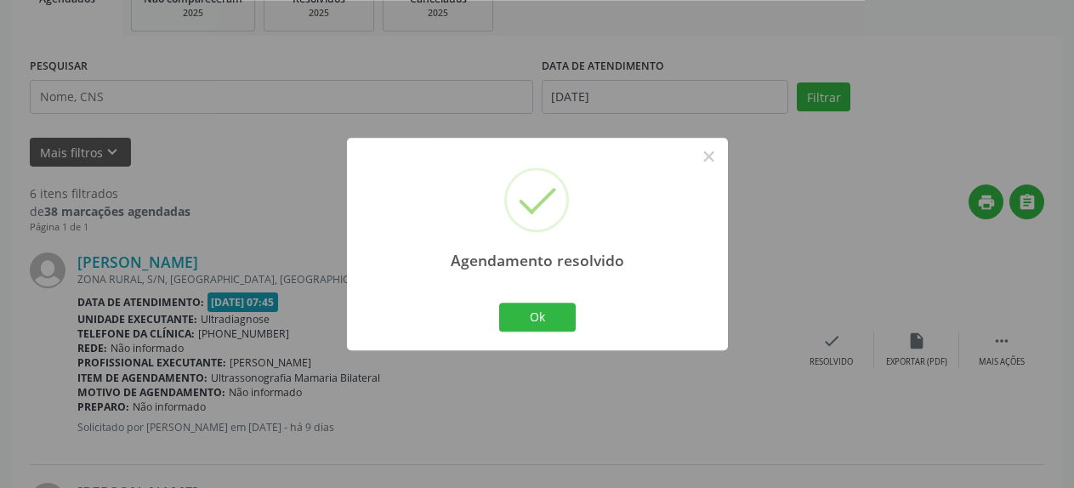
scroll to position [335, 0]
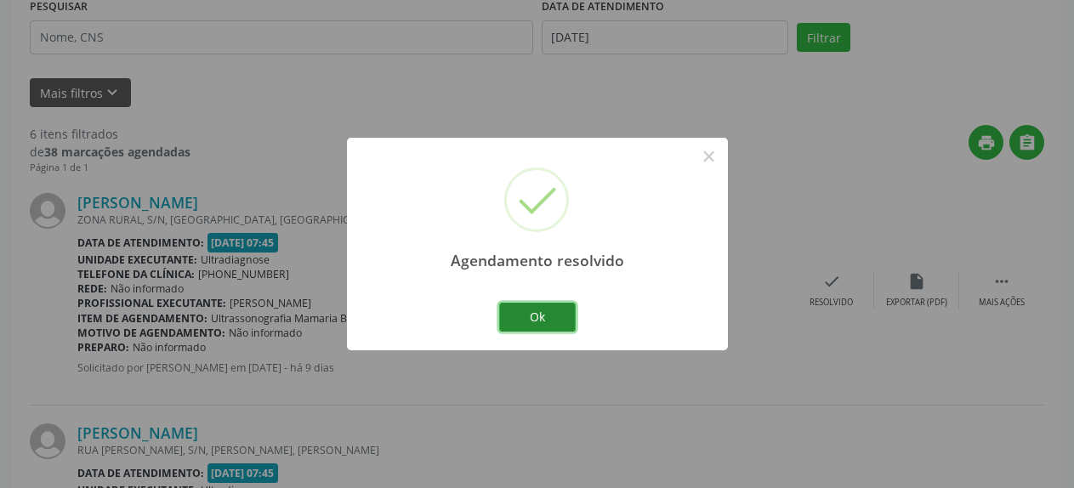
click at [538, 323] on button "Ok" at bounding box center [537, 317] width 77 height 29
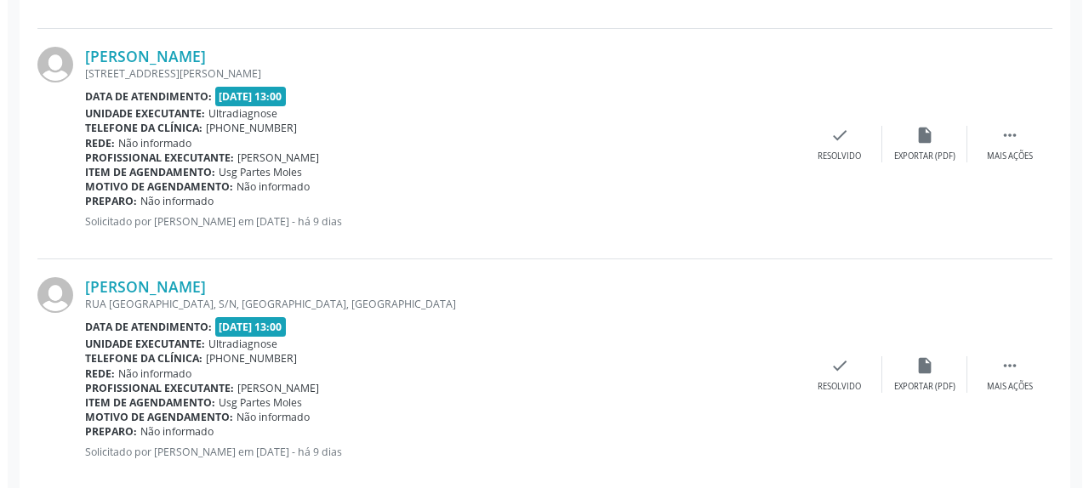
scroll to position [1434, 0]
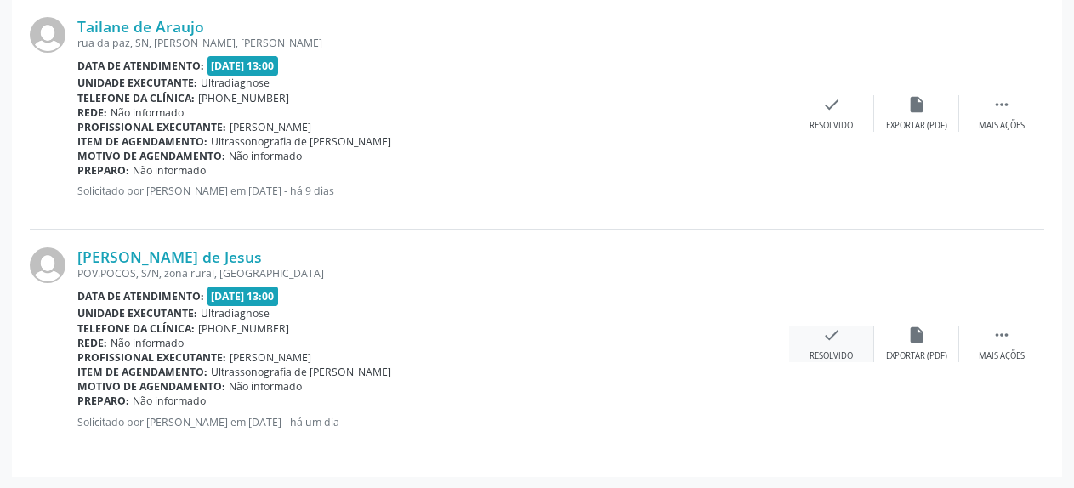
click at [830, 344] on icon "check" at bounding box center [832, 335] width 19 height 19
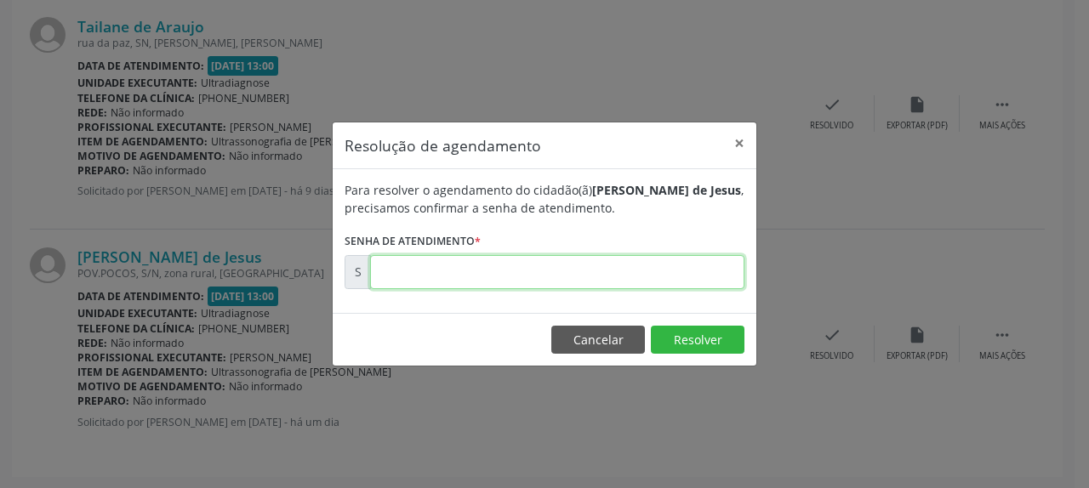
click at [589, 278] on input "text" at bounding box center [557, 272] width 374 height 34
type input "00172636"
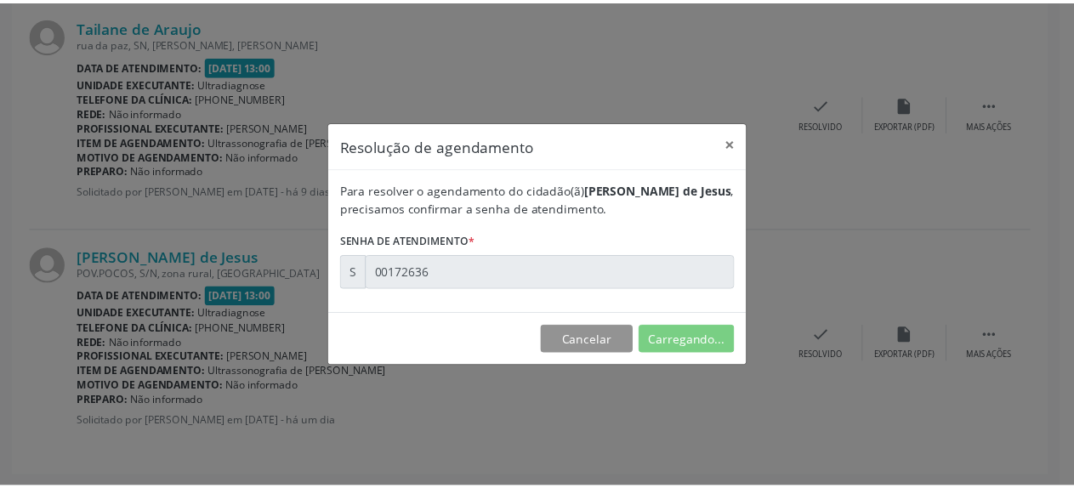
scroll to position [75, 0]
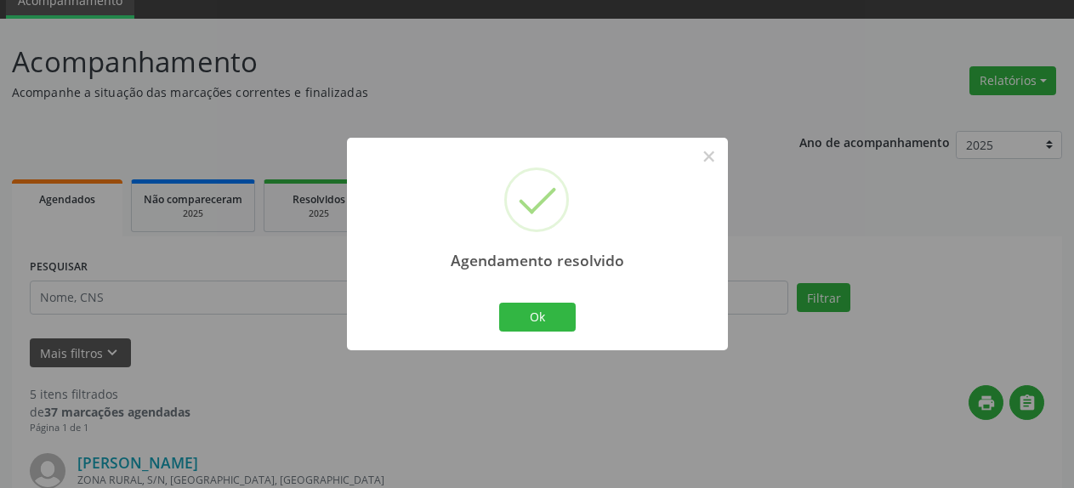
click at [555, 298] on div "Agendamento resolvido × Ok Cancel" at bounding box center [537, 244] width 381 height 212
drag, startPoint x: 565, startPoint y: 325, endPoint x: 558, endPoint y: 316, distance: 10.9
click at [564, 324] on button "Ok" at bounding box center [537, 317] width 77 height 29
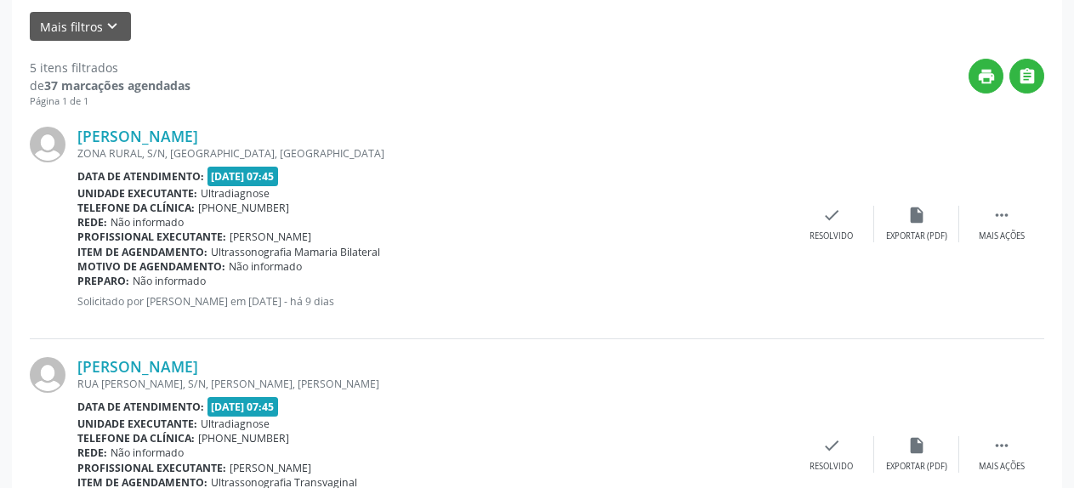
scroll to position [422, 0]
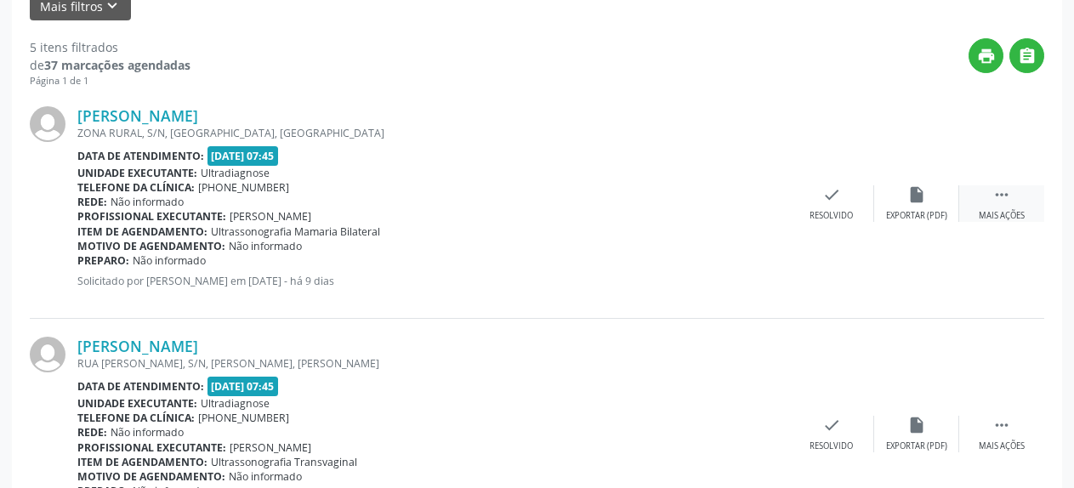
click at [1005, 197] on icon "" at bounding box center [1002, 194] width 19 height 19
click at [997, 200] on icon "" at bounding box center [1002, 194] width 19 height 19
click at [922, 200] on icon "alarm_off" at bounding box center [917, 194] width 19 height 19
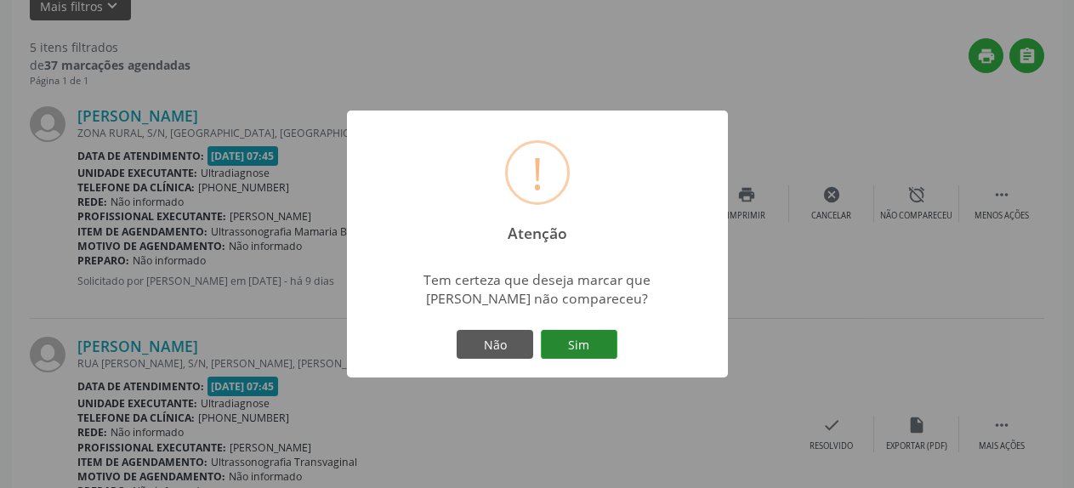
click at [568, 344] on button "Sim" at bounding box center [579, 344] width 77 height 29
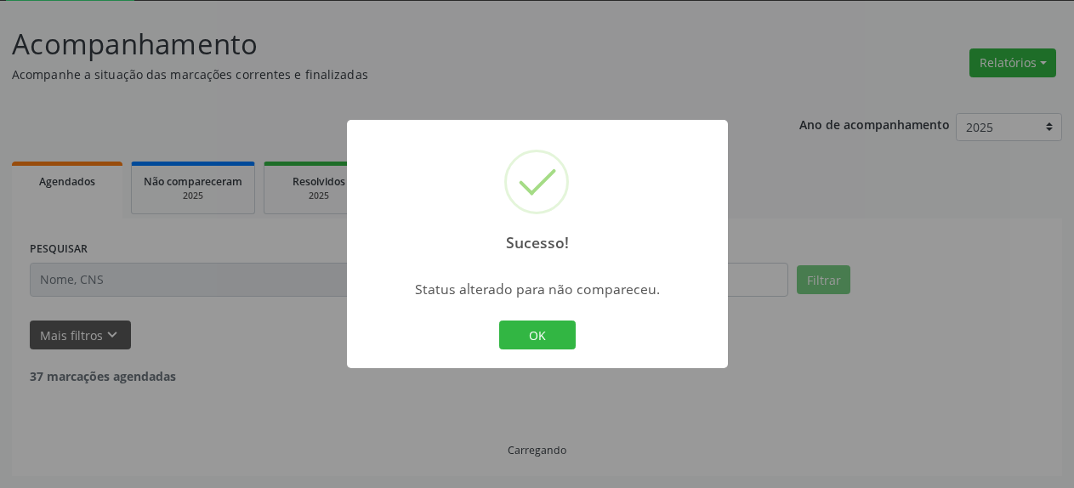
scroll to position [93, 0]
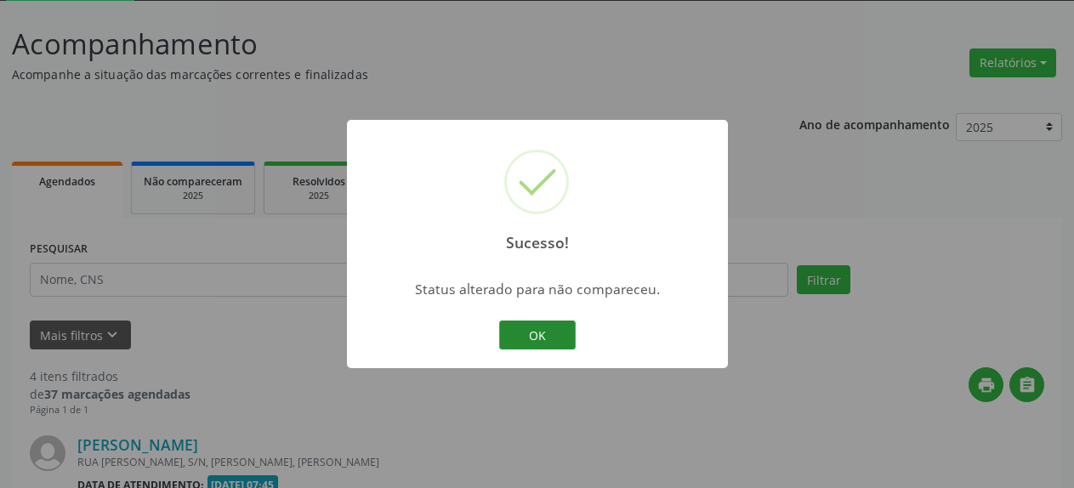
click at [549, 340] on button "OK" at bounding box center [537, 335] width 77 height 29
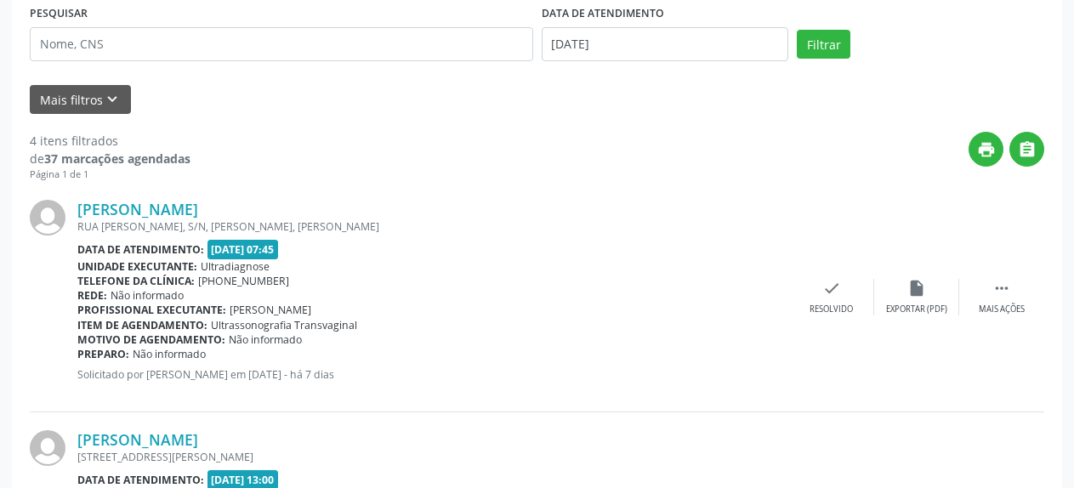
scroll to position [440, 0]
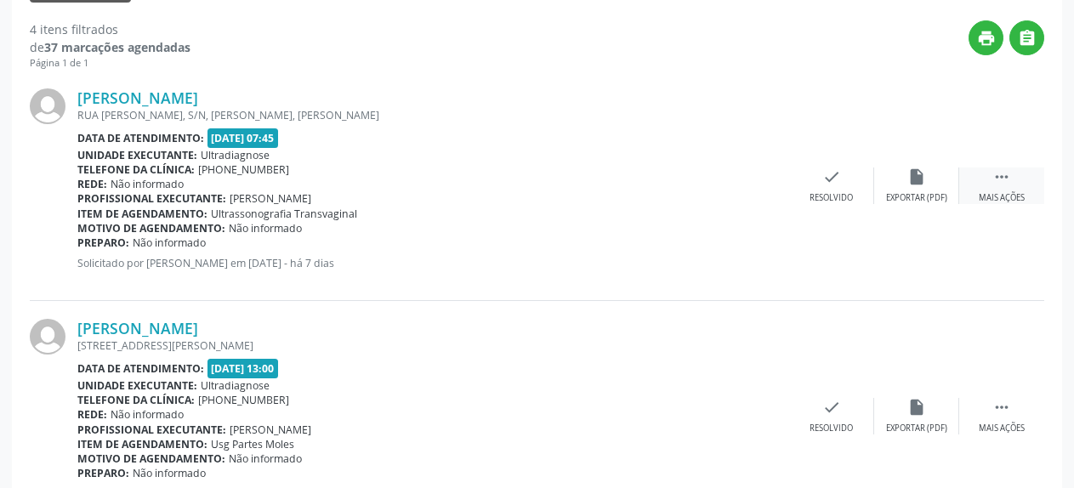
click at [1005, 181] on icon "" at bounding box center [1002, 177] width 19 height 19
click at [912, 178] on icon "alarm_off" at bounding box center [917, 177] width 19 height 19
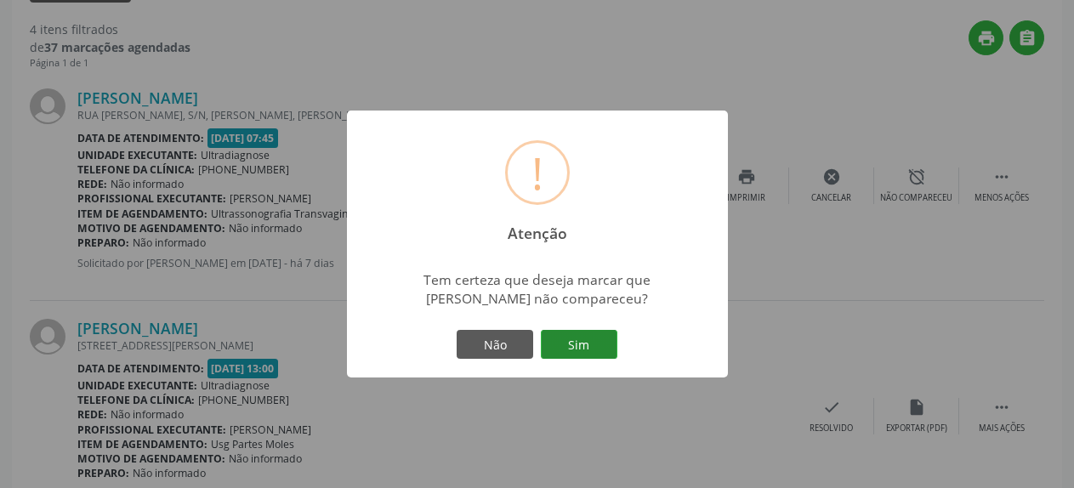
click at [567, 350] on button "Sim" at bounding box center [579, 344] width 77 height 29
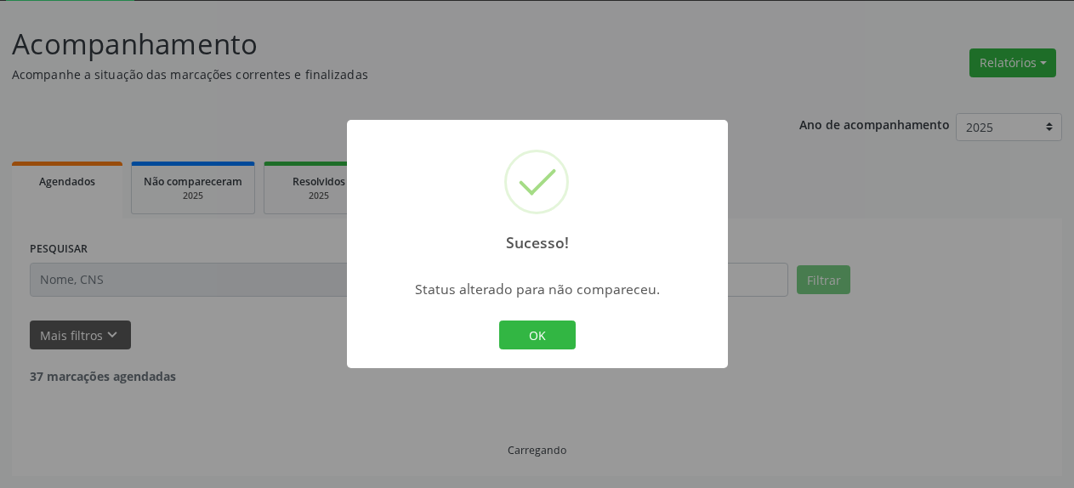
scroll to position [93, 0]
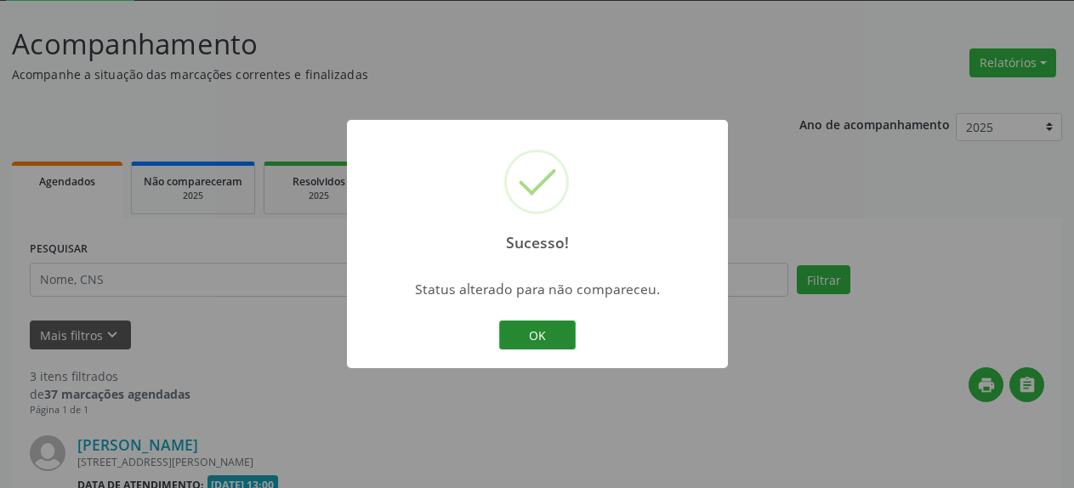
click at [551, 345] on button "OK" at bounding box center [537, 335] width 77 height 29
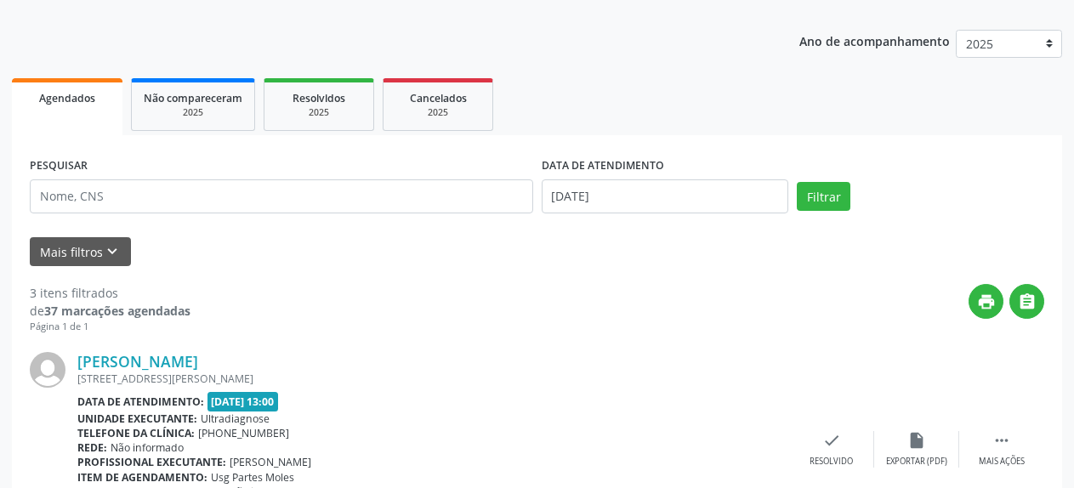
scroll to position [353, 0]
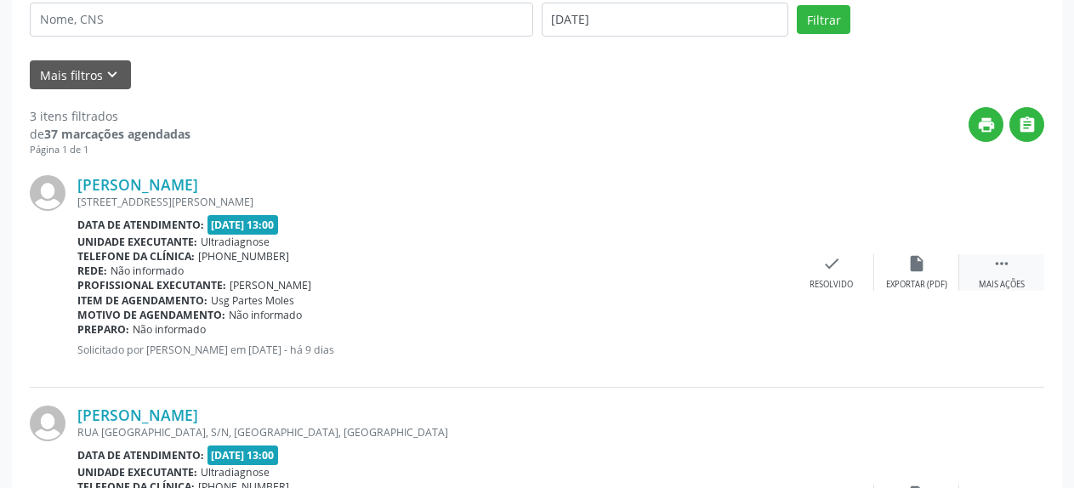
click at [996, 271] on icon "" at bounding box center [1002, 263] width 19 height 19
click at [925, 266] on icon "alarm_off" at bounding box center [917, 263] width 19 height 19
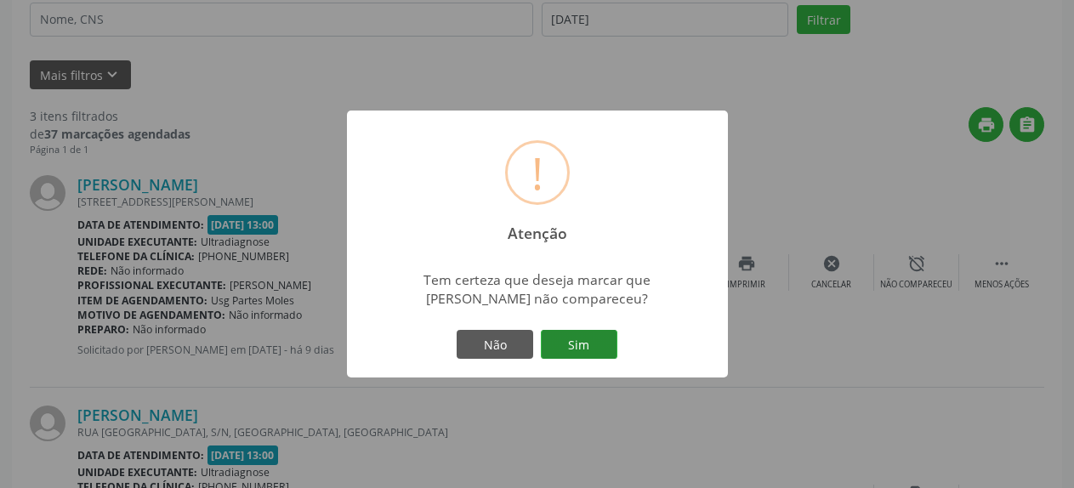
click at [574, 350] on button "Sim" at bounding box center [579, 344] width 77 height 29
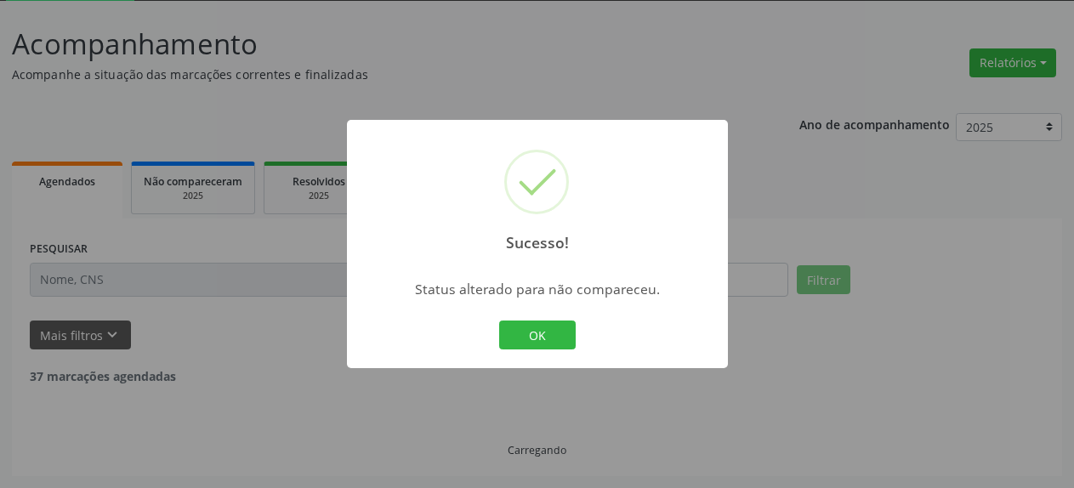
scroll to position [93, 0]
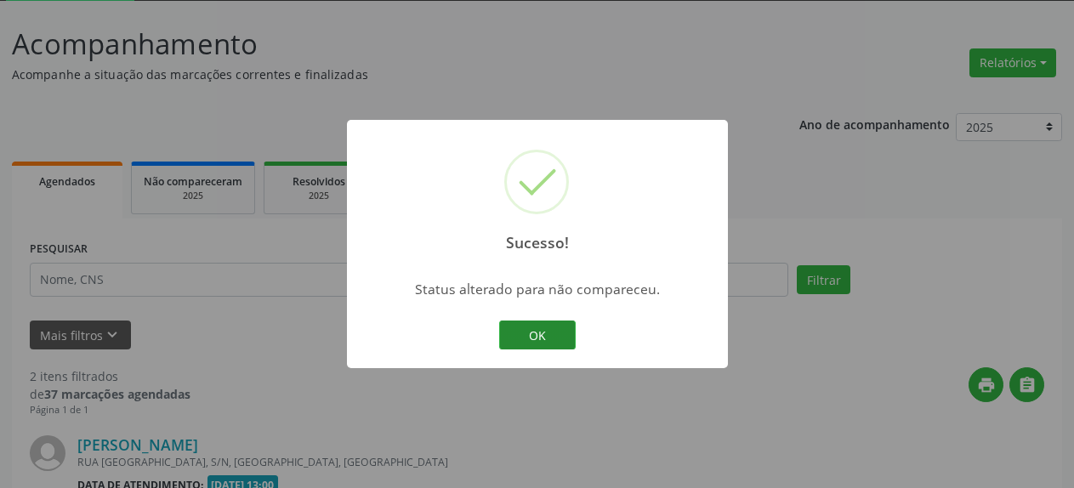
click at [555, 339] on button "OK" at bounding box center [537, 335] width 77 height 29
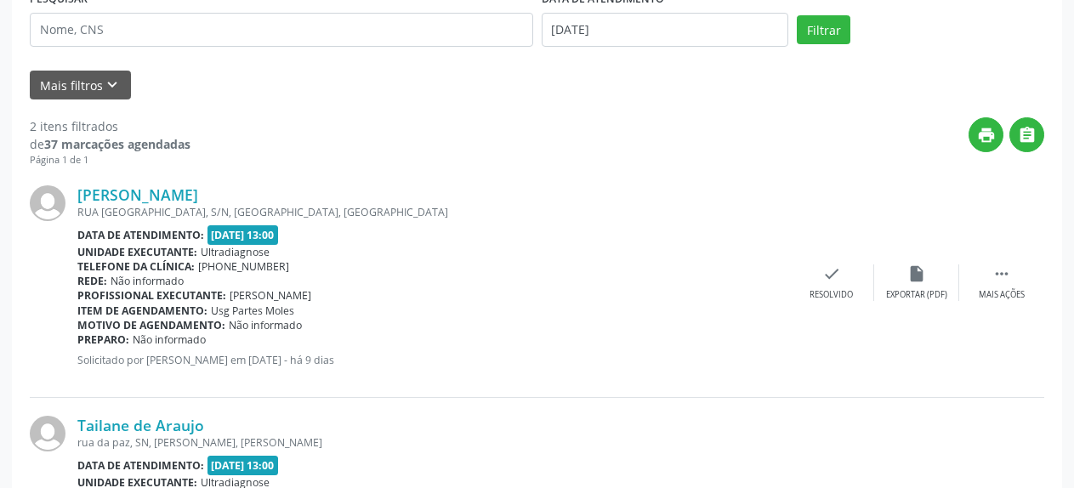
scroll to position [353, 0]
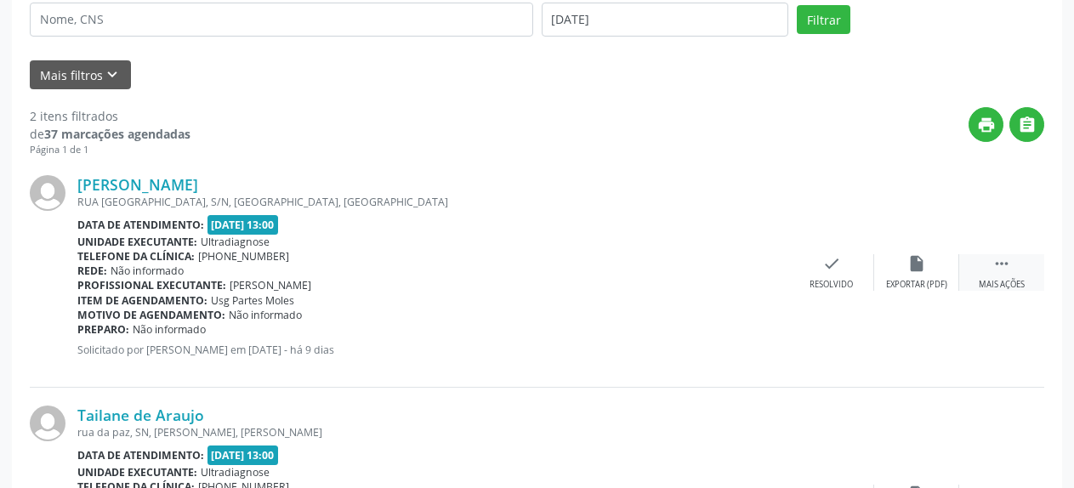
click at [1007, 277] on div " Mais ações" at bounding box center [1001, 272] width 85 height 37
click at [917, 267] on icon "alarm_off" at bounding box center [917, 263] width 19 height 19
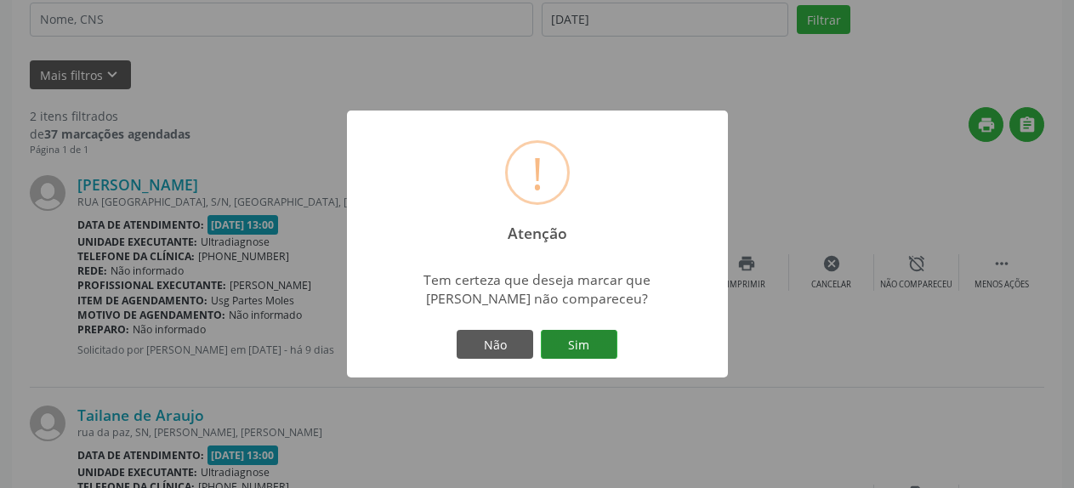
click at [591, 351] on button "Sim" at bounding box center [579, 344] width 77 height 29
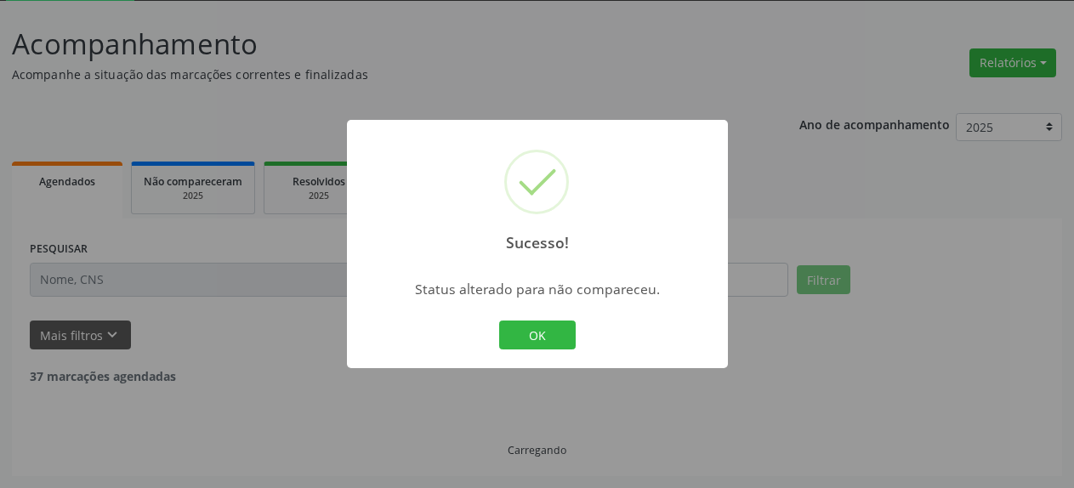
scroll to position [93, 0]
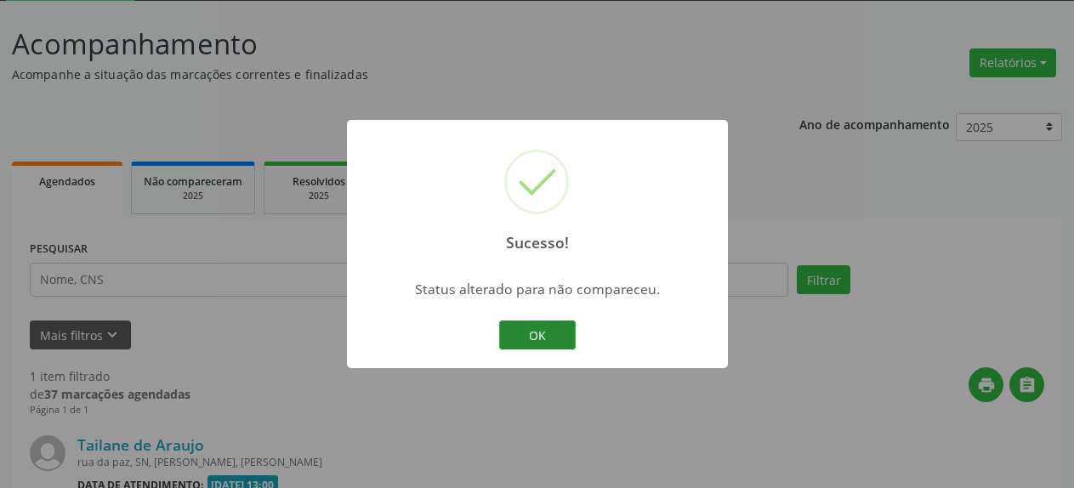
click at [545, 339] on button "OK" at bounding box center [537, 335] width 77 height 29
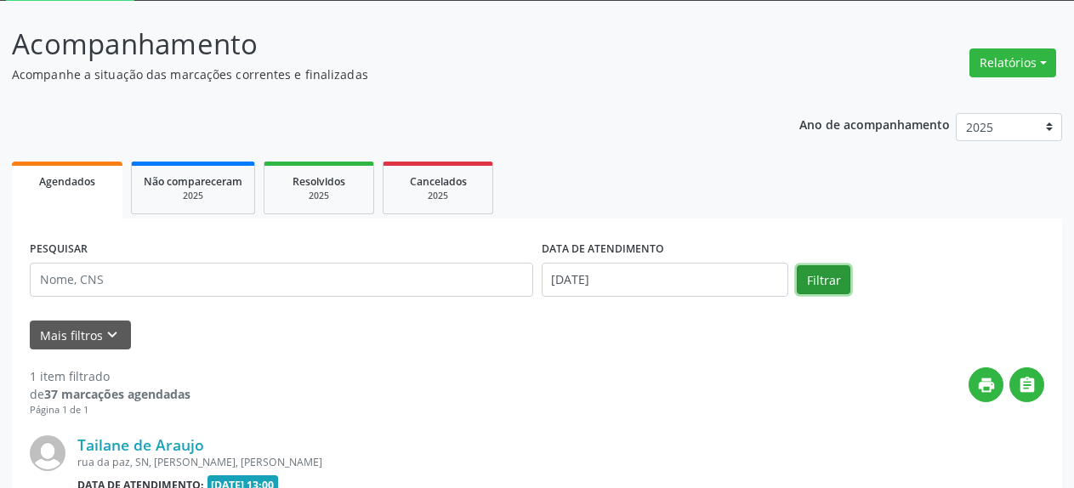
click at [834, 287] on button "Filtrar" at bounding box center [824, 279] width 54 height 29
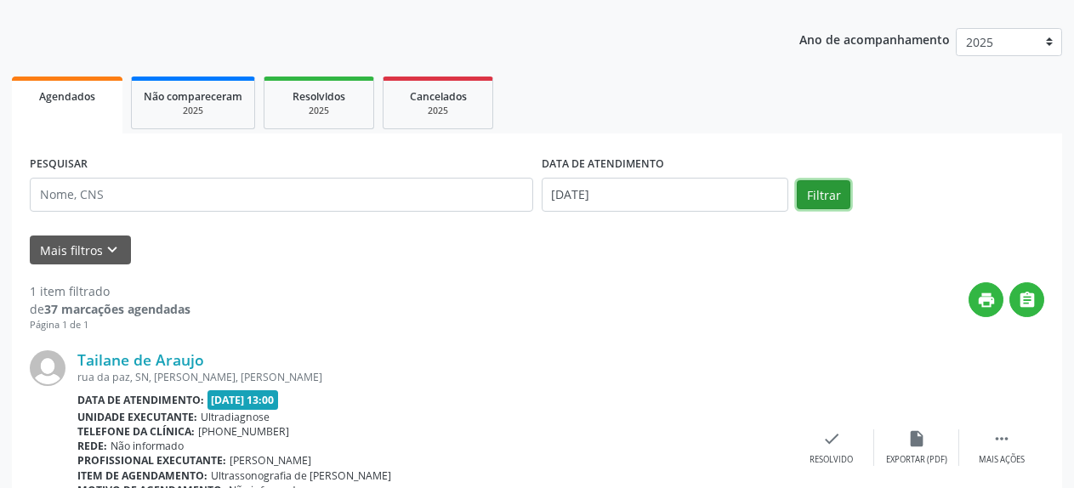
scroll to position [282, 0]
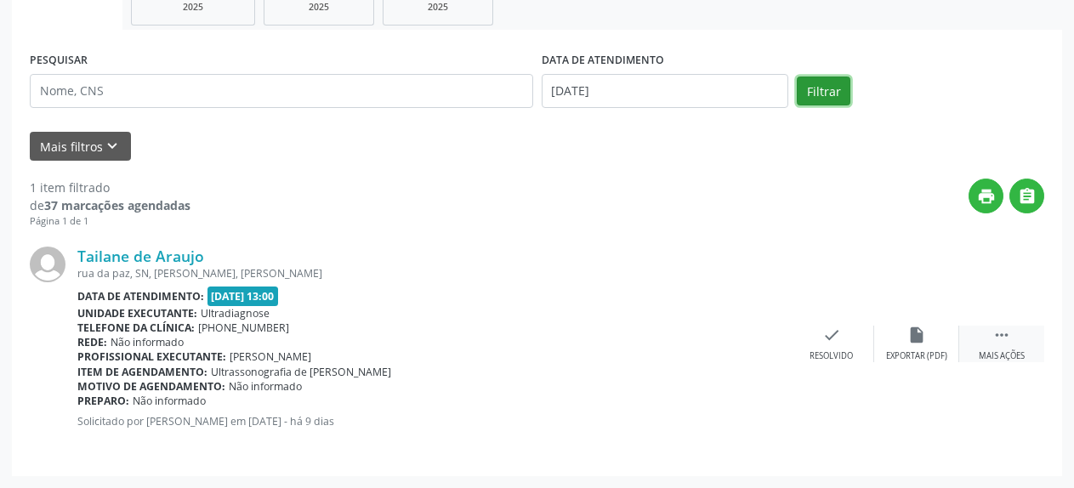
click at [1005, 333] on icon "" at bounding box center [1002, 335] width 19 height 19
click at [918, 339] on icon "alarm_off" at bounding box center [917, 335] width 19 height 19
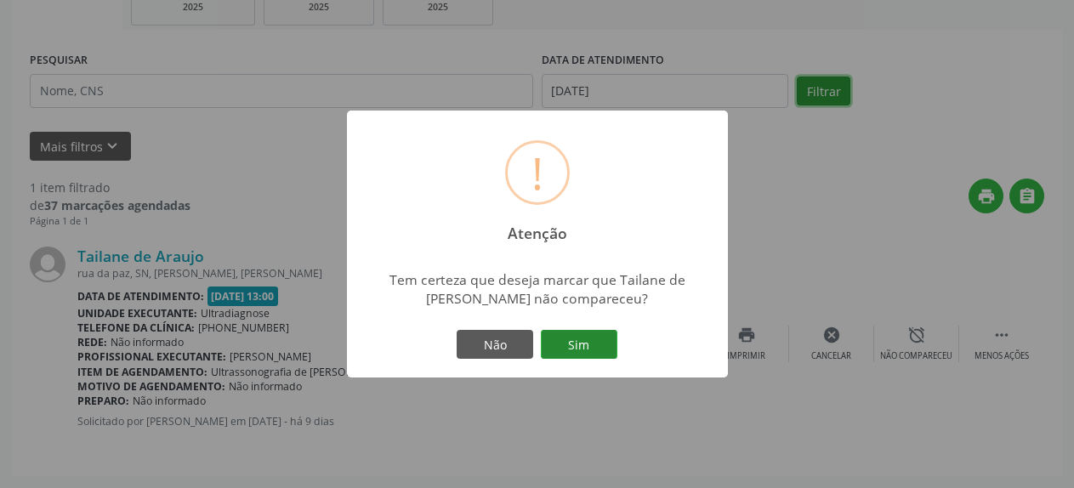
click at [583, 348] on button "Sim" at bounding box center [579, 344] width 77 height 29
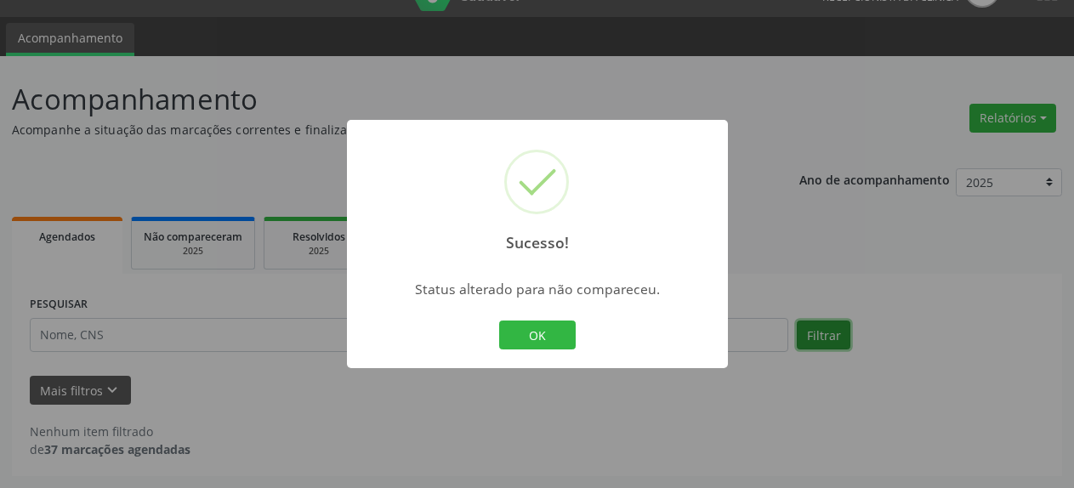
scroll to position [37, 0]
click at [537, 341] on button "OK" at bounding box center [537, 335] width 77 height 29
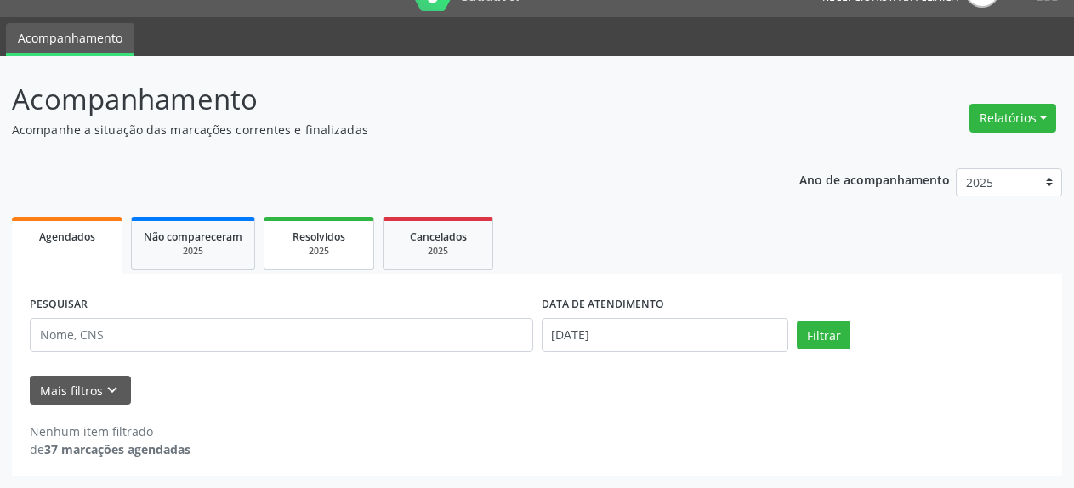
click at [316, 235] on span "Resolvidos" at bounding box center [319, 237] width 53 height 14
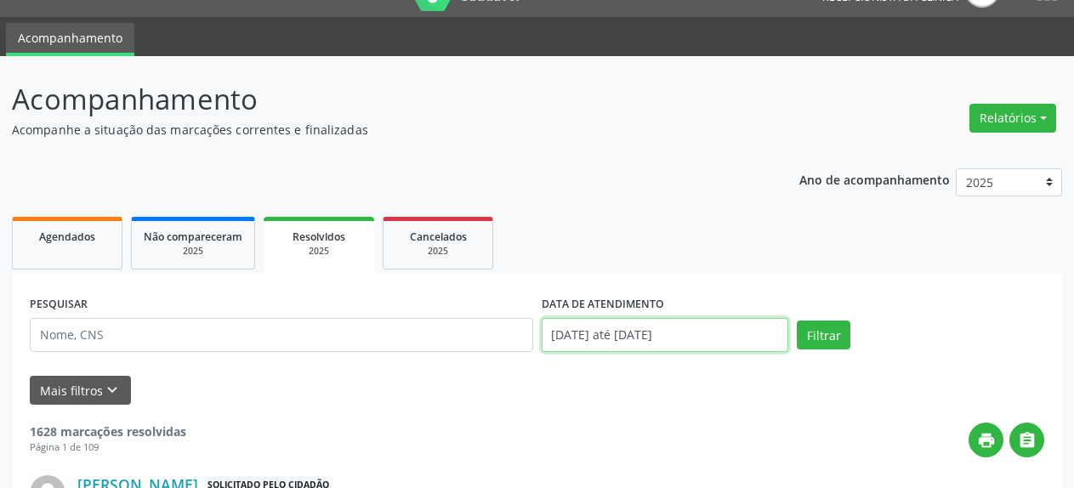
click at [652, 346] on input "[DATE] até [DATE]" at bounding box center [666, 335] width 248 height 34
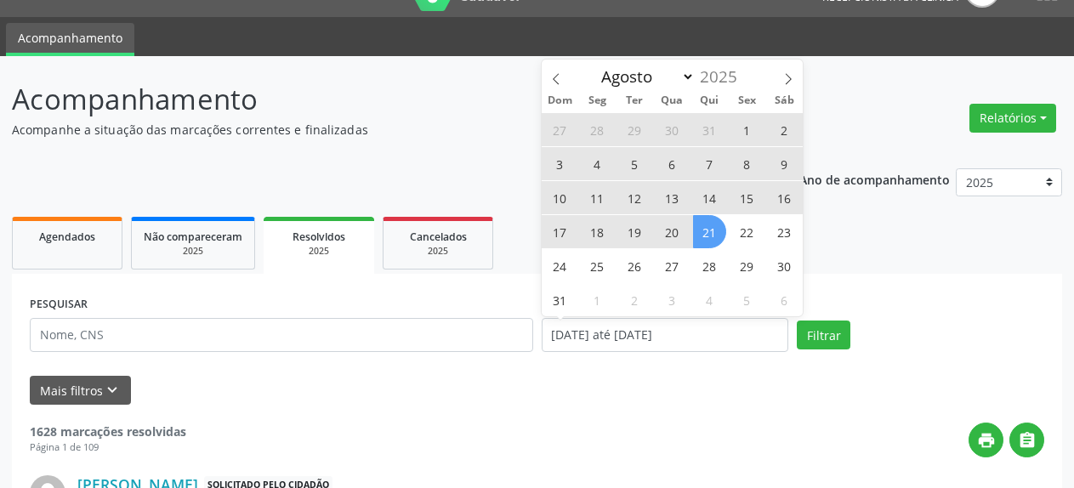
click at [671, 233] on span "20" at bounding box center [672, 231] width 33 height 33
type input "[DATE]"
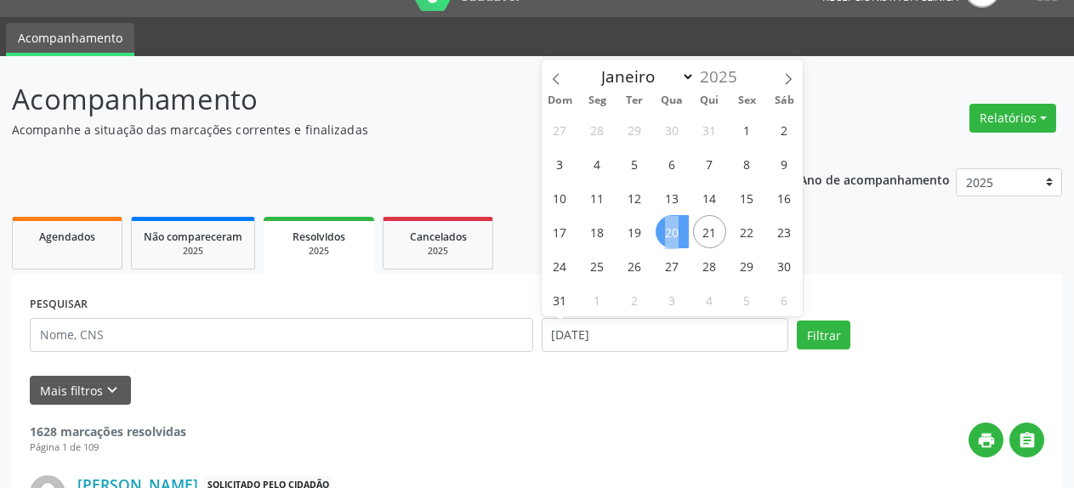
click at [671, 233] on span "20" at bounding box center [672, 231] width 33 height 33
click at [713, 345] on input "[DATE]" at bounding box center [666, 335] width 248 height 34
click at [763, 131] on span "1" at bounding box center [747, 129] width 33 height 33
type input "[DATE]"
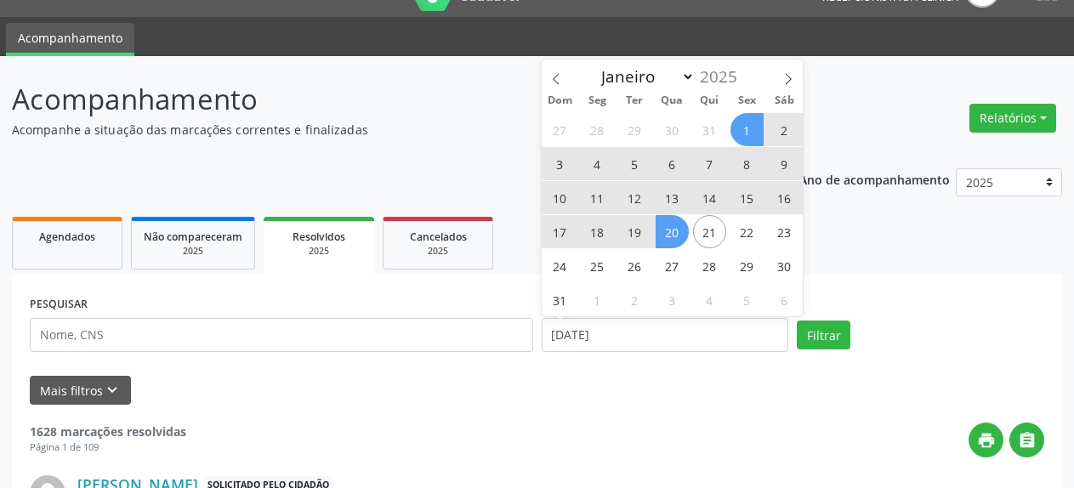
click at [675, 238] on span "20" at bounding box center [672, 231] width 33 height 33
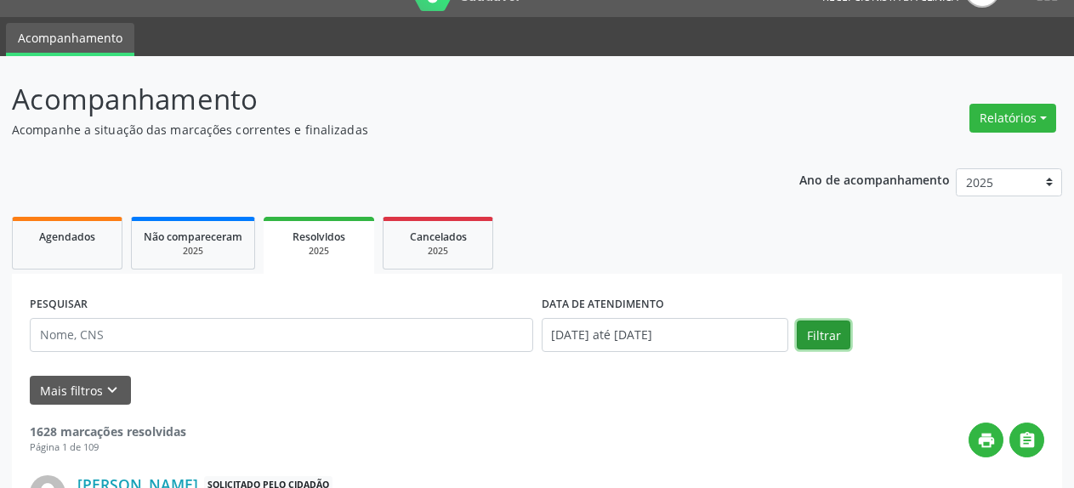
click at [825, 340] on button "Filtrar" at bounding box center [824, 335] width 54 height 29
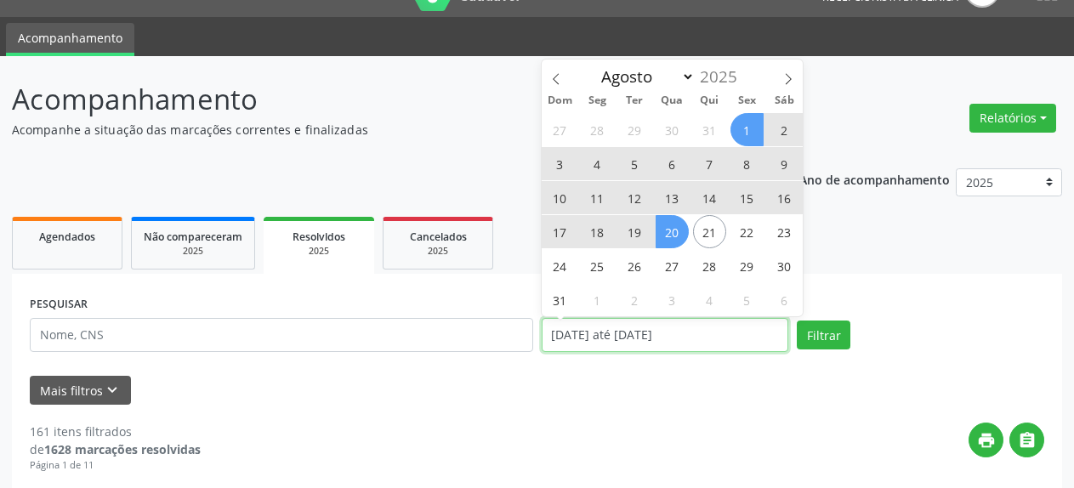
click at [613, 339] on input "[DATE] até [DATE]" at bounding box center [666, 335] width 248 height 34
click at [592, 228] on span "18" at bounding box center [597, 231] width 33 height 33
type input "[DATE]"
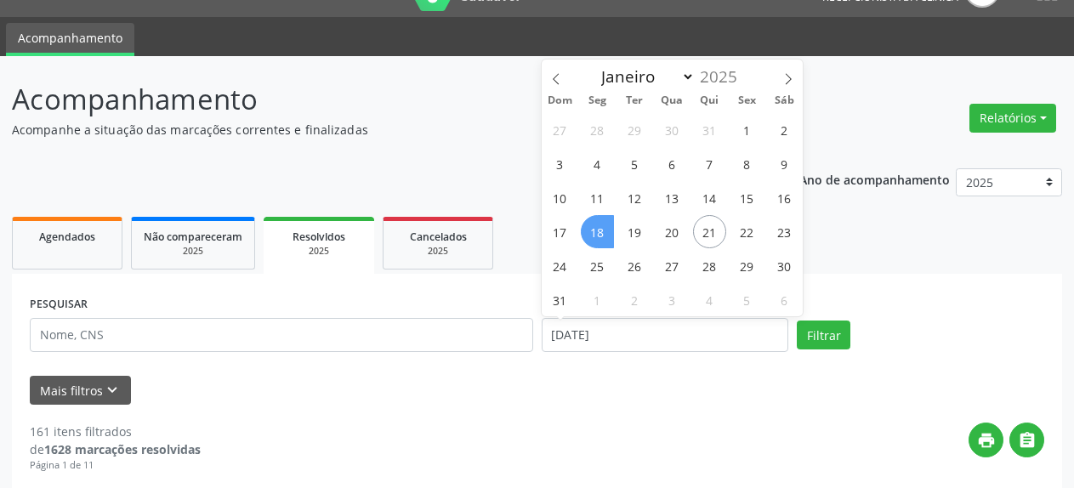
click at [592, 228] on span "18" at bounding box center [597, 231] width 33 height 33
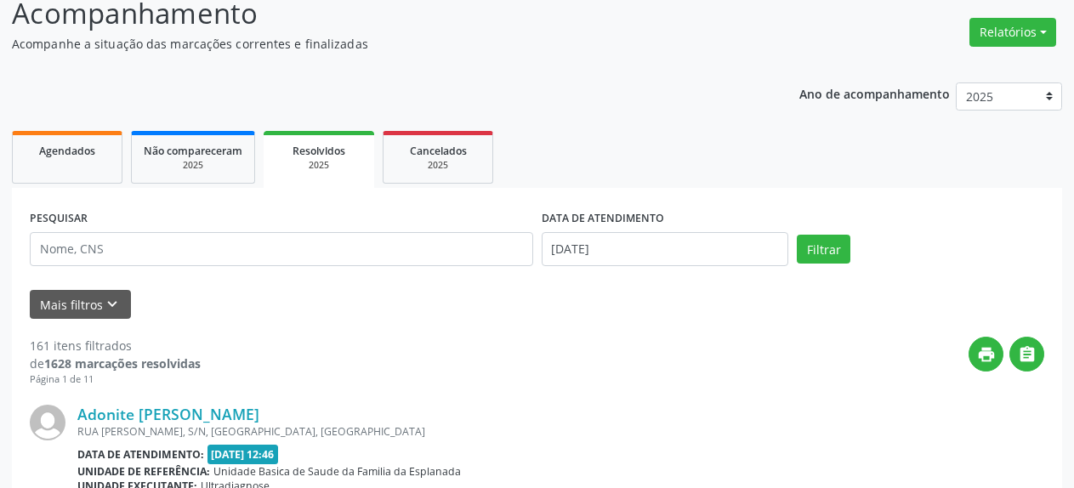
scroll to position [211, 0]
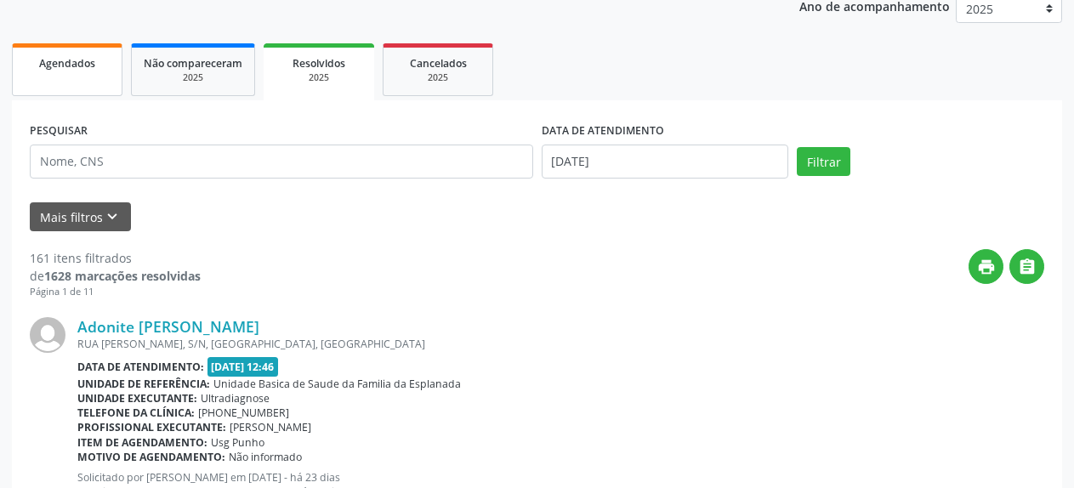
click at [50, 63] on span "Agendados" at bounding box center [67, 63] width 56 height 14
select select "7"
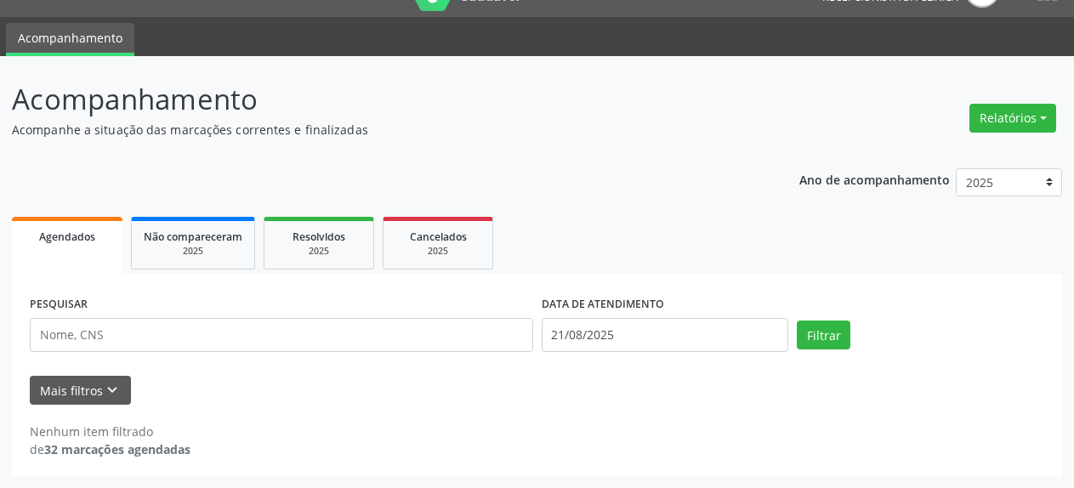
scroll to position [37, 0]
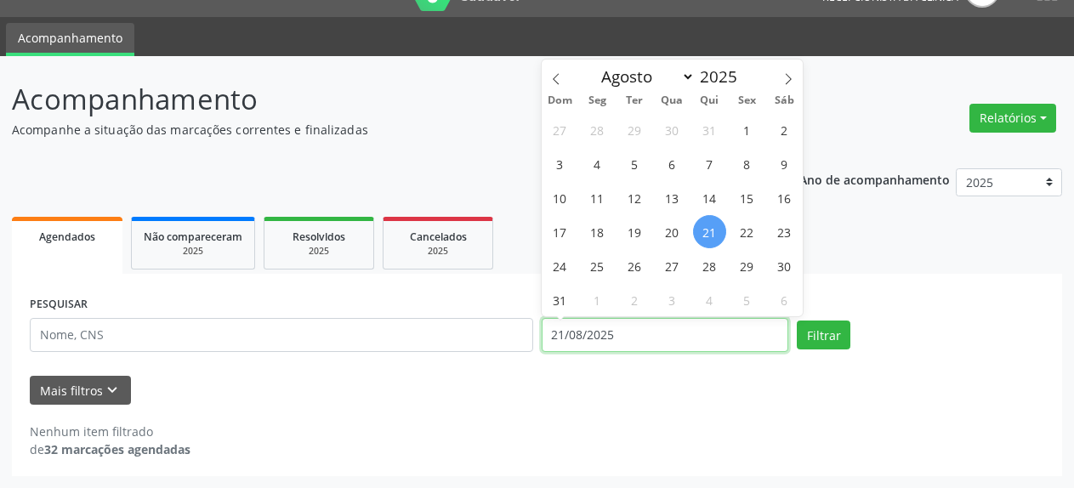
click at [618, 338] on input "21/08/2025" at bounding box center [666, 335] width 248 height 34
click at [603, 236] on span "18" at bounding box center [597, 231] width 33 height 33
type input "[DATE]"
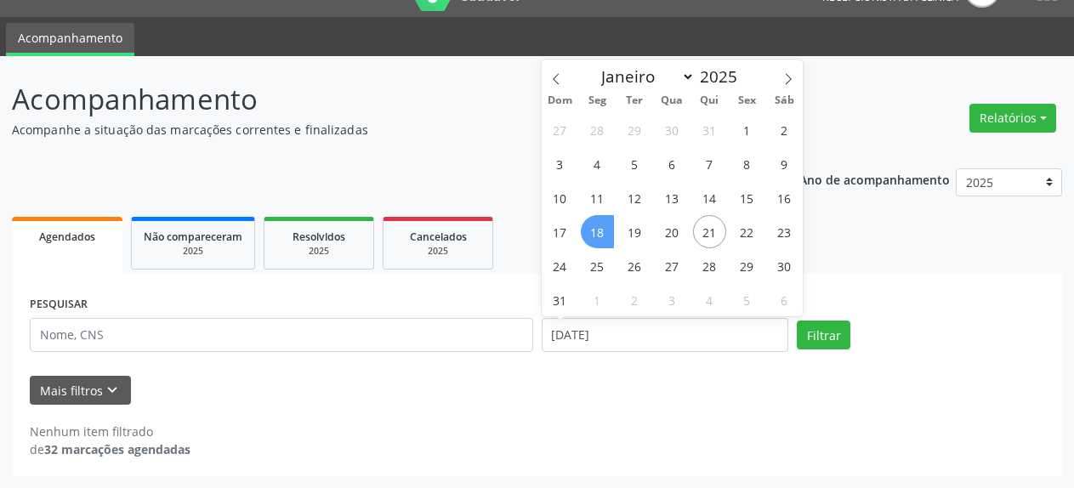
click at [603, 236] on span "18" at bounding box center [597, 231] width 33 height 33
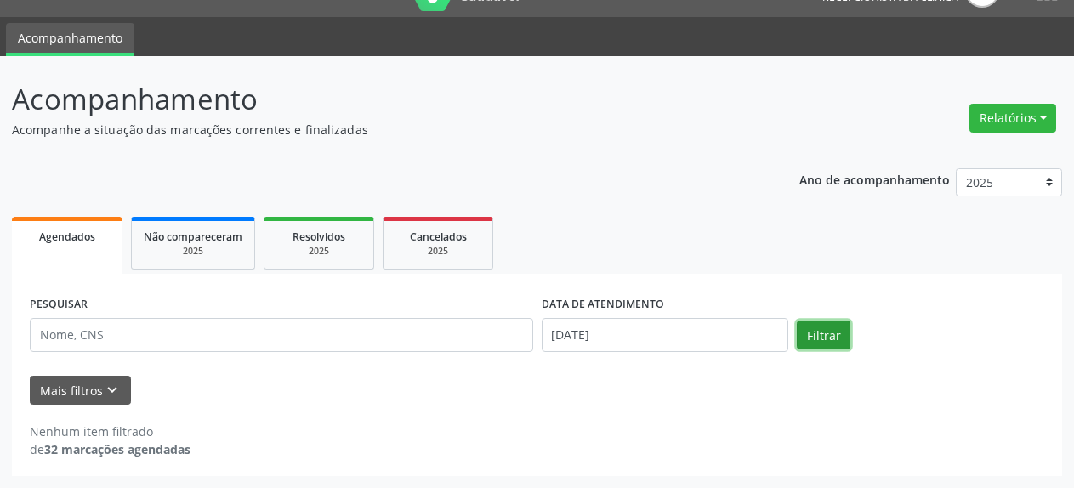
click at [828, 341] on button "Filtrar" at bounding box center [824, 335] width 54 height 29
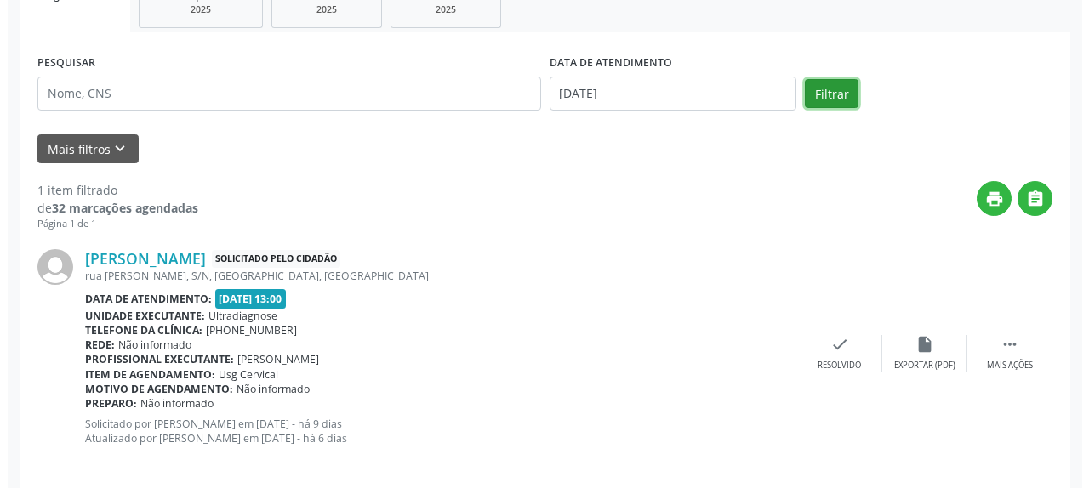
scroll to position [296, 0]
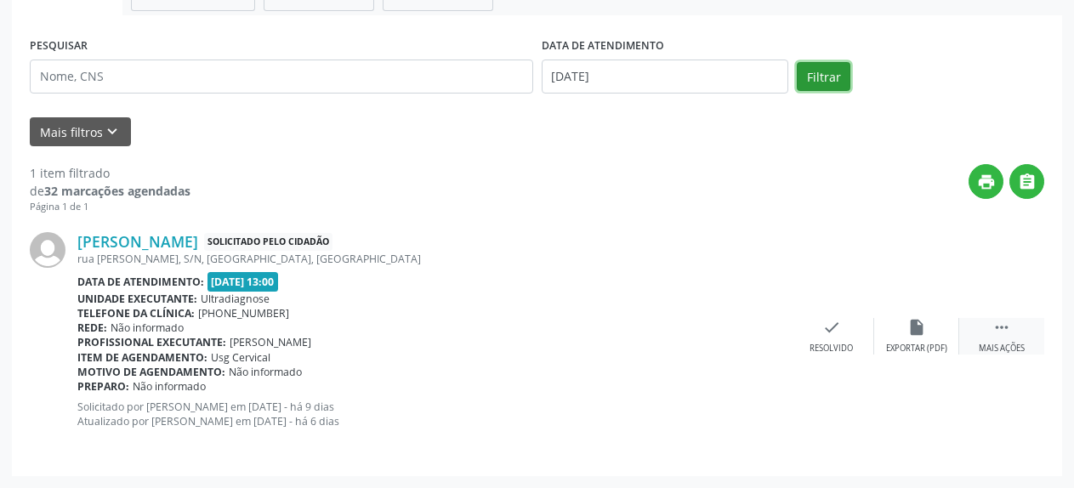
click at [997, 325] on icon "" at bounding box center [1002, 327] width 19 height 19
click at [911, 330] on icon "alarm_off" at bounding box center [917, 327] width 19 height 19
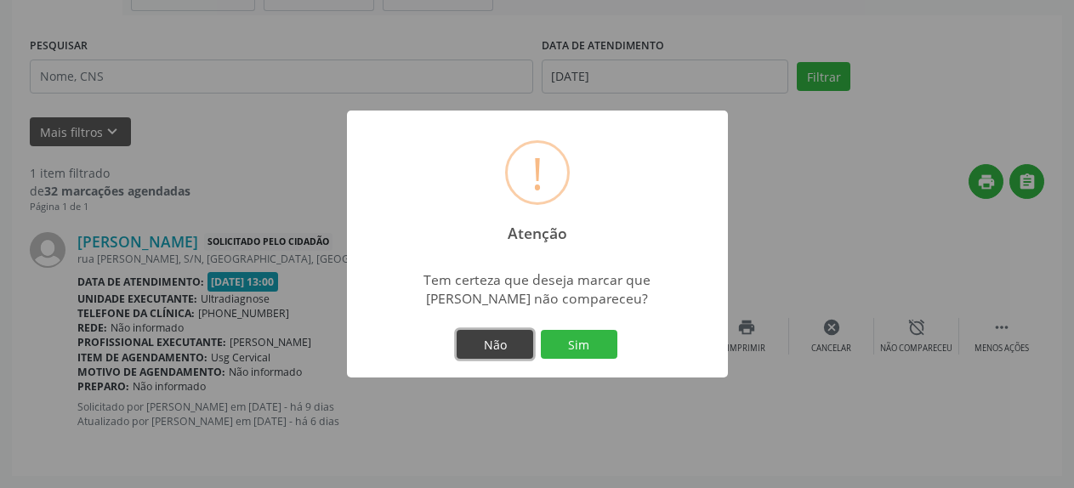
click at [475, 342] on button "Não" at bounding box center [495, 344] width 77 height 29
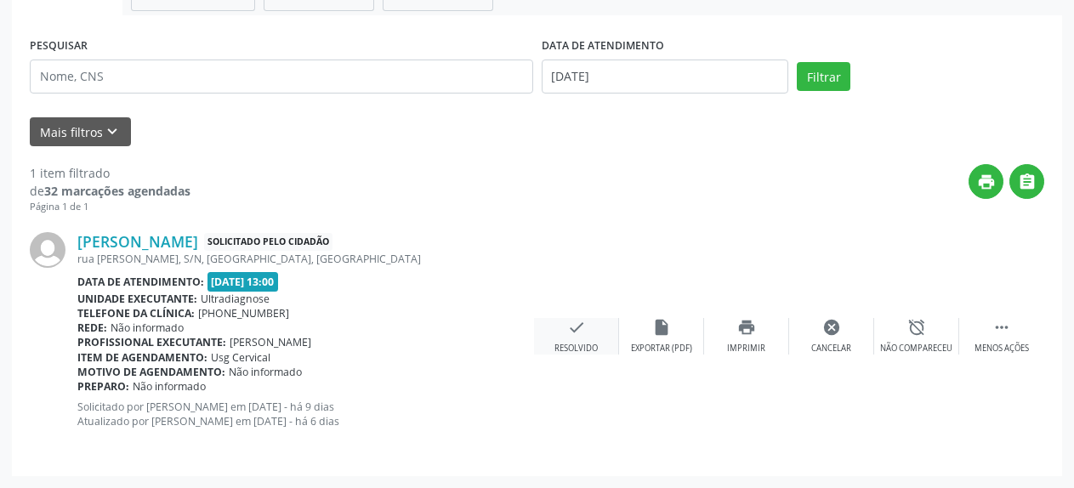
click at [576, 337] on icon "check" at bounding box center [576, 327] width 19 height 19
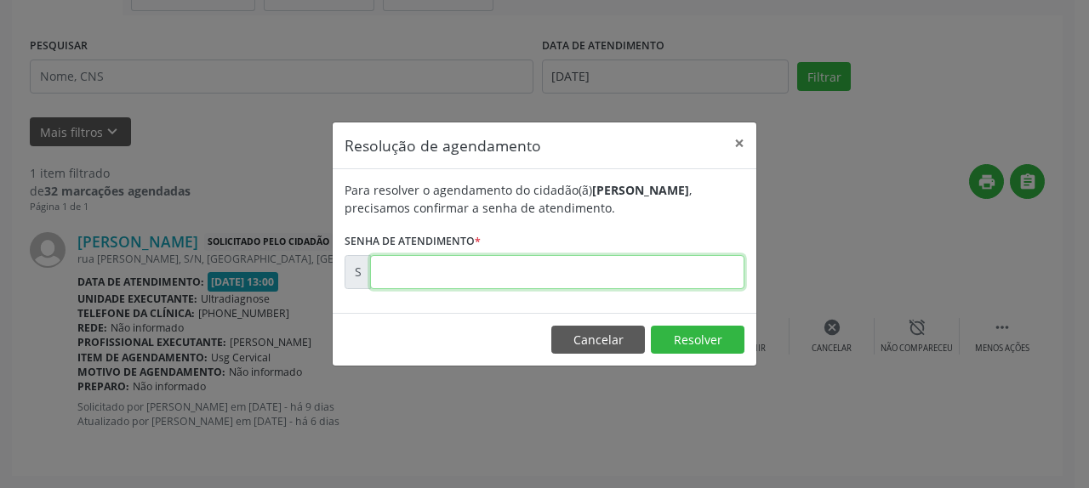
click at [565, 273] on input "text" at bounding box center [557, 272] width 374 height 34
type input "00171439"
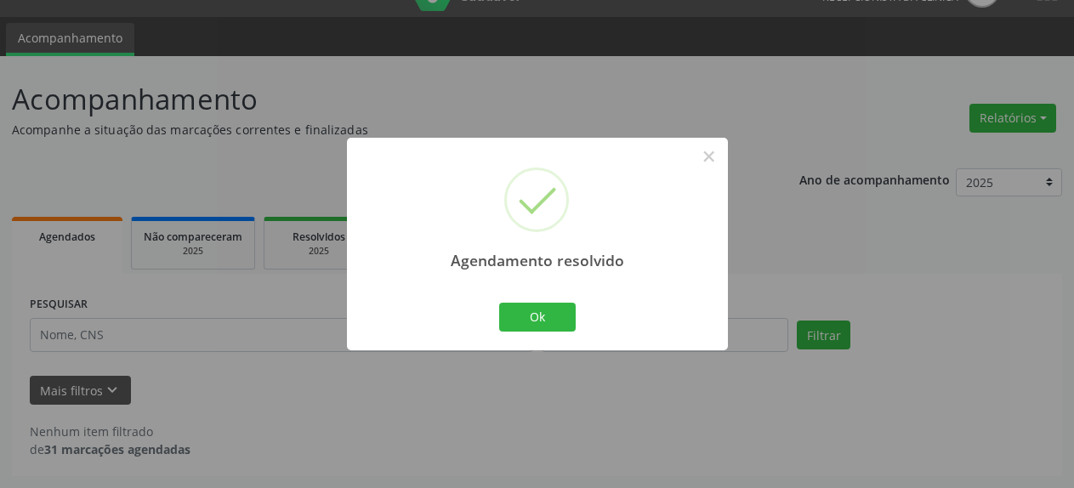
scroll to position [37, 0]
click at [544, 318] on button "Ok" at bounding box center [537, 317] width 77 height 29
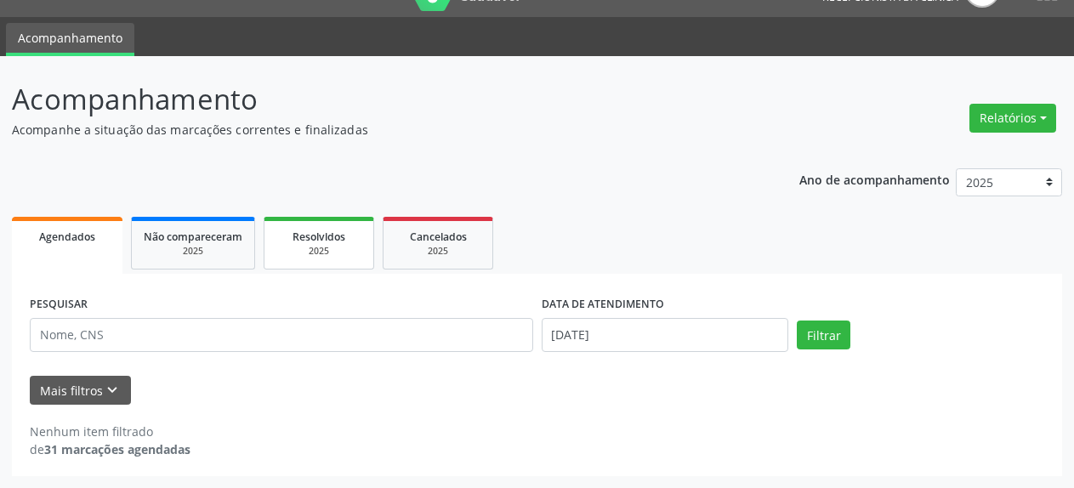
click at [314, 247] on div "2025" at bounding box center [318, 251] width 85 height 13
select select "7"
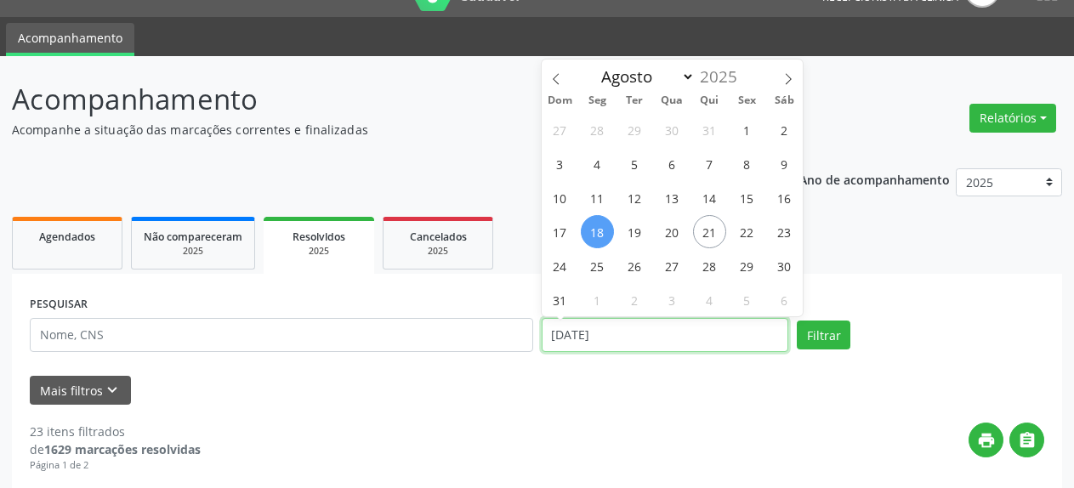
click at [596, 343] on input "[DATE]" at bounding box center [666, 335] width 248 height 34
click at [589, 225] on span "18" at bounding box center [597, 231] width 33 height 33
type input "[DATE]"
click at [589, 225] on span "18" at bounding box center [597, 231] width 33 height 33
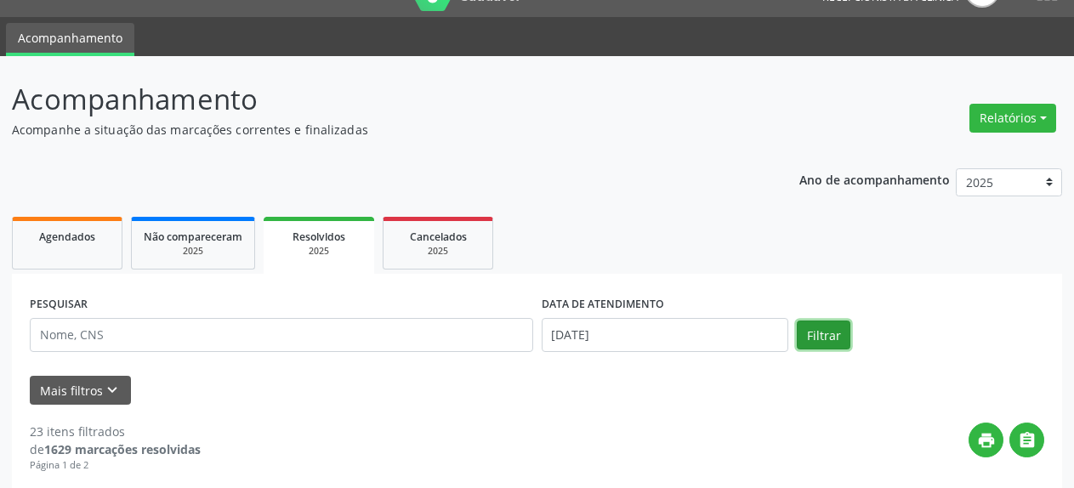
click at [821, 333] on button "Filtrar" at bounding box center [824, 335] width 54 height 29
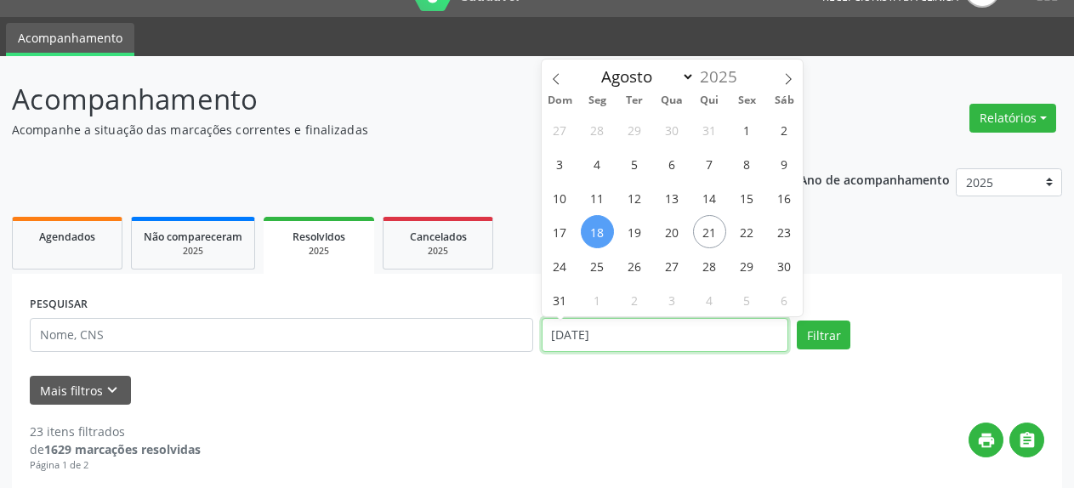
click at [667, 333] on input "[DATE]" at bounding box center [666, 335] width 248 height 34
click at [750, 138] on span "1" at bounding box center [747, 129] width 33 height 33
type input "[DATE]"
click at [750, 138] on span "1" at bounding box center [747, 129] width 33 height 33
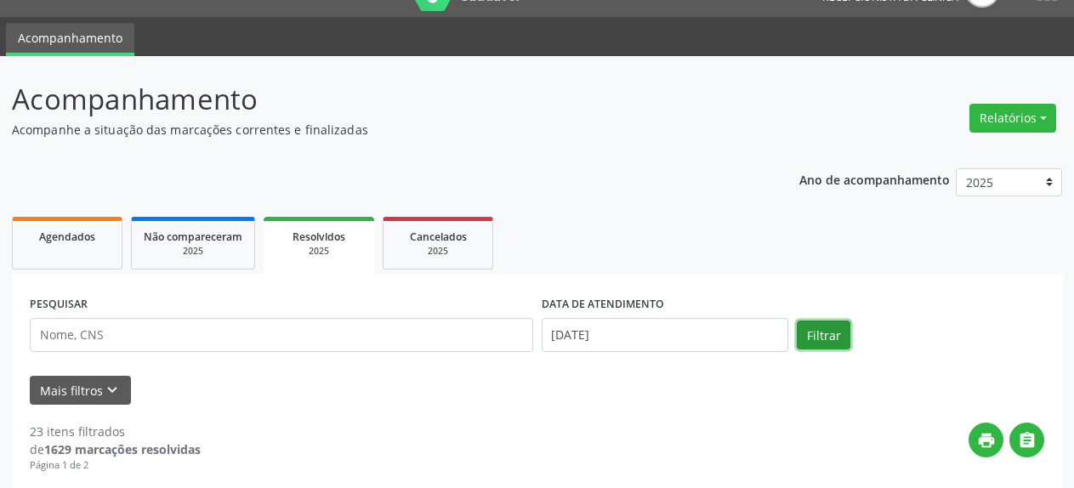
click at [819, 340] on button "Filtrar" at bounding box center [824, 335] width 54 height 29
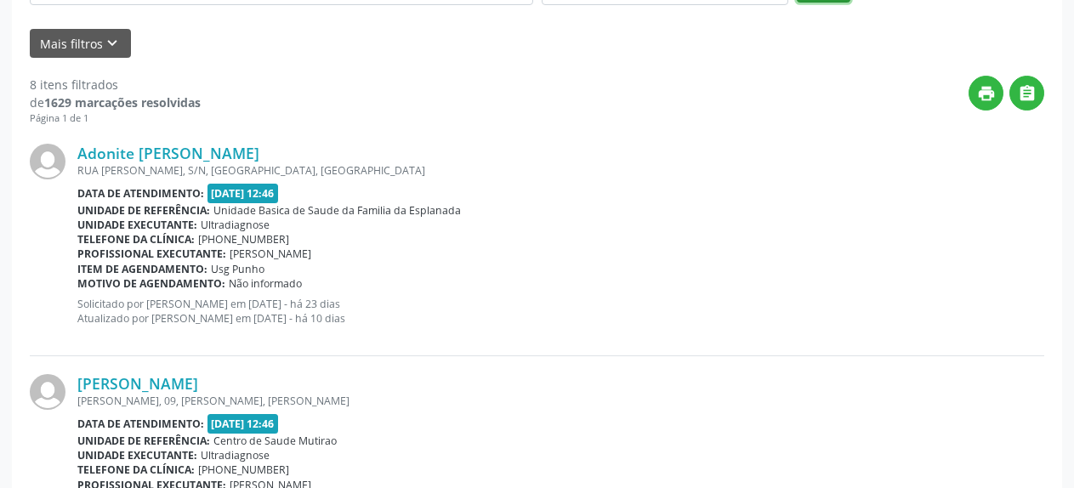
scroll to position [0, 0]
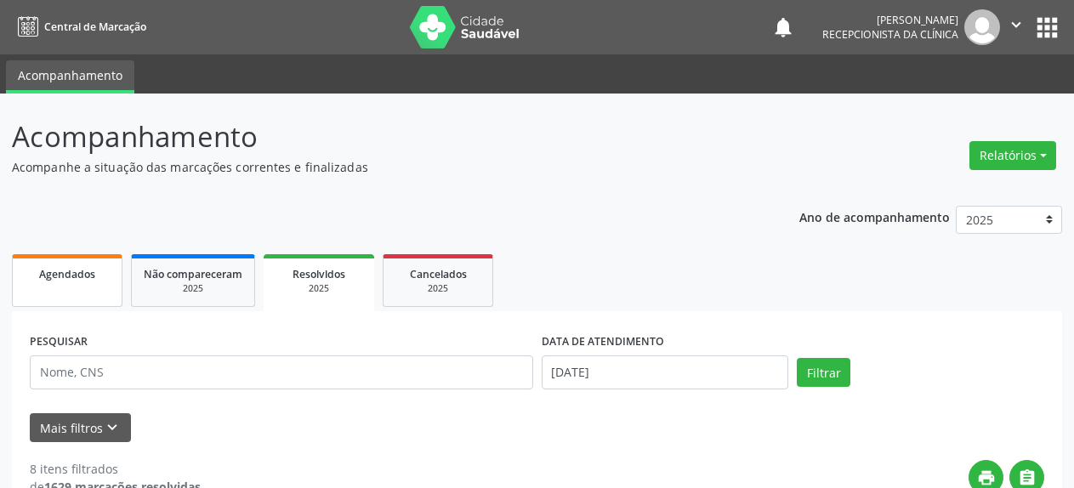
click at [51, 287] on link "Agendados" at bounding box center [67, 280] width 111 height 53
select select "7"
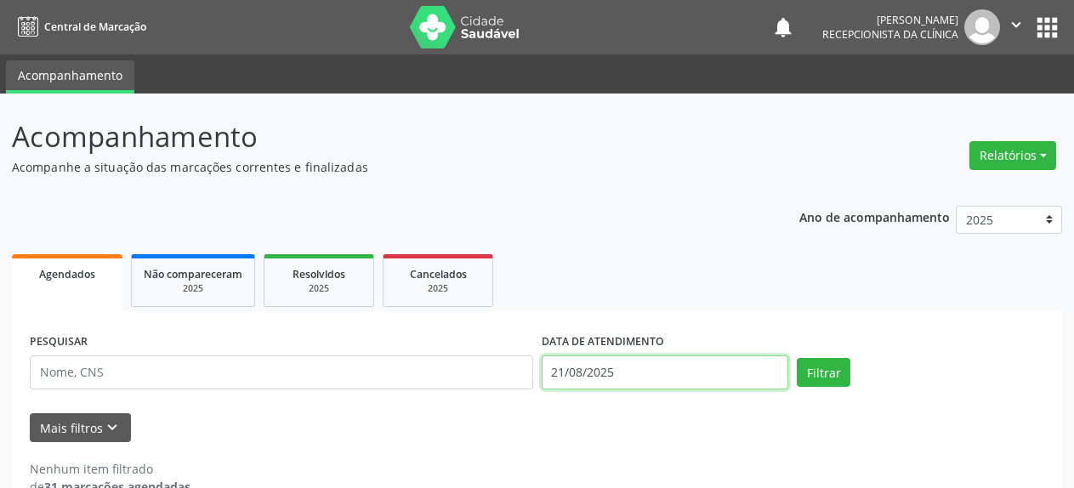
click at [618, 379] on input "21/08/2025" at bounding box center [666, 373] width 248 height 34
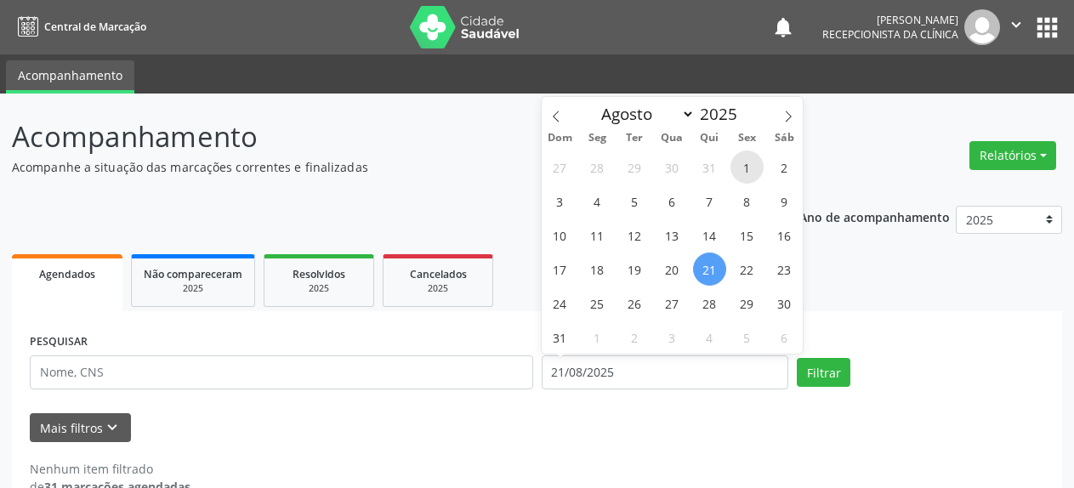
click at [757, 170] on span "1" at bounding box center [747, 167] width 33 height 33
type input "[DATE]"
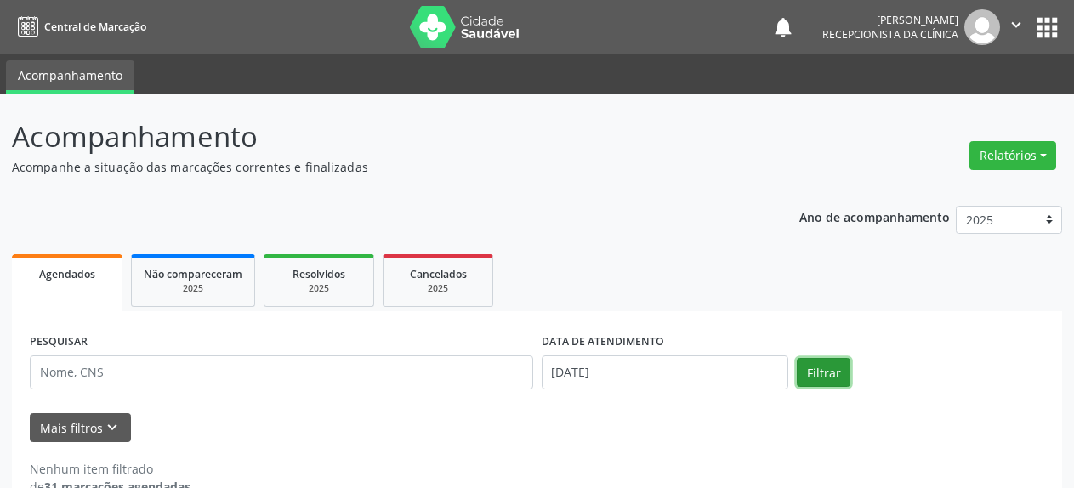
click at [824, 386] on button "Filtrar" at bounding box center [824, 372] width 54 height 29
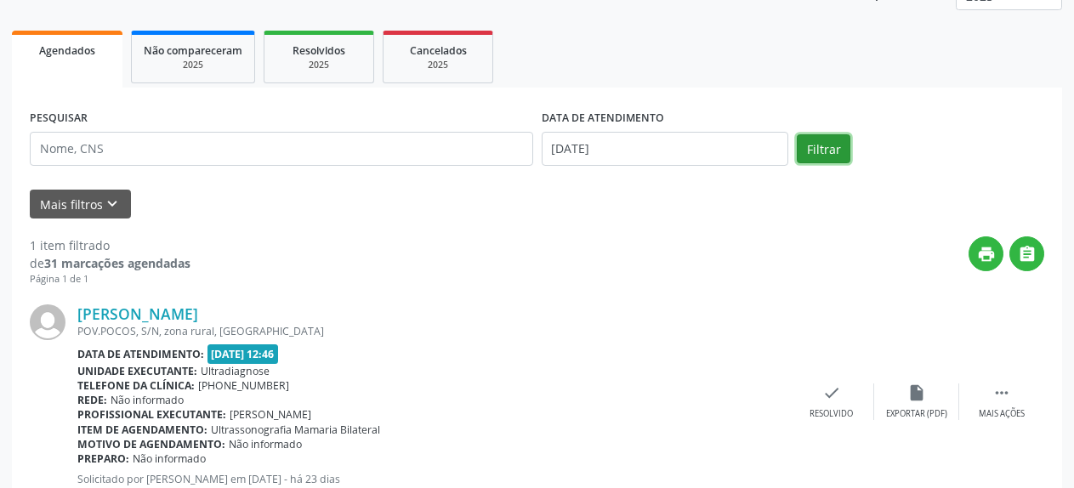
scroll to position [195, 0]
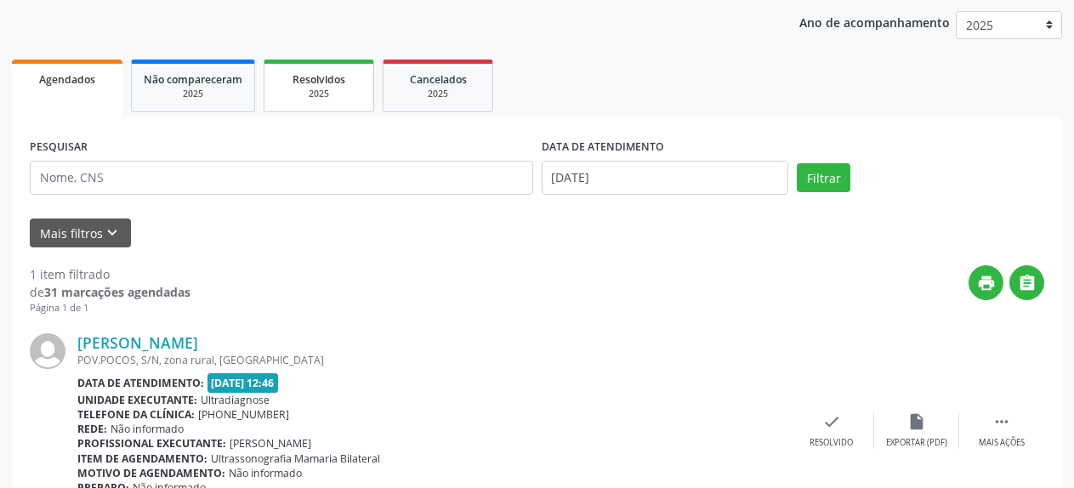
click at [300, 105] on link "Resolvidos 2025" at bounding box center [319, 86] width 111 height 53
select select "7"
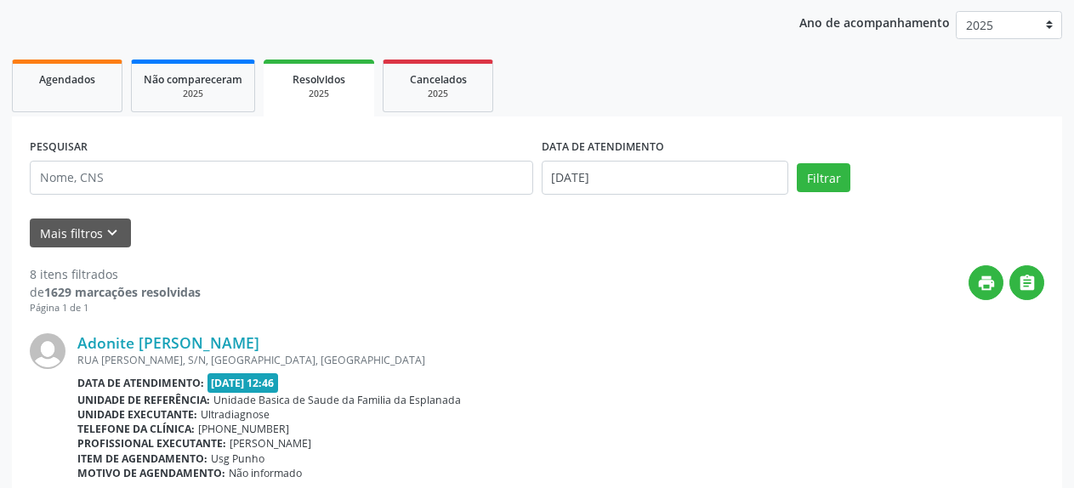
scroll to position [75, 0]
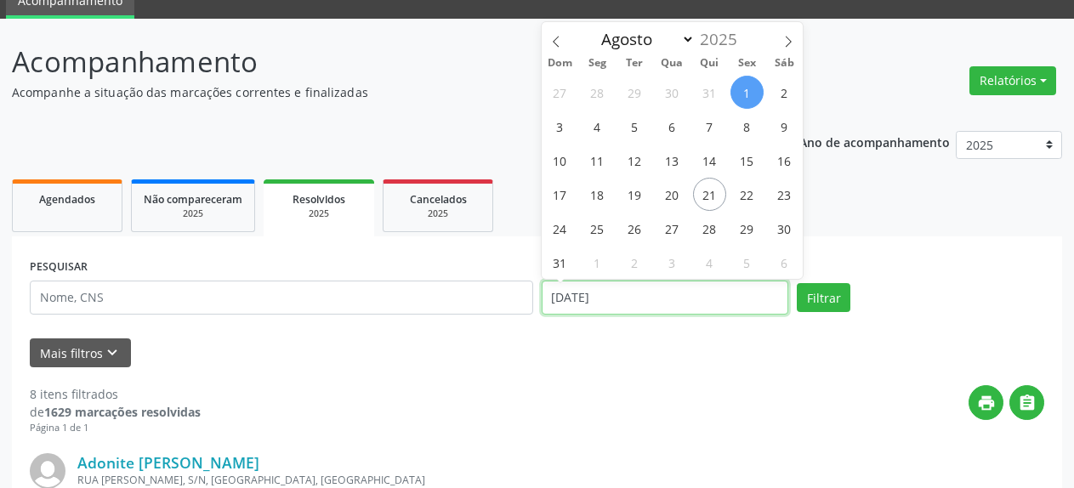
click at [603, 302] on input "[DATE]" at bounding box center [666, 298] width 248 height 34
click at [750, 162] on span "15" at bounding box center [747, 160] width 33 height 33
type input "[DATE]"
click at [750, 162] on span "15" at bounding box center [747, 160] width 33 height 33
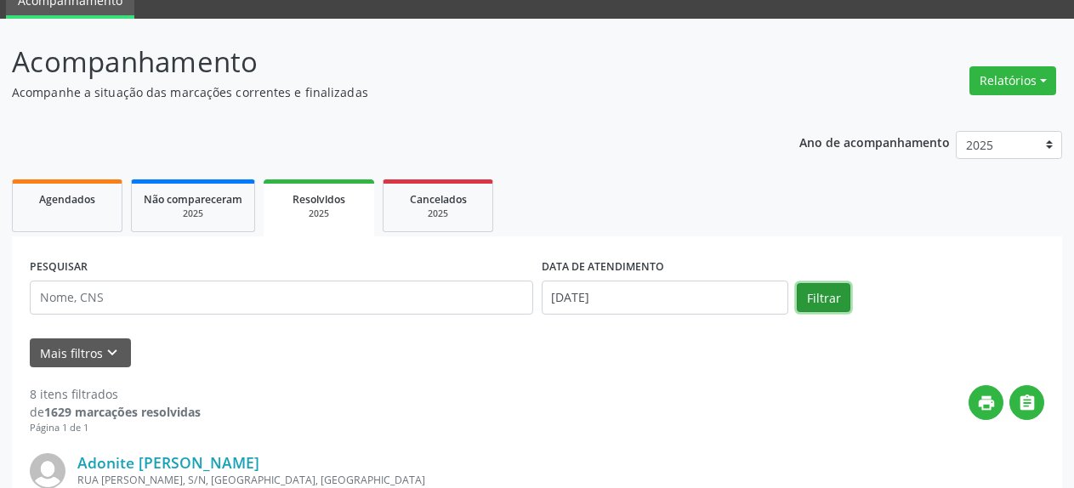
click at [821, 299] on button "Filtrar" at bounding box center [824, 297] width 54 height 29
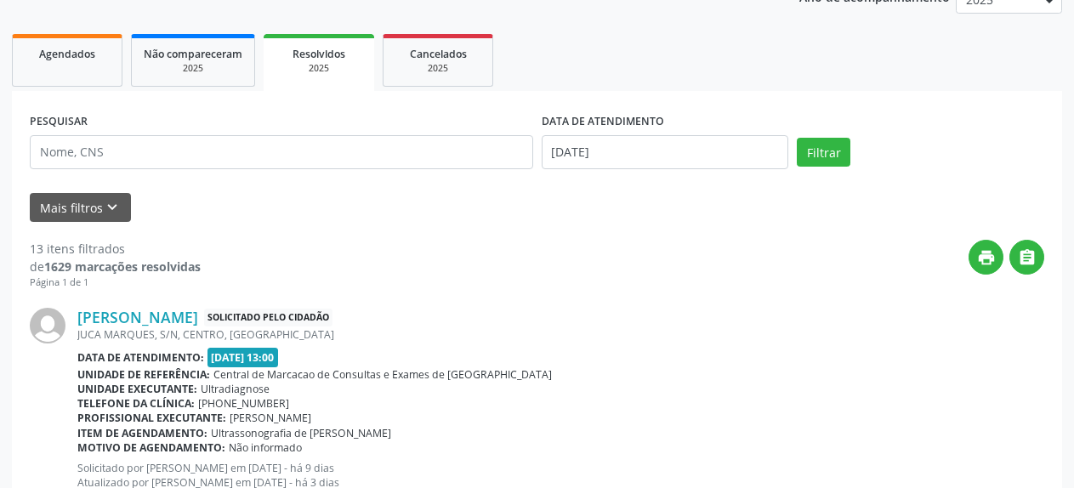
scroll to position [201, 0]
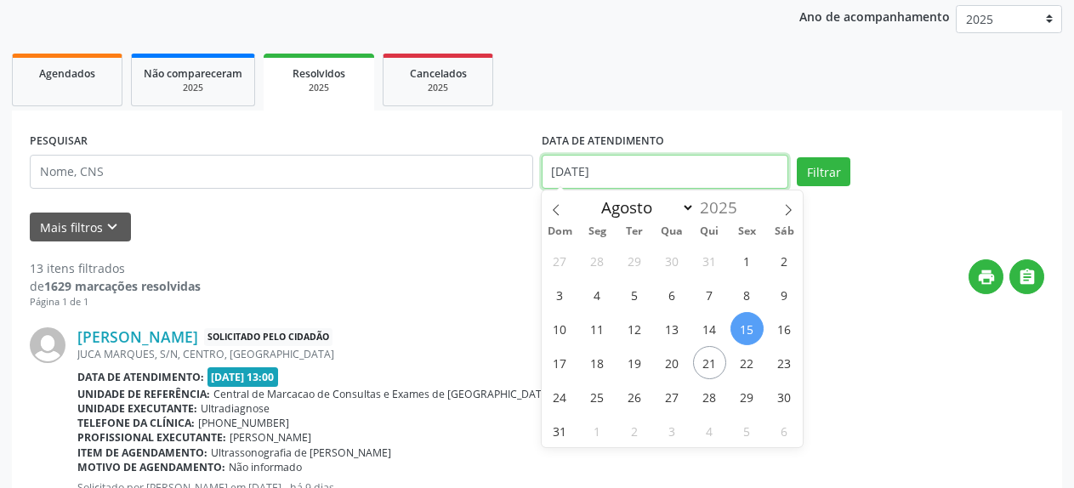
click at [550, 180] on input "[DATE]" at bounding box center [666, 172] width 248 height 34
click at [597, 361] on span "18" at bounding box center [597, 362] width 33 height 33
type input "[DATE]"
click at [597, 361] on span "18" at bounding box center [597, 362] width 33 height 33
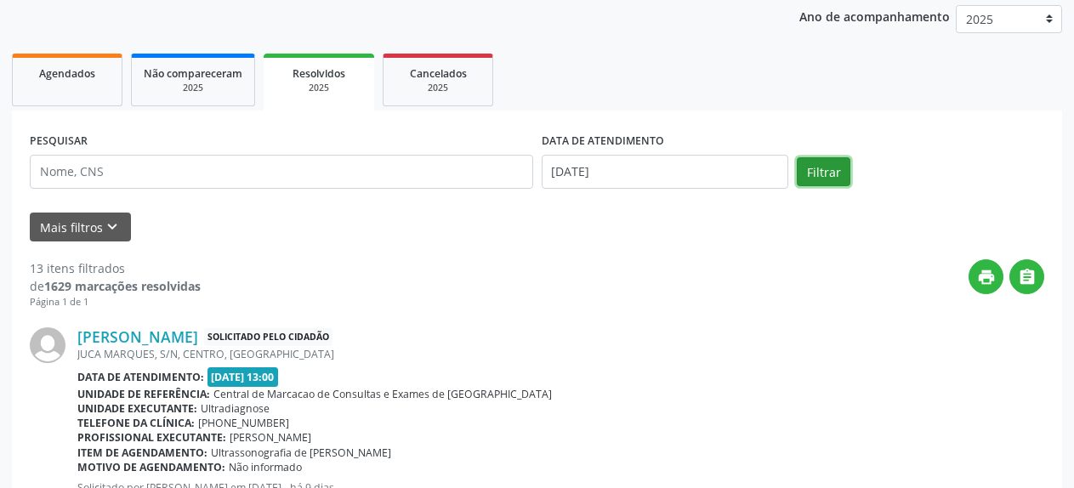
click at [832, 179] on button "Filtrar" at bounding box center [824, 171] width 54 height 29
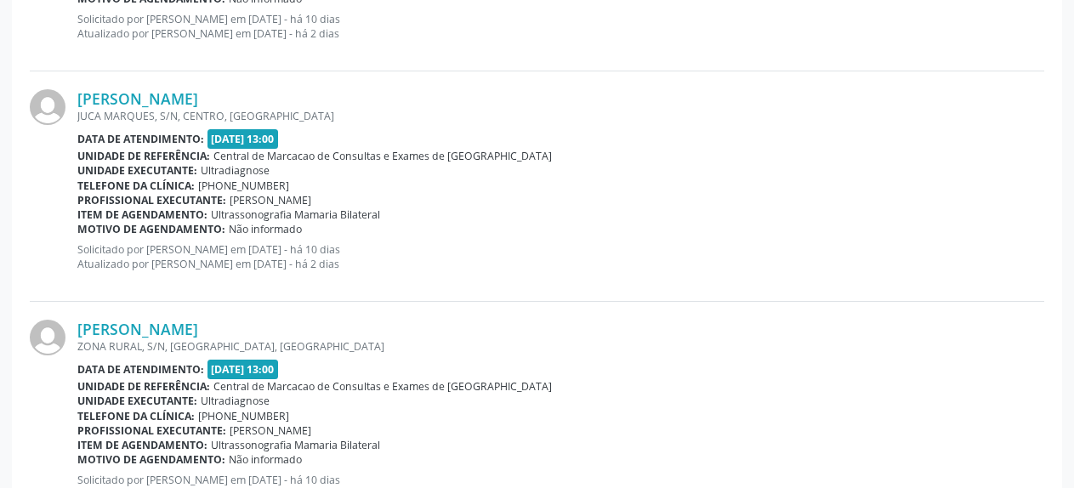
scroll to position [3558, 0]
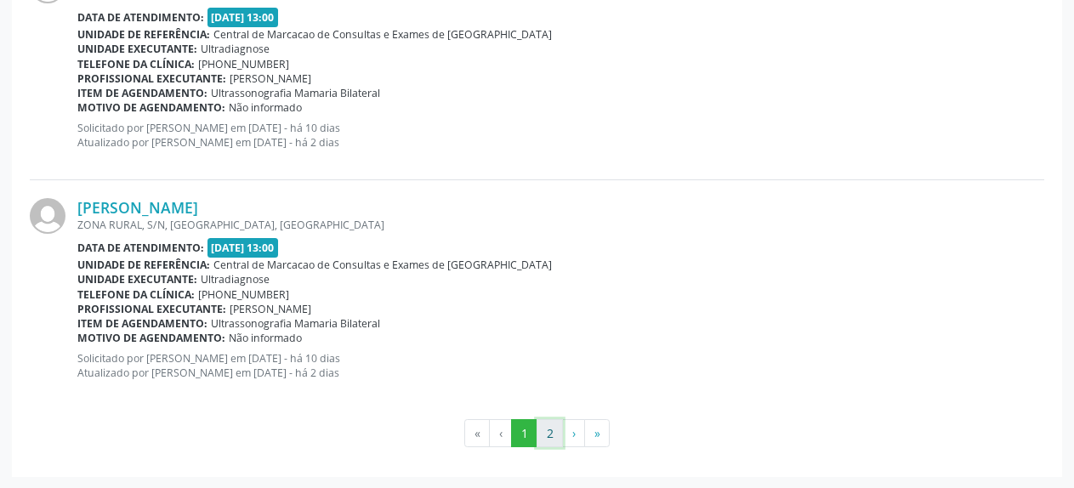
click at [552, 440] on button "2" at bounding box center [550, 433] width 26 height 29
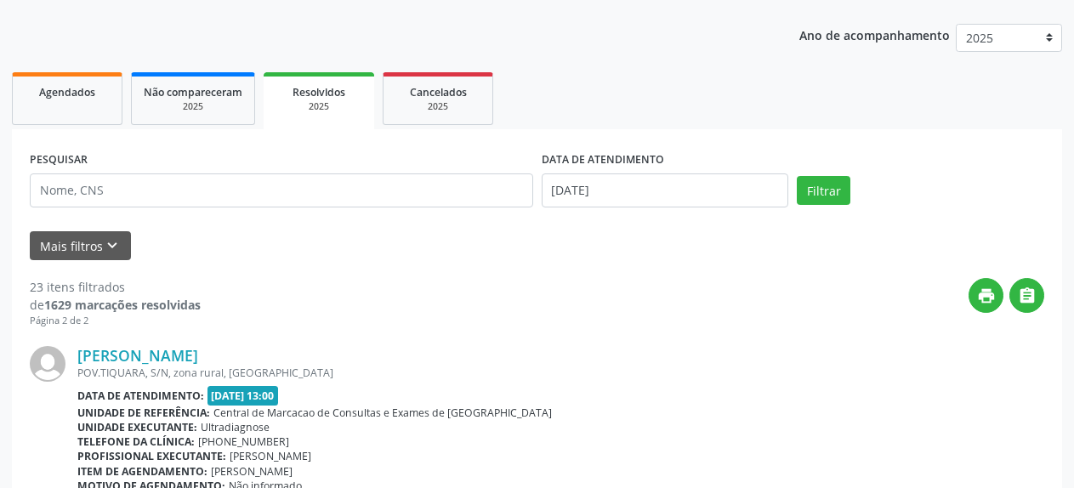
scroll to position [0, 0]
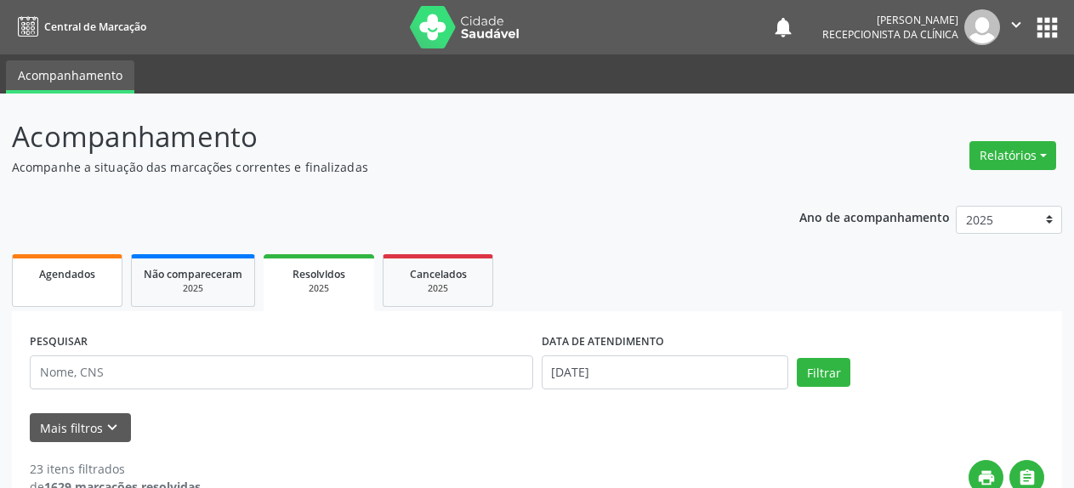
click at [59, 292] on link "Agendados" at bounding box center [67, 280] width 111 height 53
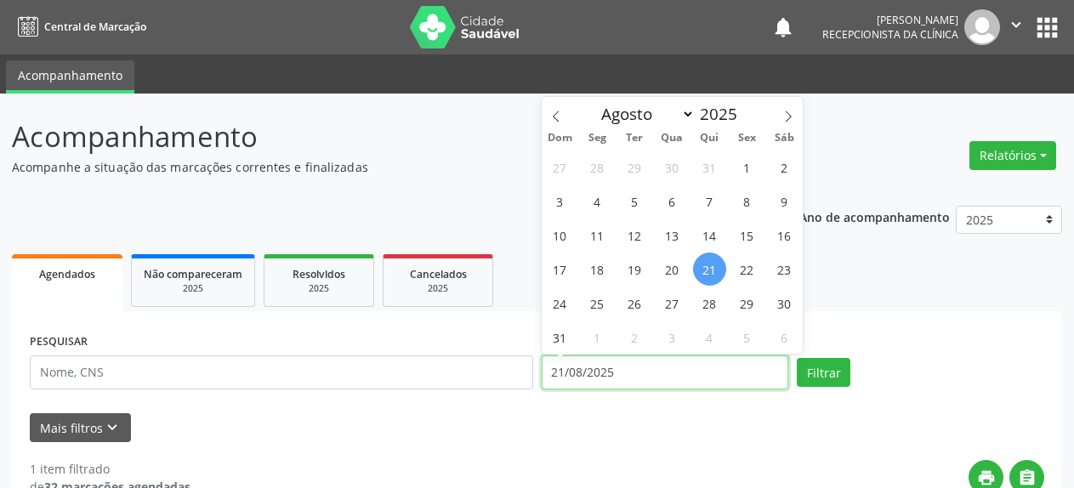
click at [597, 381] on input "21/08/2025" at bounding box center [666, 373] width 248 height 34
click at [748, 273] on span "22" at bounding box center [747, 269] width 33 height 33
type input "[DATE]"
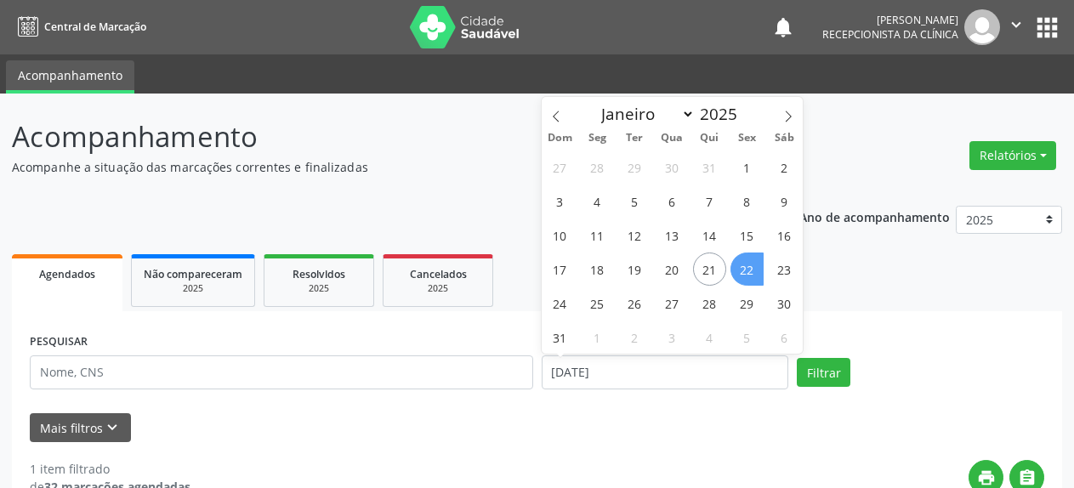
click at [748, 273] on span "22" at bounding box center [747, 269] width 33 height 33
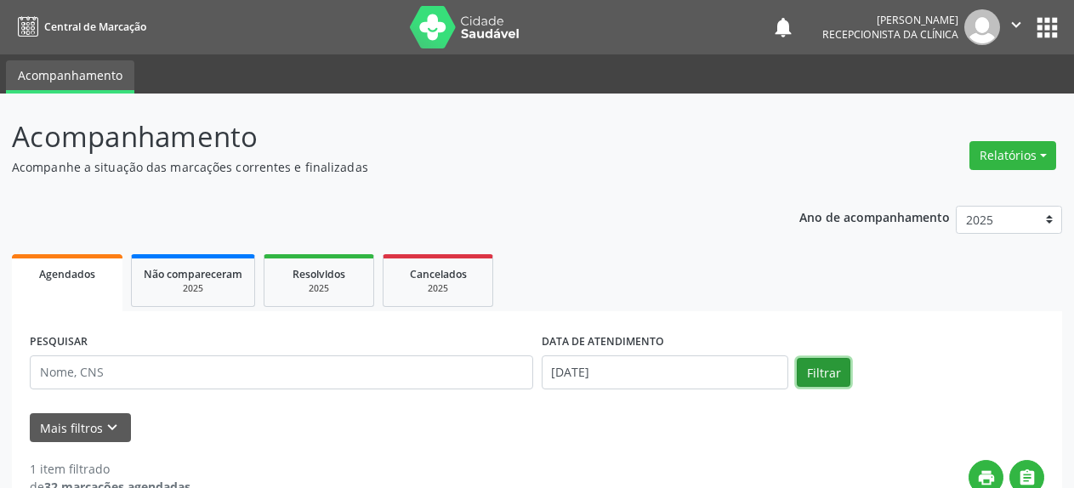
click at [827, 373] on button "Filtrar" at bounding box center [824, 372] width 54 height 29
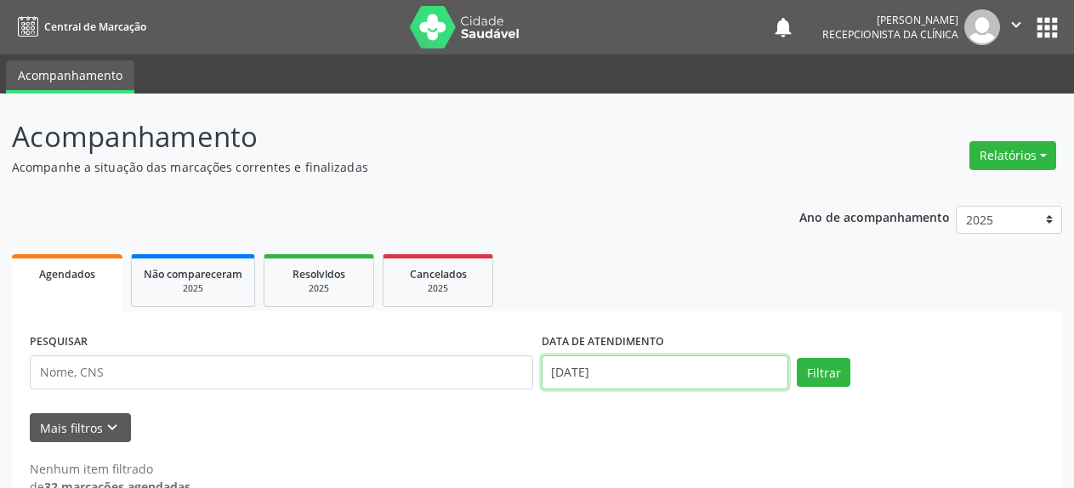
click at [679, 375] on input "[DATE]" at bounding box center [666, 373] width 248 height 34
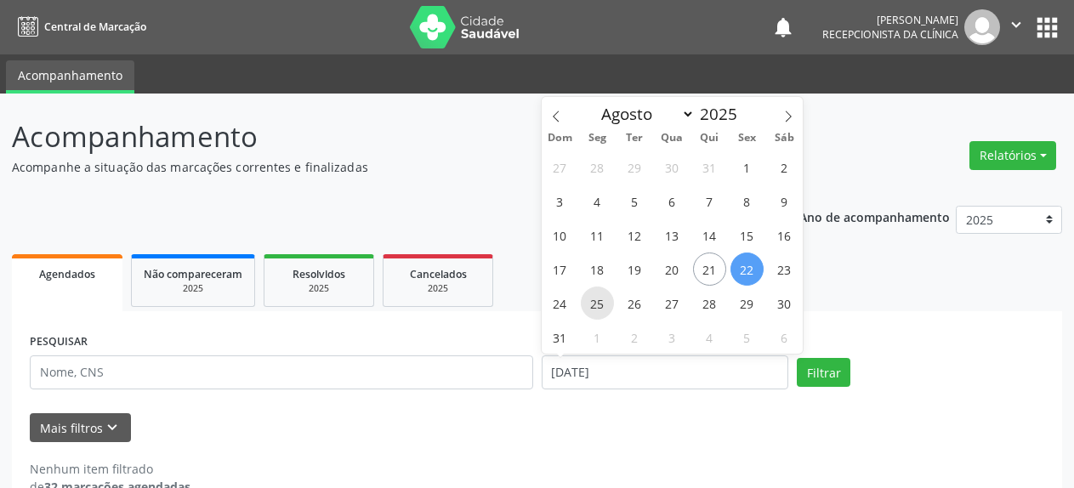
click at [599, 303] on span "25" at bounding box center [597, 303] width 33 height 33
type input "[DATE]"
click at [599, 303] on span "25" at bounding box center [597, 303] width 33 height 33
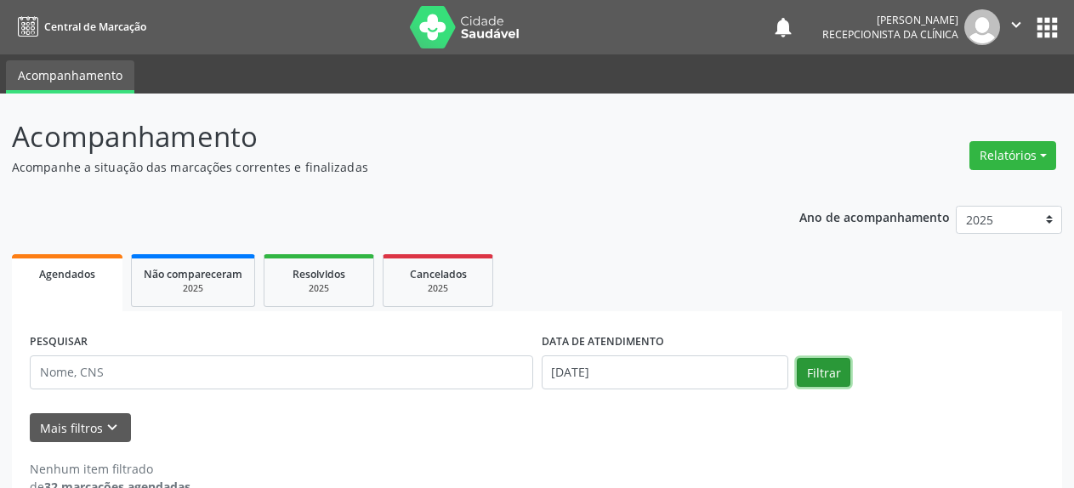
click at [823, 379] on button "Filtrar" at bounding box center [824, 372] width 54 height 29
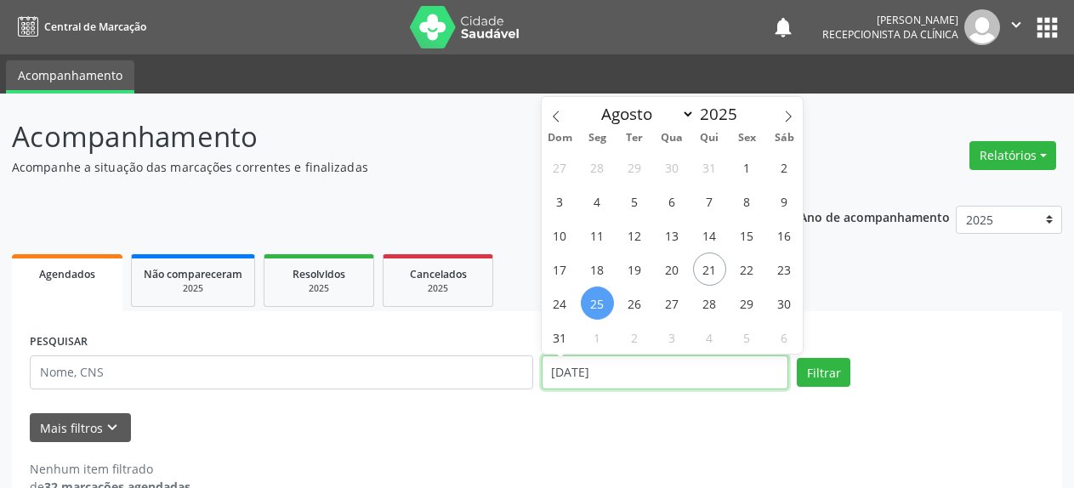
click at [595, 375] on input "[DATE]" at bounding box center [666, 373] width 248 height 34
click at [671, 304] on span "27" at bounding box center [672, 303] width 33 height 33
type input "[DATE]"
click at [671, 304] on span "27" at bounding box center [672, 303] width 33 height 33
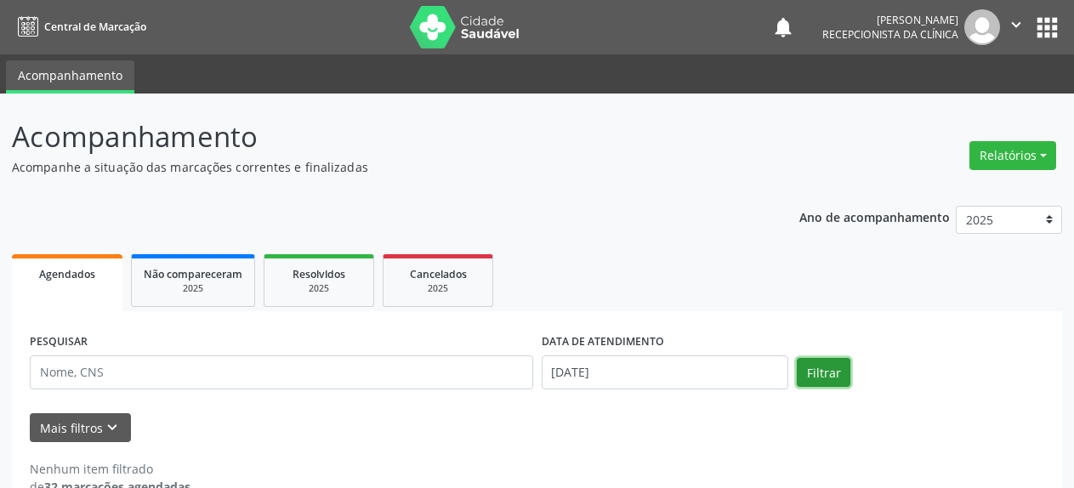
click at [838, 373] on button "Filtrar" at bounding box center [824, 372] width 54 height 29
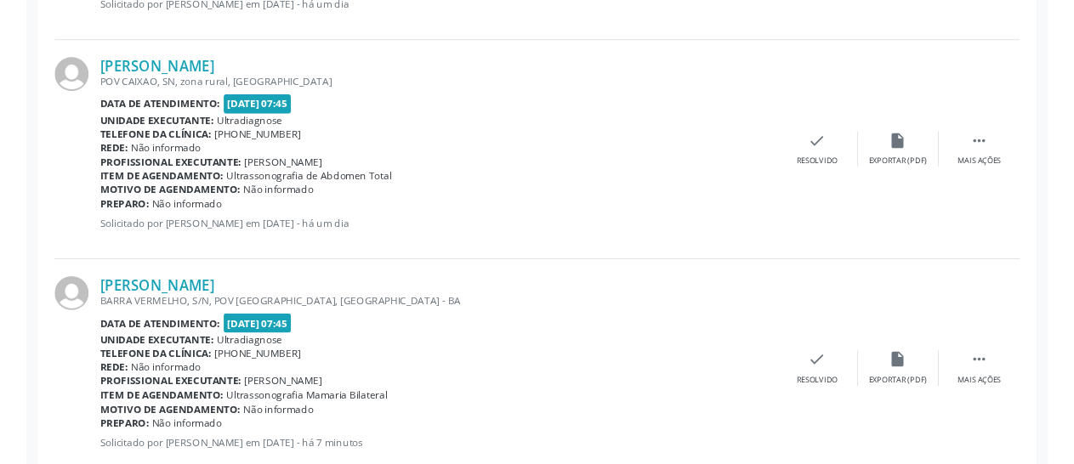
scroll to position [2126, 0]
